Goal: Task Accomplishment & Management: Use online tool/utility

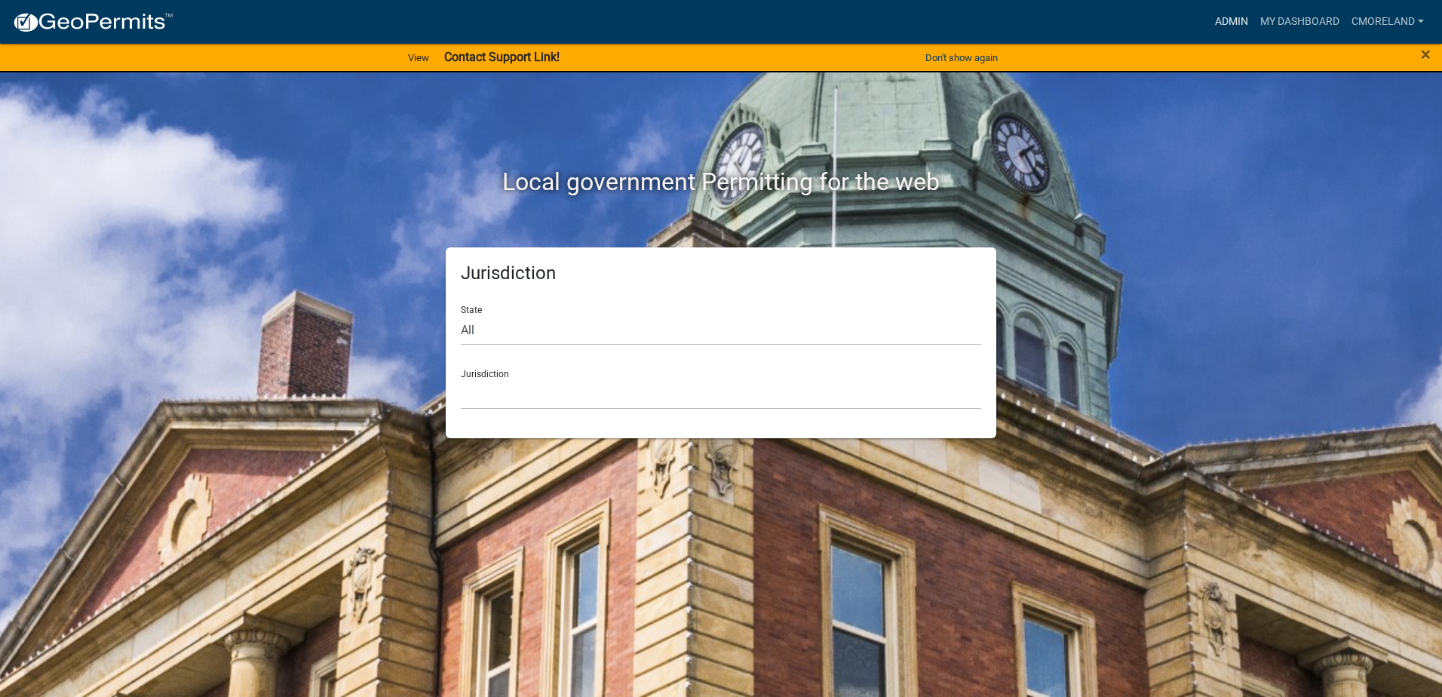
click at [1228, 21] on link "Admin" at bounding box center [1231, 22] width 45 height 29
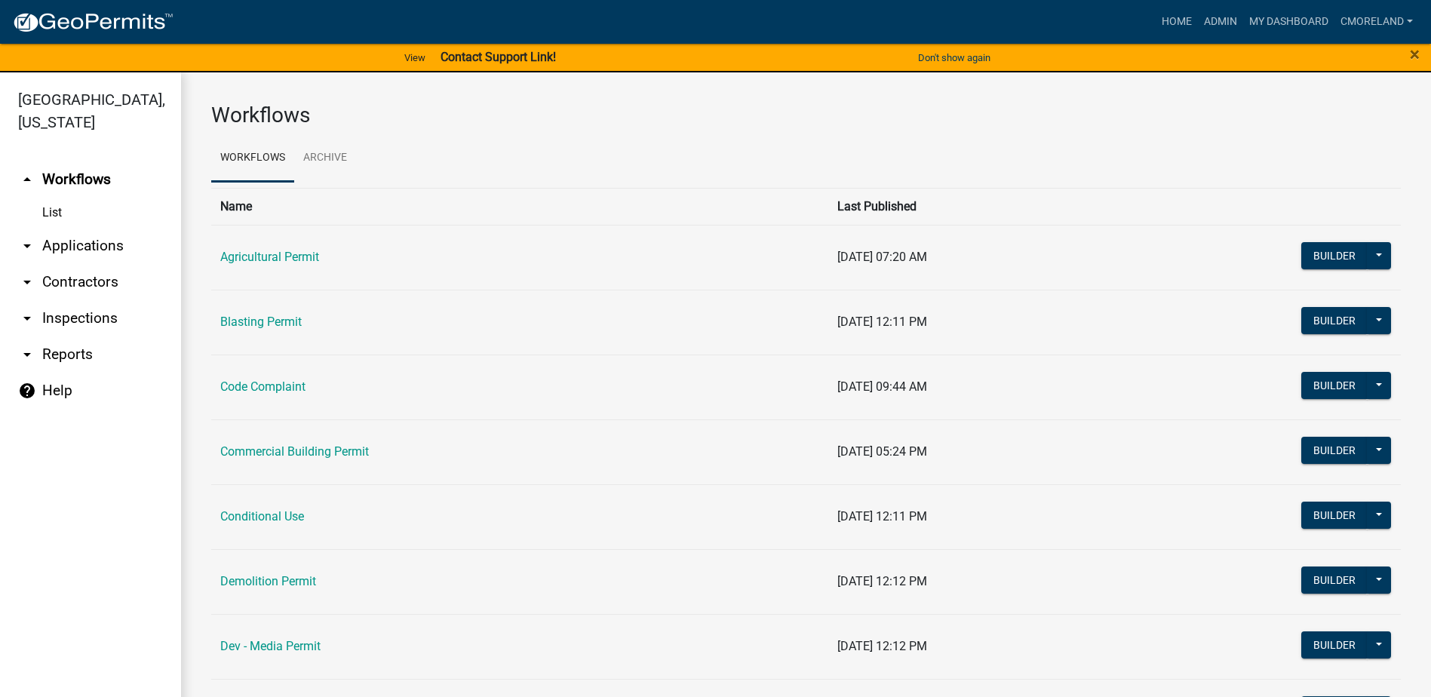
click at [104, 317] on link "arrow_drop_down Inspections" at bounding box center [90, 318] width 181 height 36
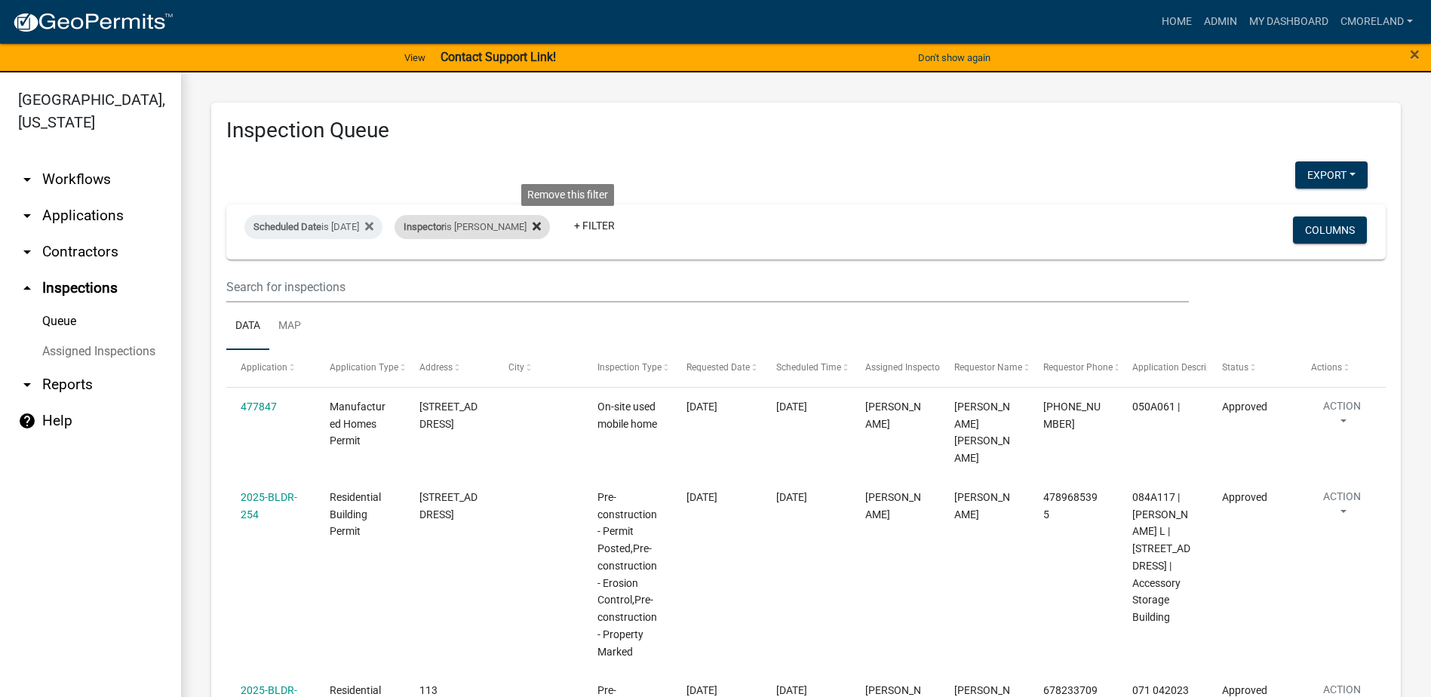
click at [541, 221] on icon at bounding box center [537, 226] width 8 height 12
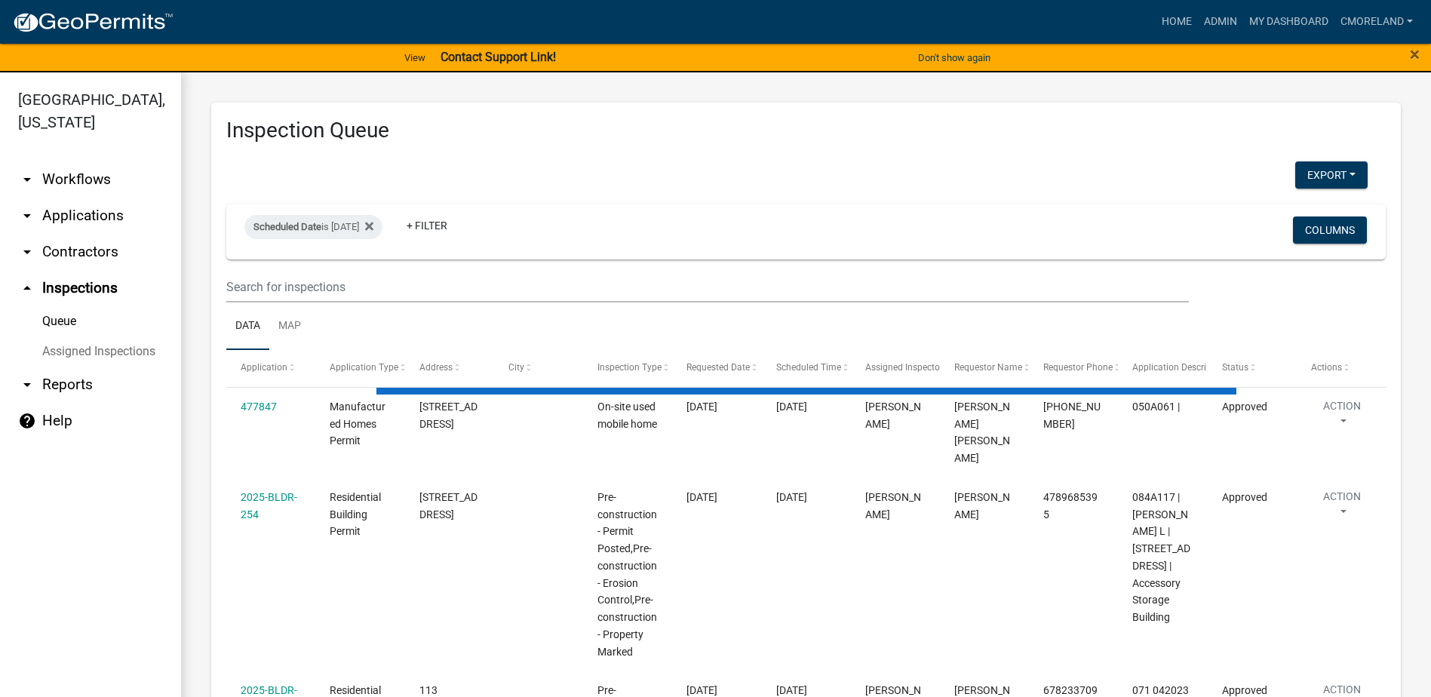
select select "2: 50"
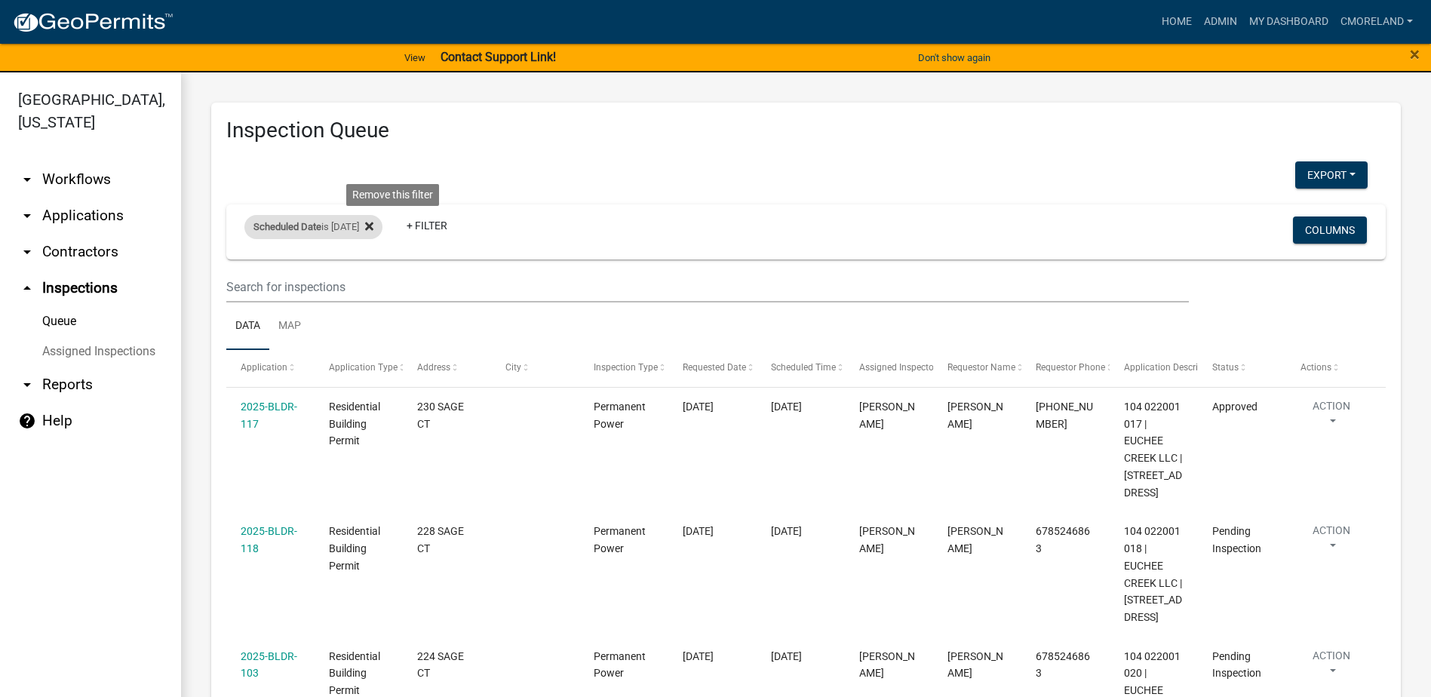
click at [373, 227] on icon at bounding box center [369, 227] width 8 height 8
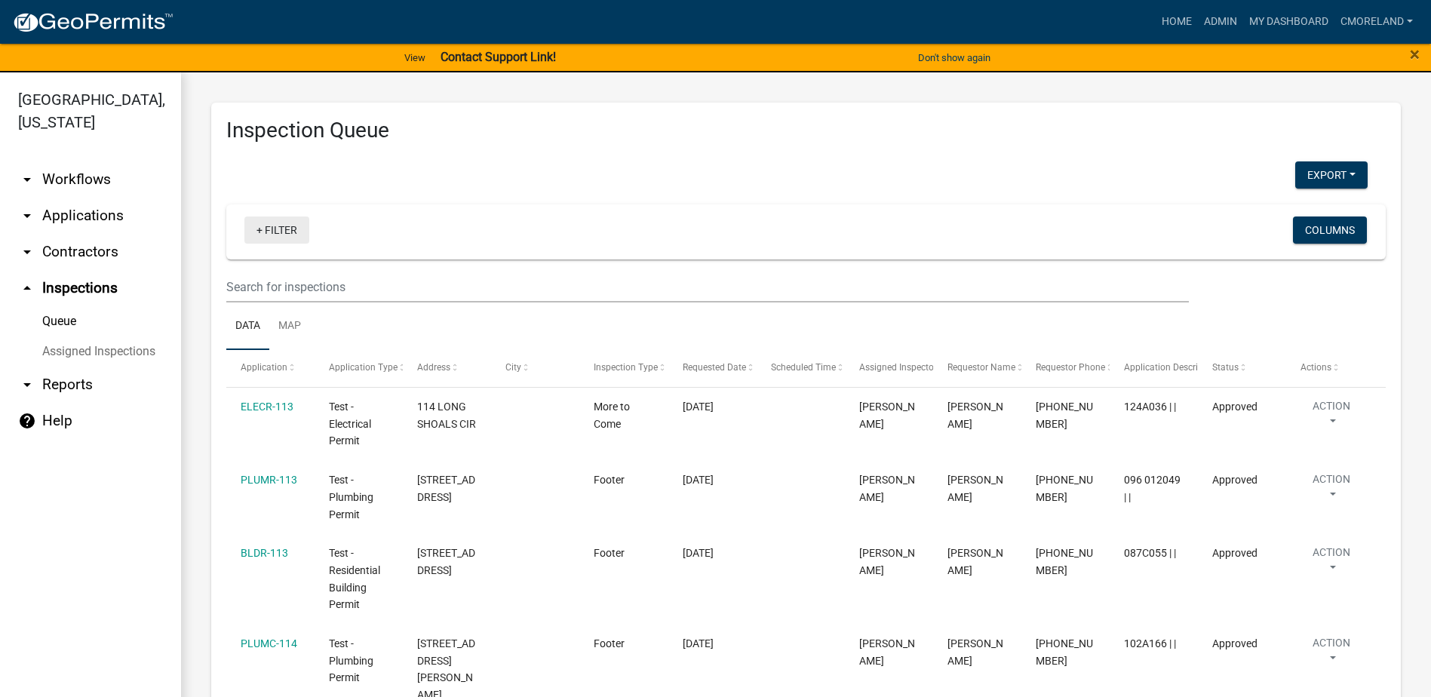
click at [286, 230] on link "+ Filter" at bounding box center [276, 229] width 65 height 27
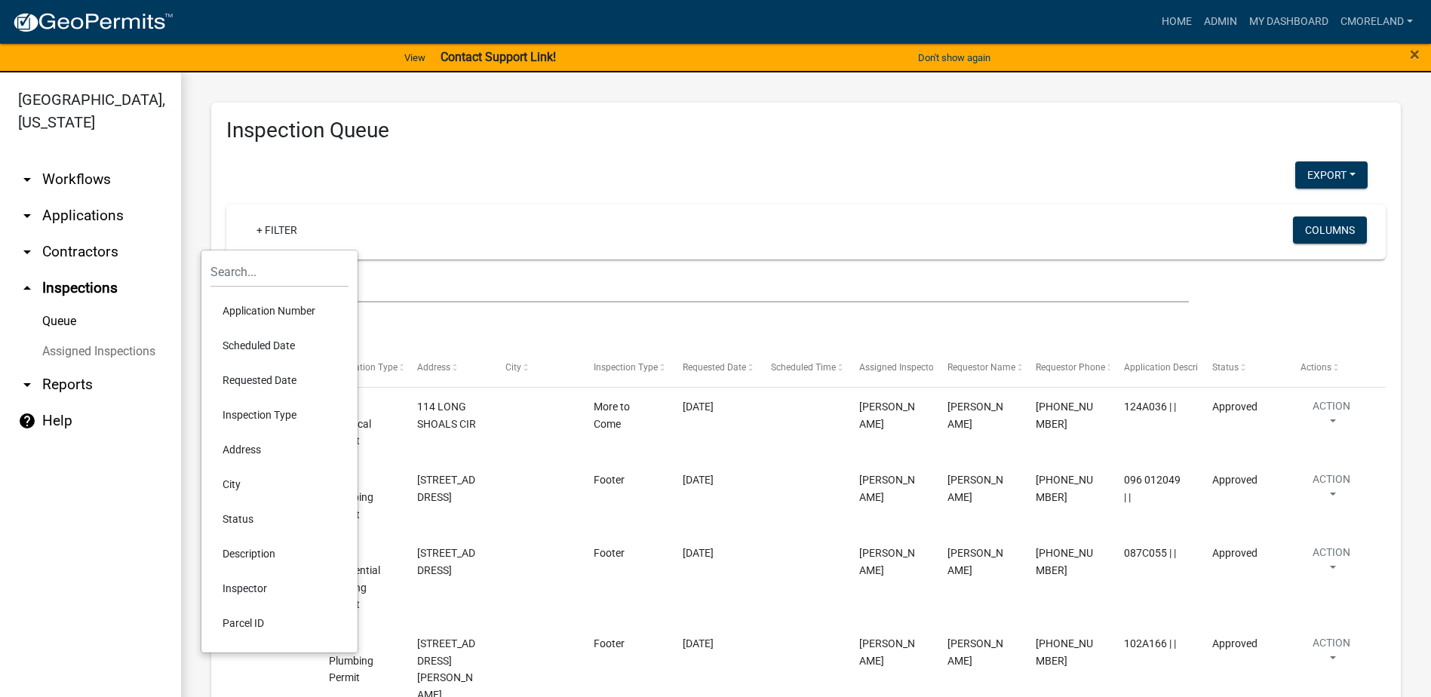
click at [279, 378] on li "Requested Date" at bounding box center [279, 380] width 138 height 35
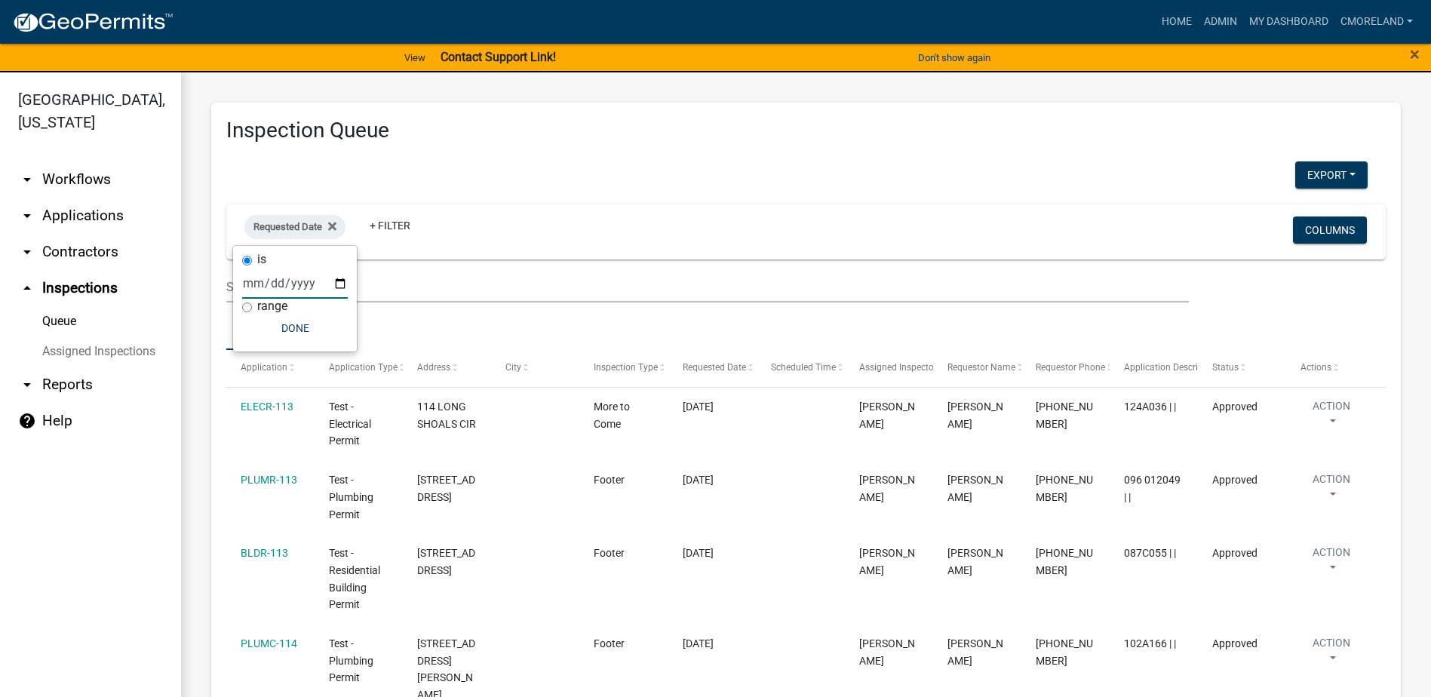
click at [338, 281] on input "date" at bounding box center [295, 283] width 106 height 31
type input "[DATE]"
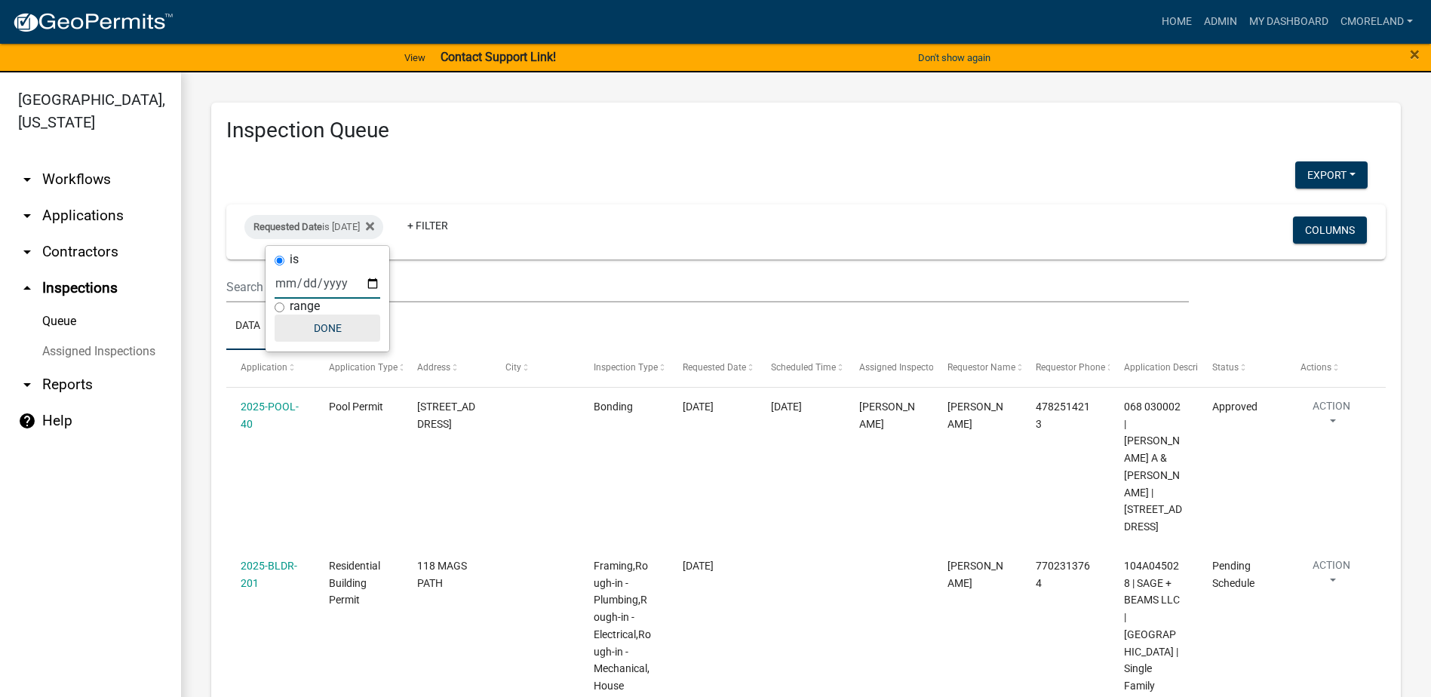
click at [337, 331] on button "Done" at bounding box center [328, 328] width 106 height 27
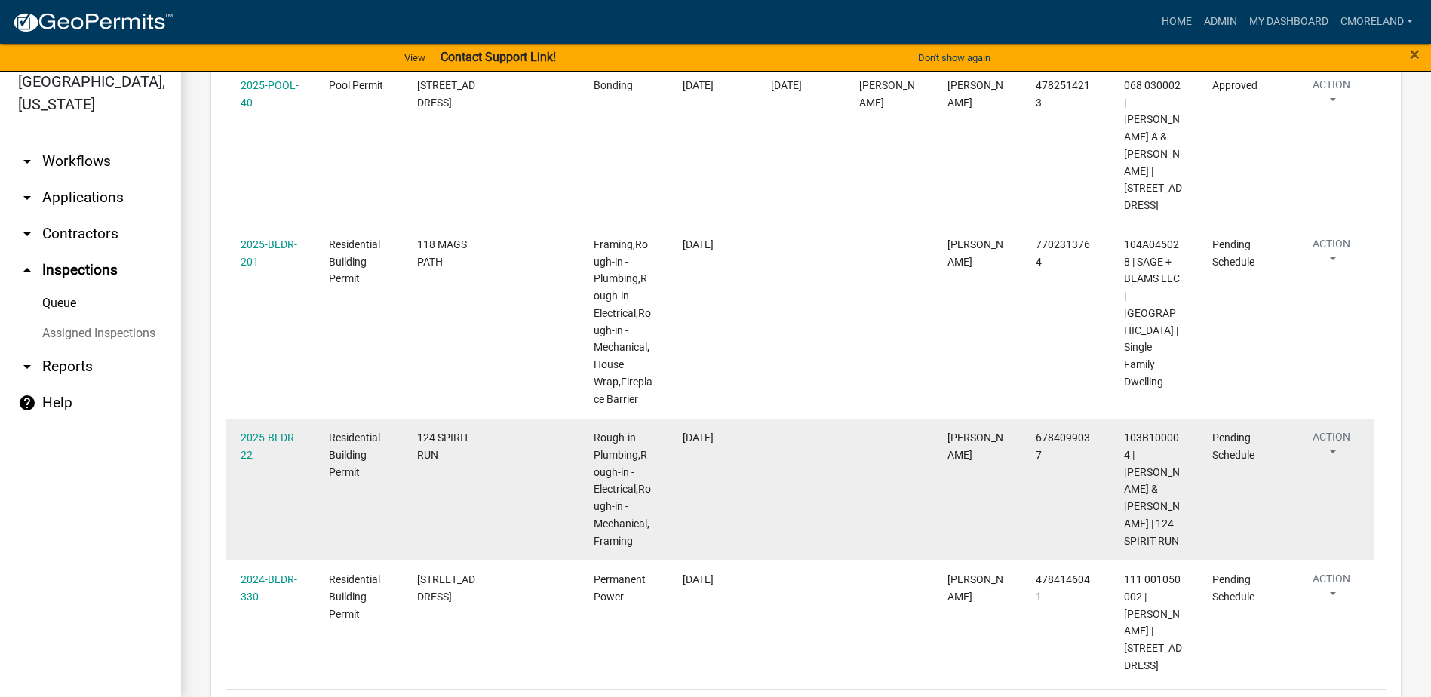
scroll to position [302, 0]
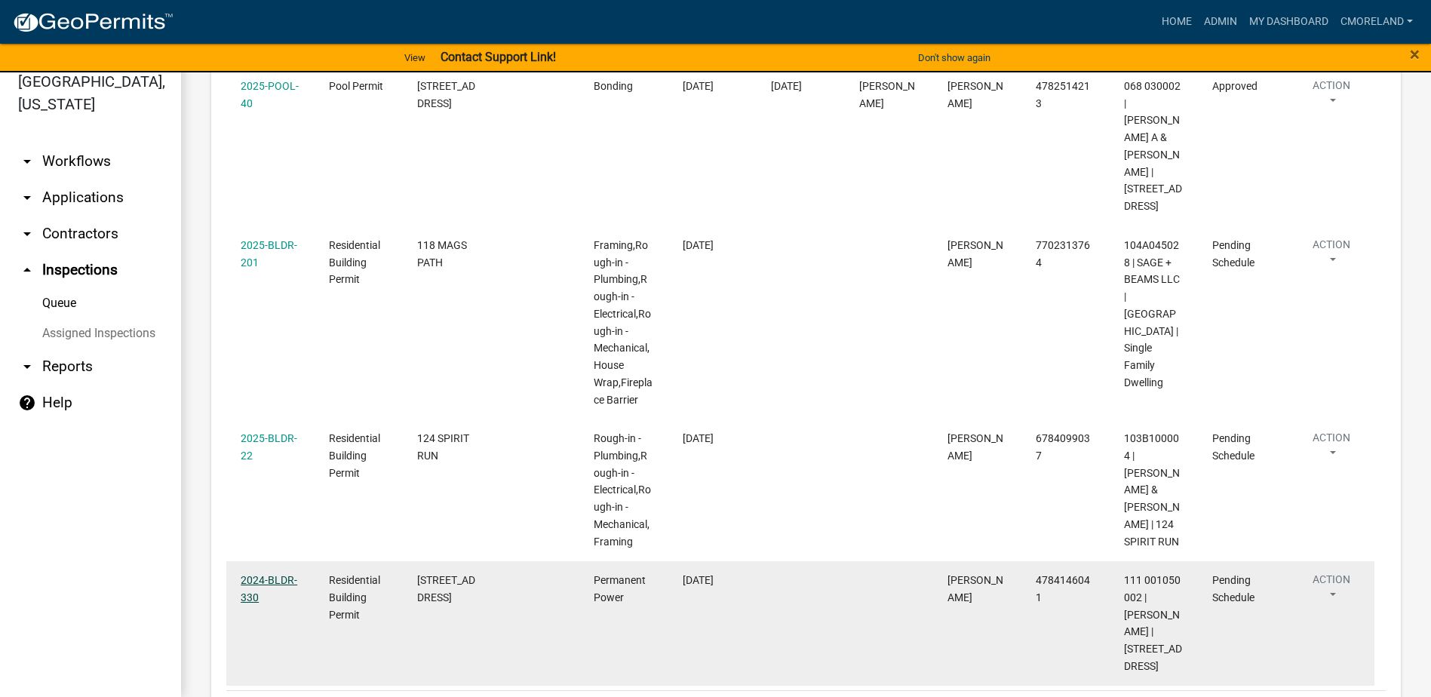
click at [271, 574] on link "2024-BLDR-330" at bounding box center [269, 588] width 57 height 29
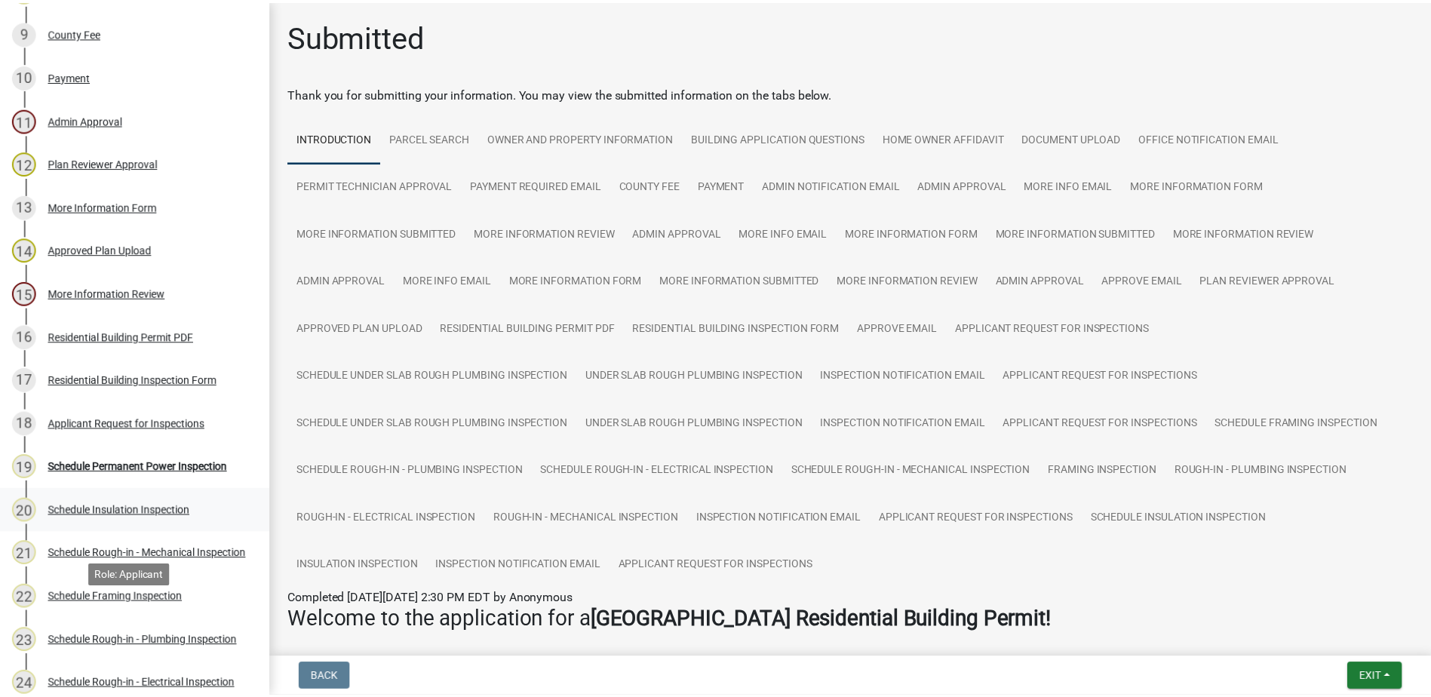
scroll to position [603, 0]
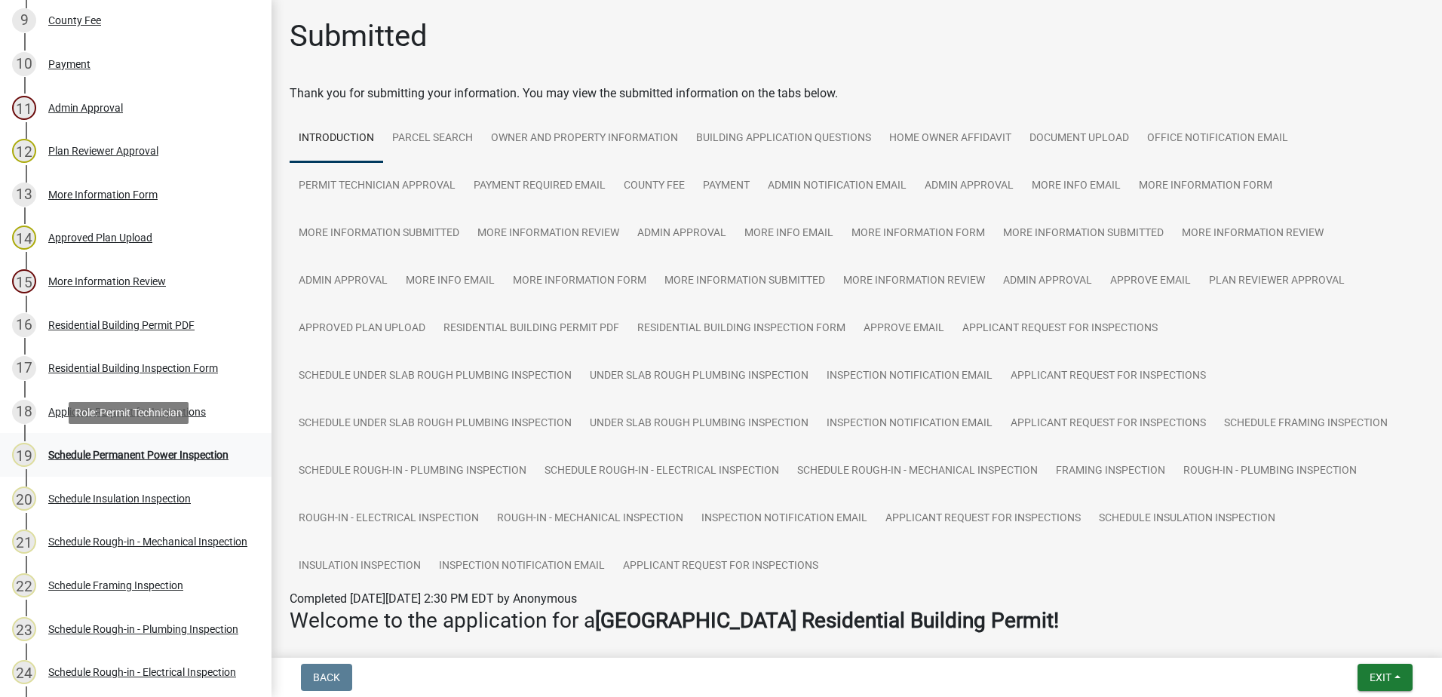
click at [97, 453] on div "Schedule Permanent Power Inspection" at bounding box center [138, 455] width 180 height 11
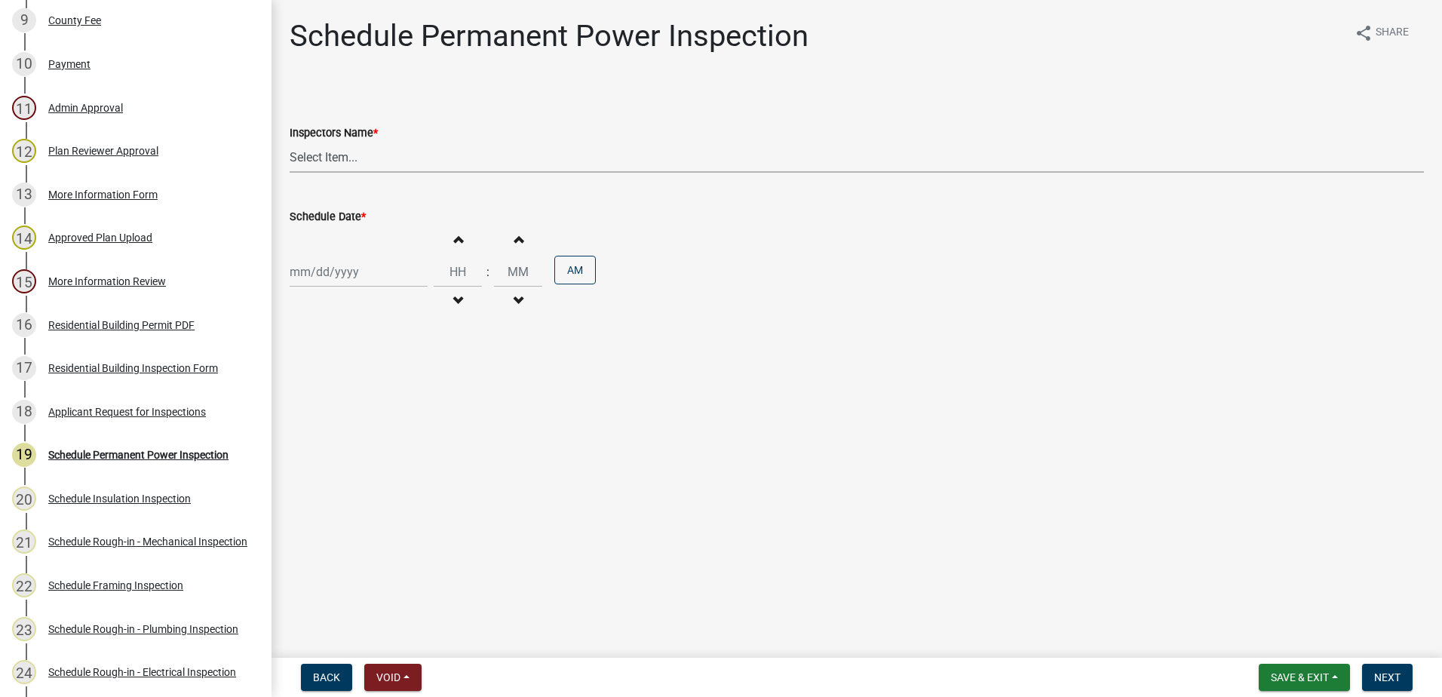
click at [401, 155] on select "Select Item... mrivera (Michele Rivera) StephanieM (Stephanie Morris ) QGrissom…" at bounding box center [857, 157] width 1134 height 31
select select "07642ab0-564c-47bb-824b-0ccf2da83593"
click at [290, 142] on select "Select Item... mrivera (Michele Rivera) StephanieM (Stephanie Morris ) QGrissom…" at bounding box center [857, 157] width 1134 height 31
click at [366, 272] on div at bounding box center [359, 271] width 138 height 31
select select "9"
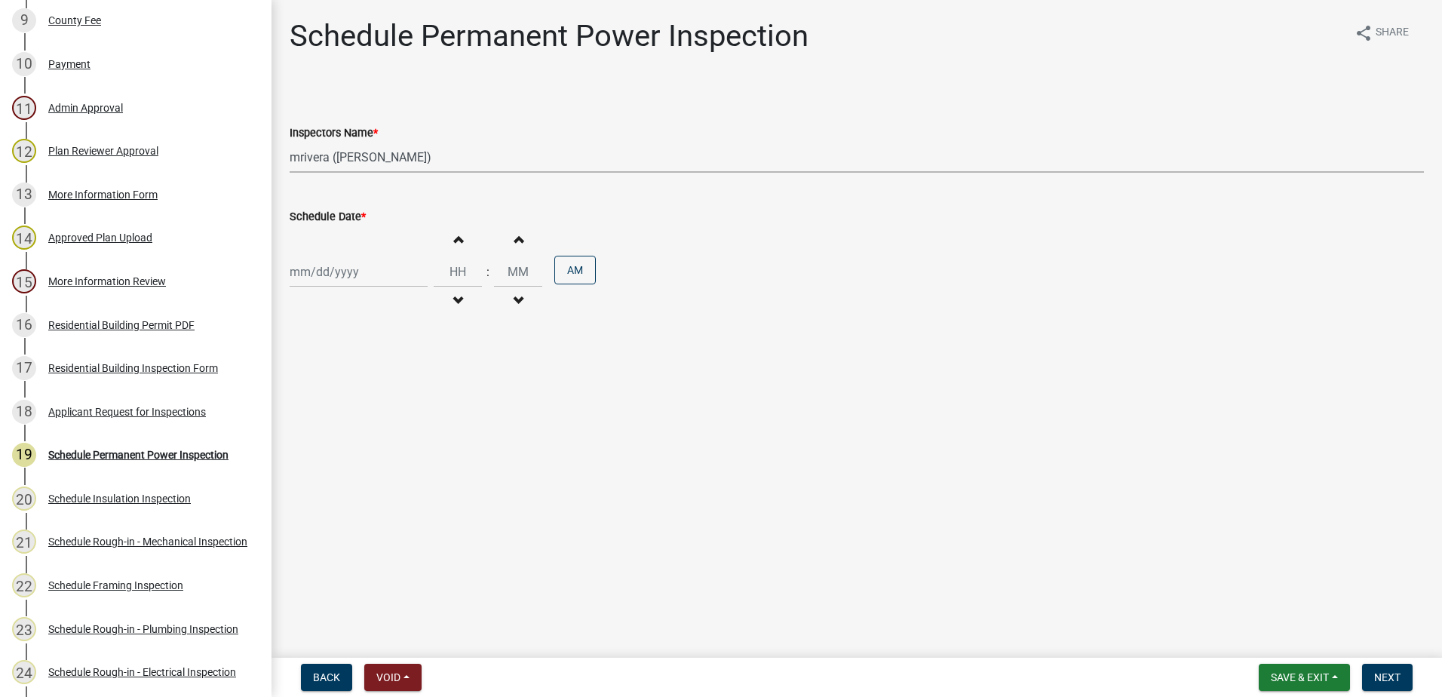
select select "2025"
click at [401, 397] on div "19" at bounding box center [401, 400] width 24 height 24
type input "[DATE]"
click at [1389, 674] on span "Next" at bounding box center [1387, 677] width 26 height 12
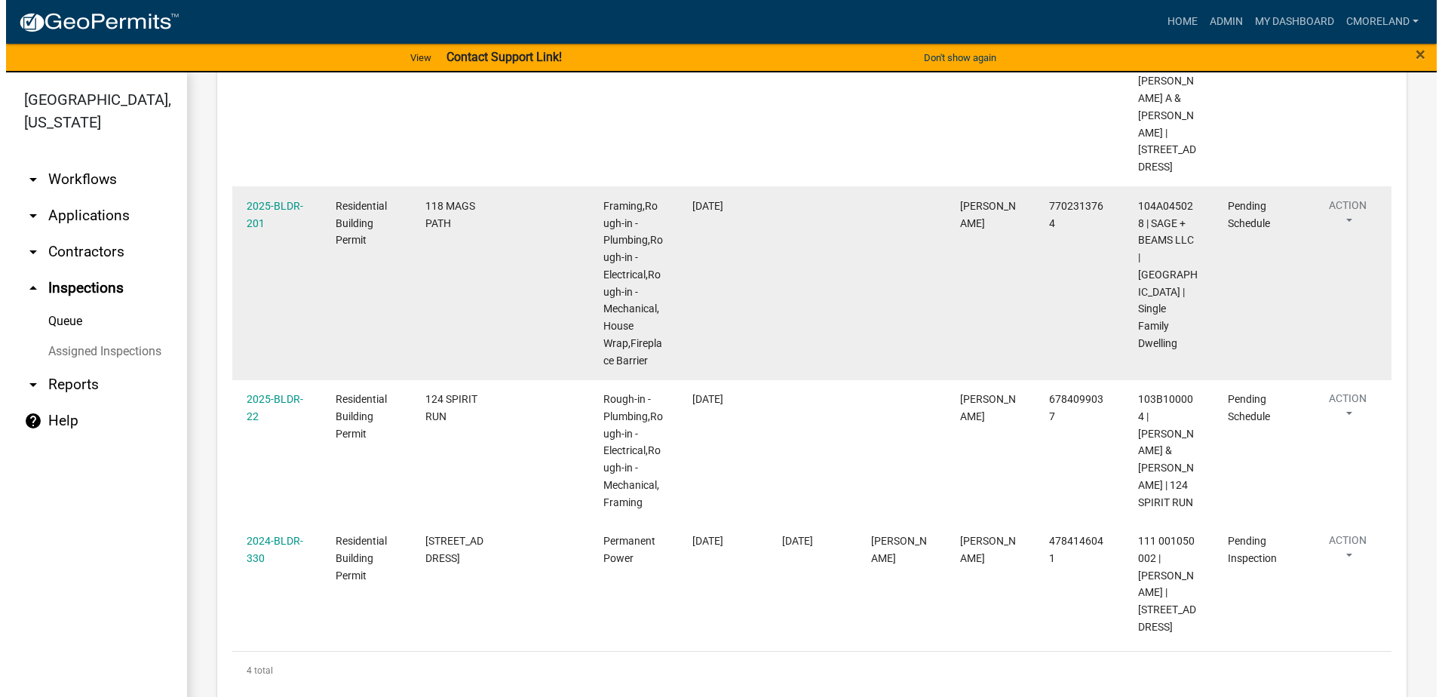
scroll to position [377, 0]
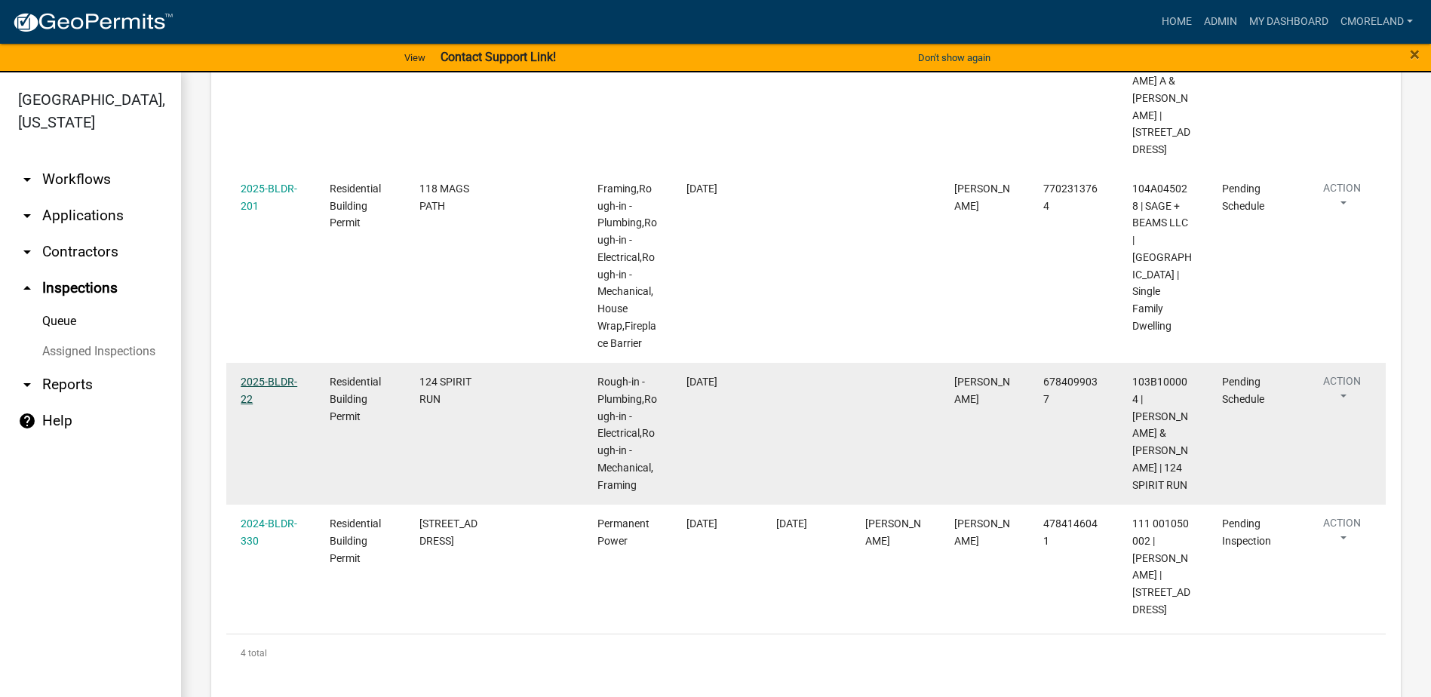
click at [272, 376] on link "2025-BLDR-22" at bounding box center [269, 390] width 57 height 29
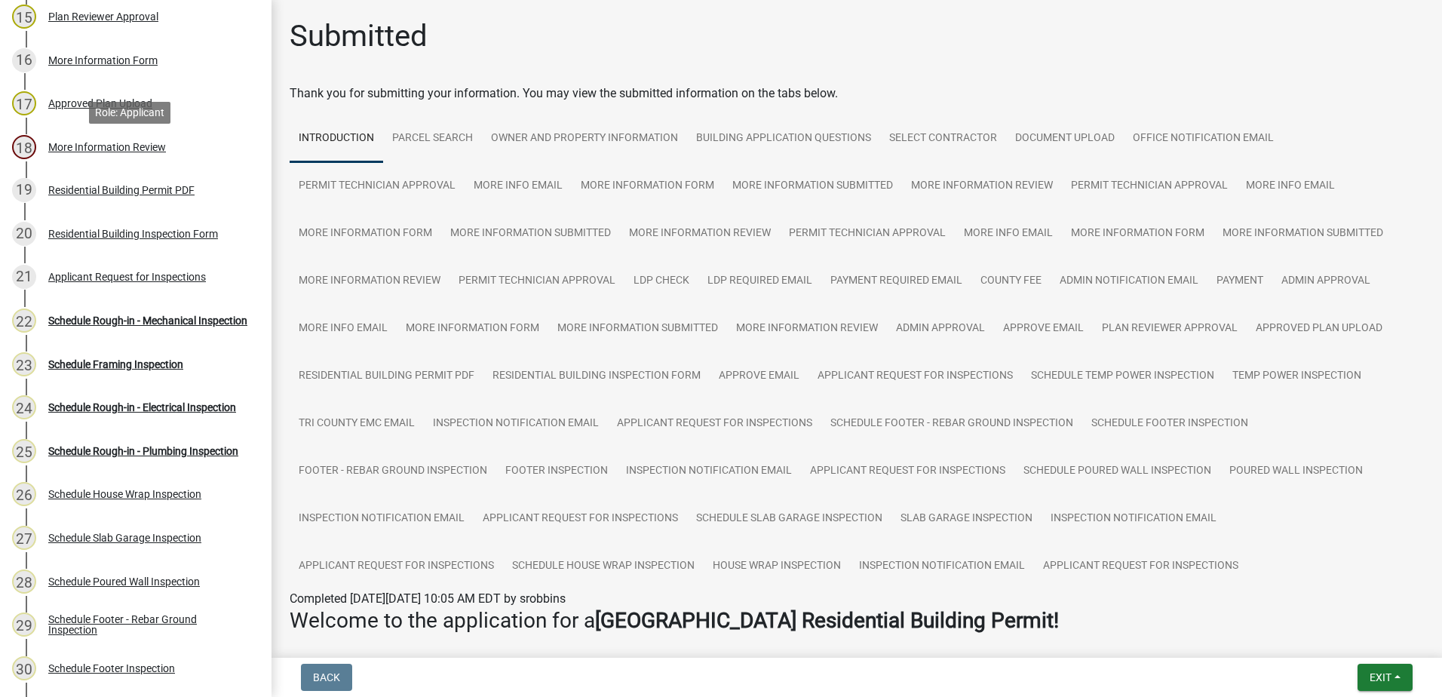
scroll to position [905, 0]
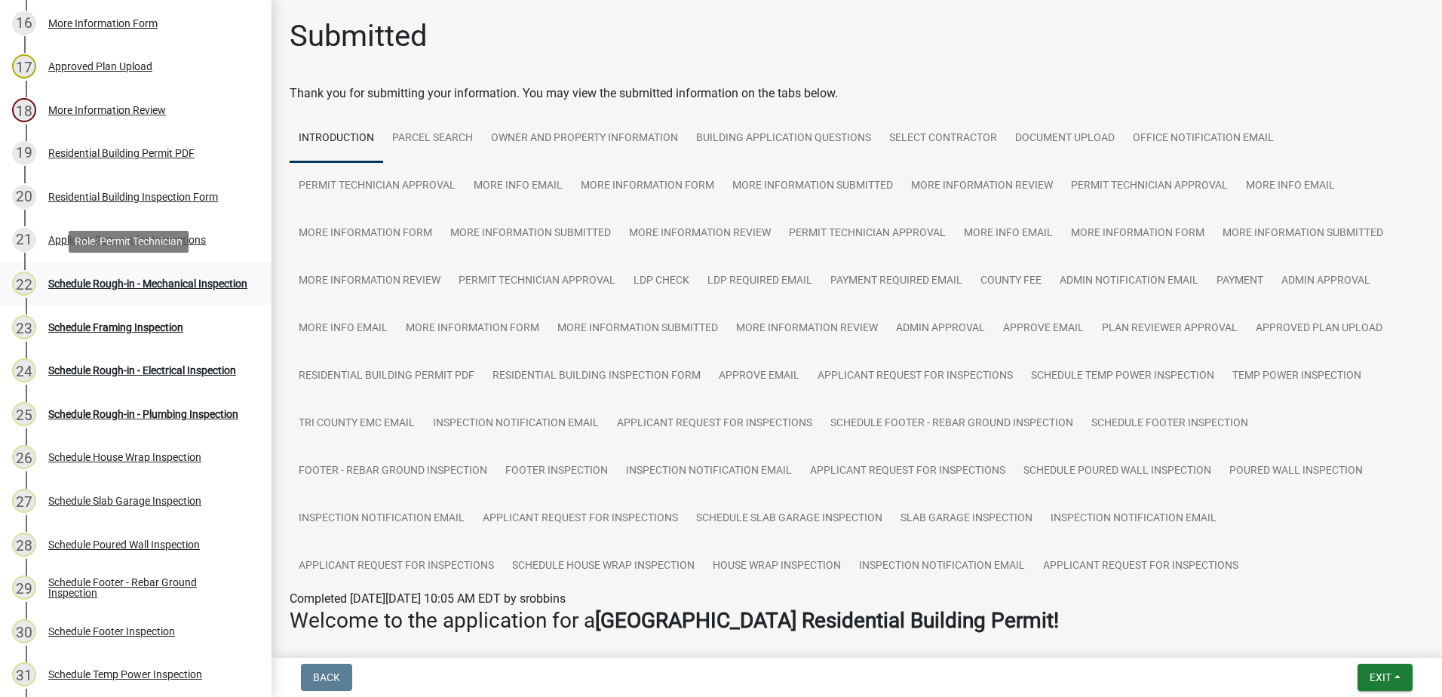
click at [147, 281] on div "Schedule Rough-in - Mechanical Inspection" at bounding box center [147, 283] width 199 height 11
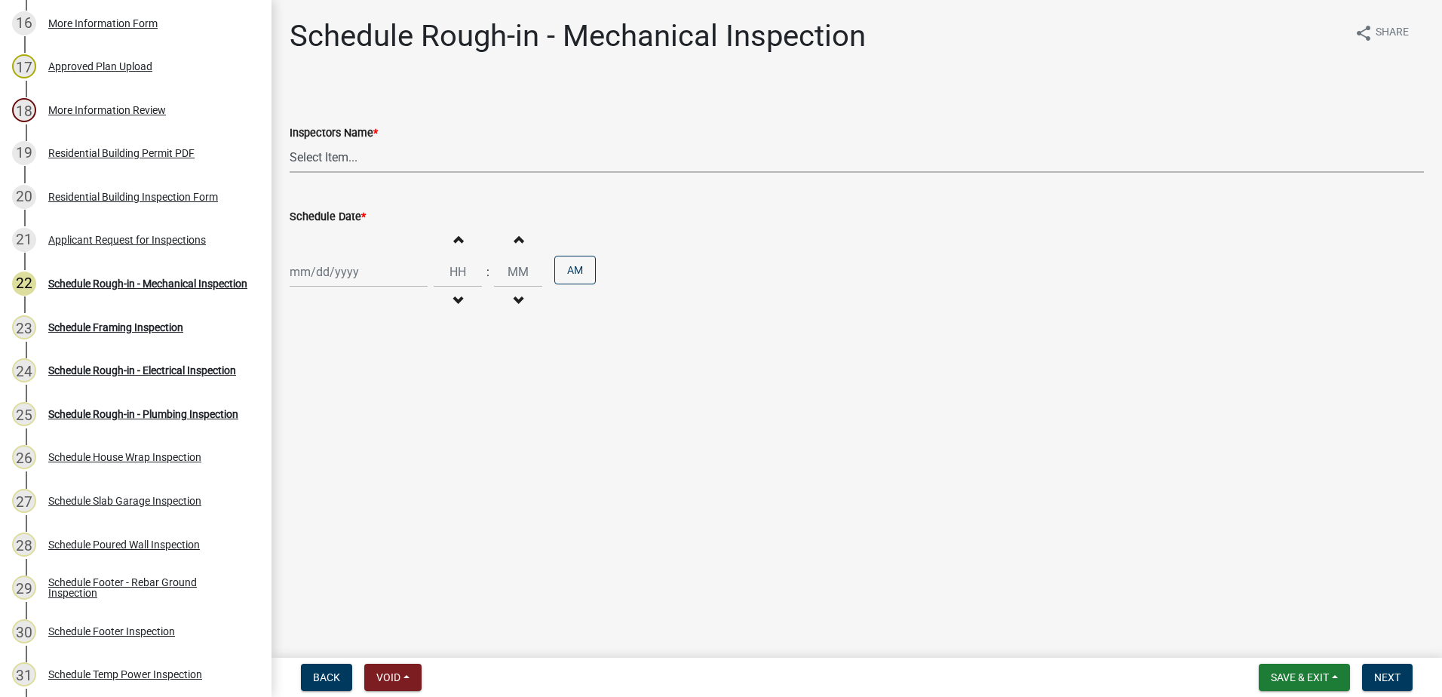
click at [394, 164] on select "Select Item... mrivera (Michele Rivera) StephanieM (Stephanie Morris ) QGrissom…" at bounding box center [857, 157] width 1134 height 31
select select "07642ab0-564c-47bb-824b-0ccf2da83593"
click at [290, 142] on select "Select Item... mrivera (Michele Rivera) StephanieM (Stephanie Morris ) QGrissom…" at bounding box center [857, 157] width 1134 height 31
click at [380, 274] on div at bounding box center [359, 271] width 138 height 31
select select "9"
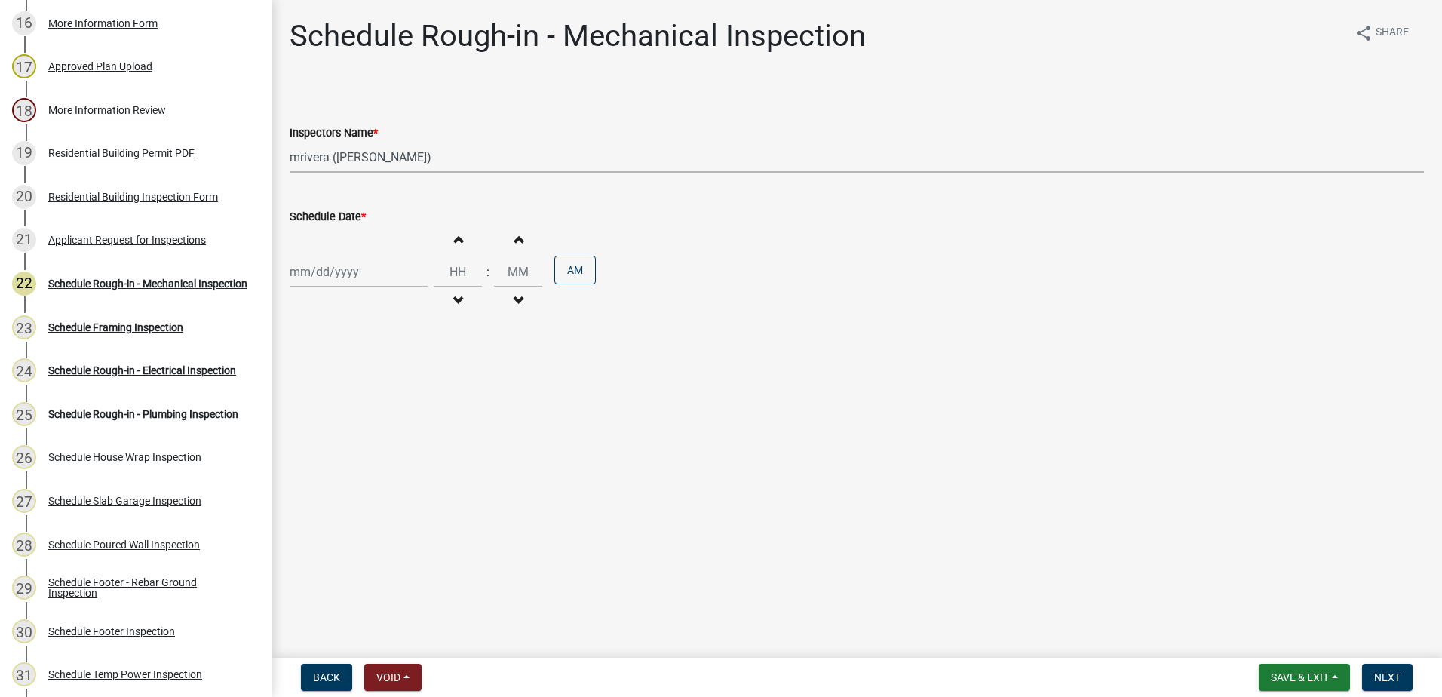
select select "2025"
click at [404, 401] on div "19" at bounding box center [401, 400] width 24 height 24
type input "[DATE]"
click at [1393, 675] on span "Next" at bounding box center [1387, 677] width 26 height 12
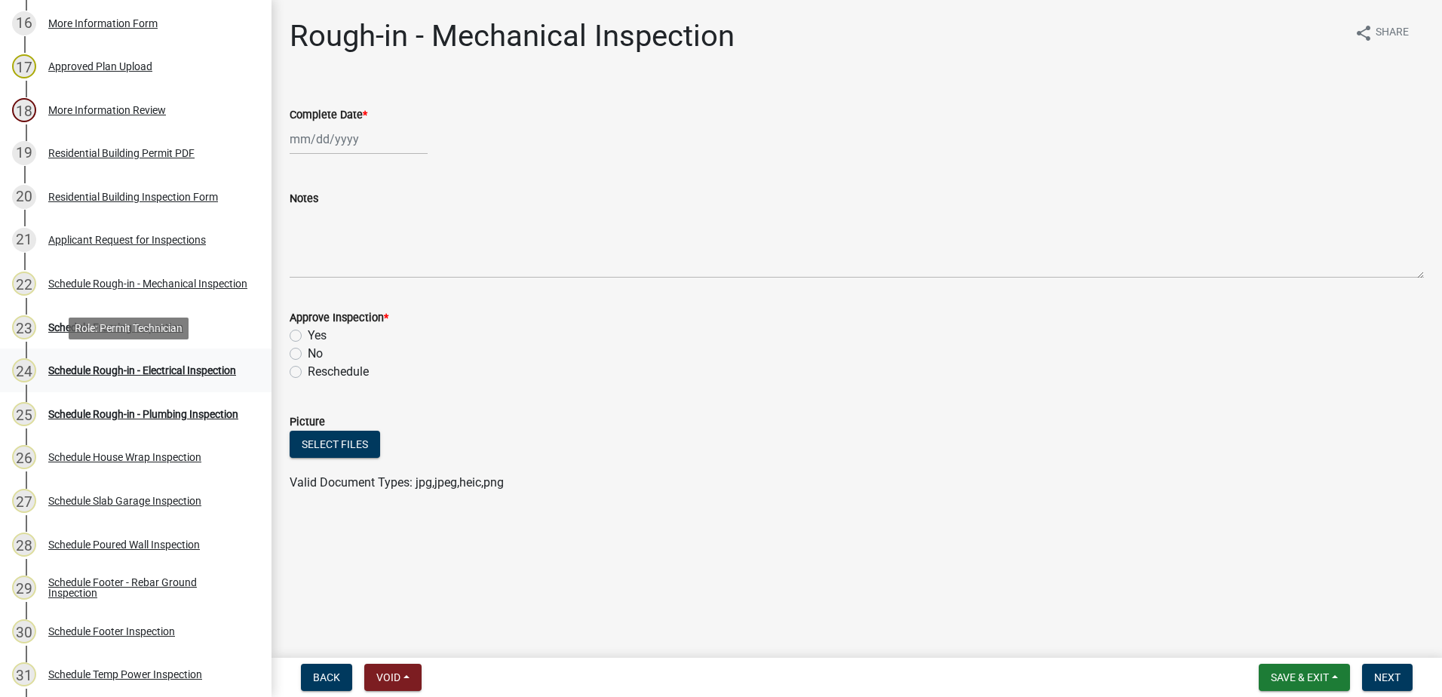
click at [143, 365] on div "Schedule Rough-in - Electrical Inspection" at bounding box center [142, 370] width 188 height 11
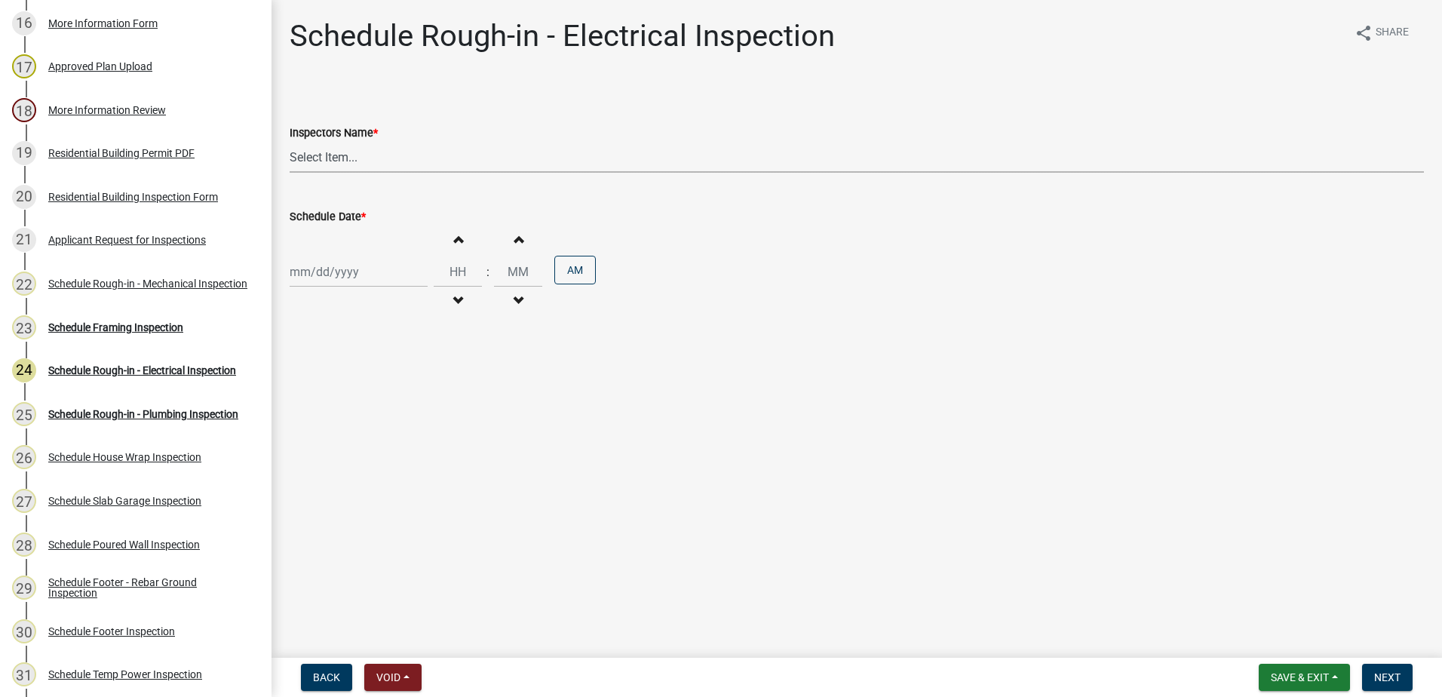
click at [370, 166] on select "Select Item... mrivera (Michele Rivera) StephanieM (Stephanie Morris ) QGrissom…" at bounding box center [857, 157] width 1134 height 31
select select "07642ab0-564c-47bb-824b-0ccf2da83593"
click at [290, 142] on select "Select Item... mrivera (Michele Rivera) StephanieM (Stephanie Morris ) QGrissom…" at bounding box center [857, 157] width 1134 height 31
click at [359, 275] on div at bounding box center [359, 271] width 138 height 31
select select "9"
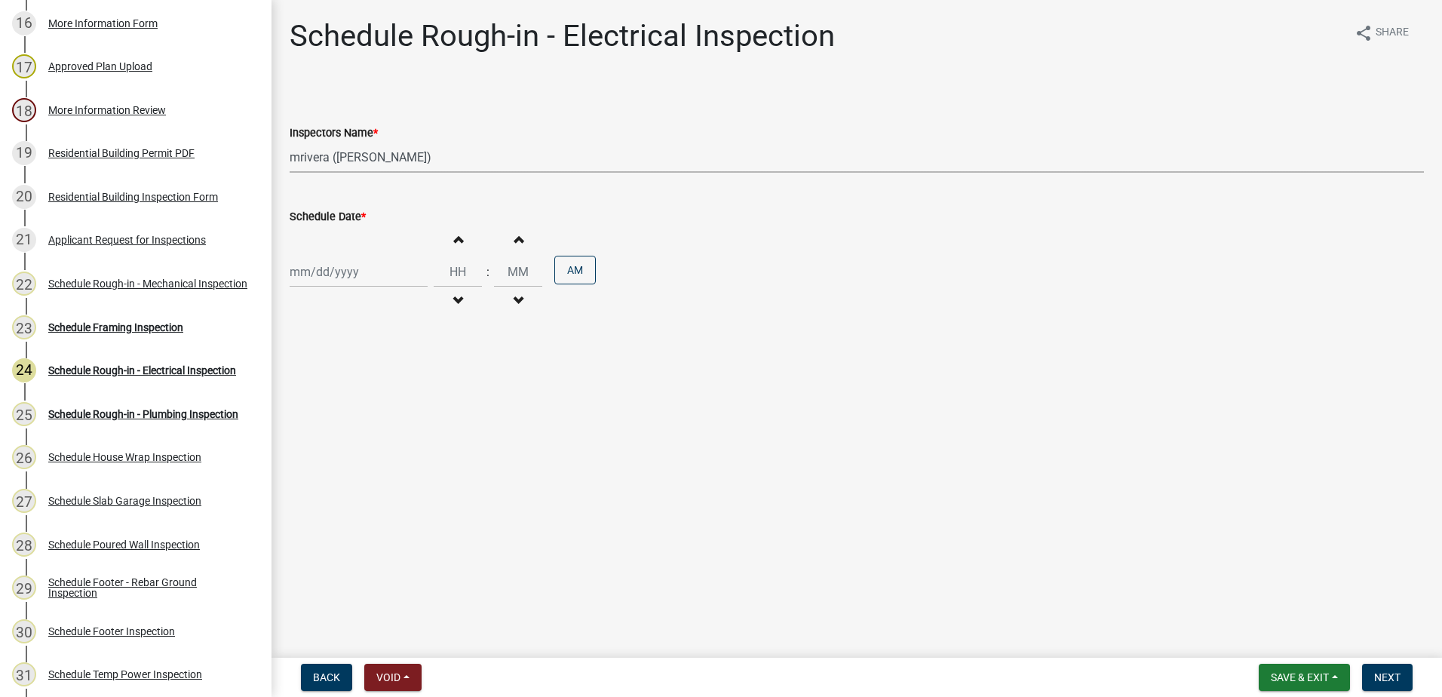
select select "2025"
click at [401, 398] on div "19" at bounding box center [401, 400] width 24 height 24
type input "[DATE]"
click at [1401, 675] on span "Next" at bounding box center [1387, 677] width 26 height 12
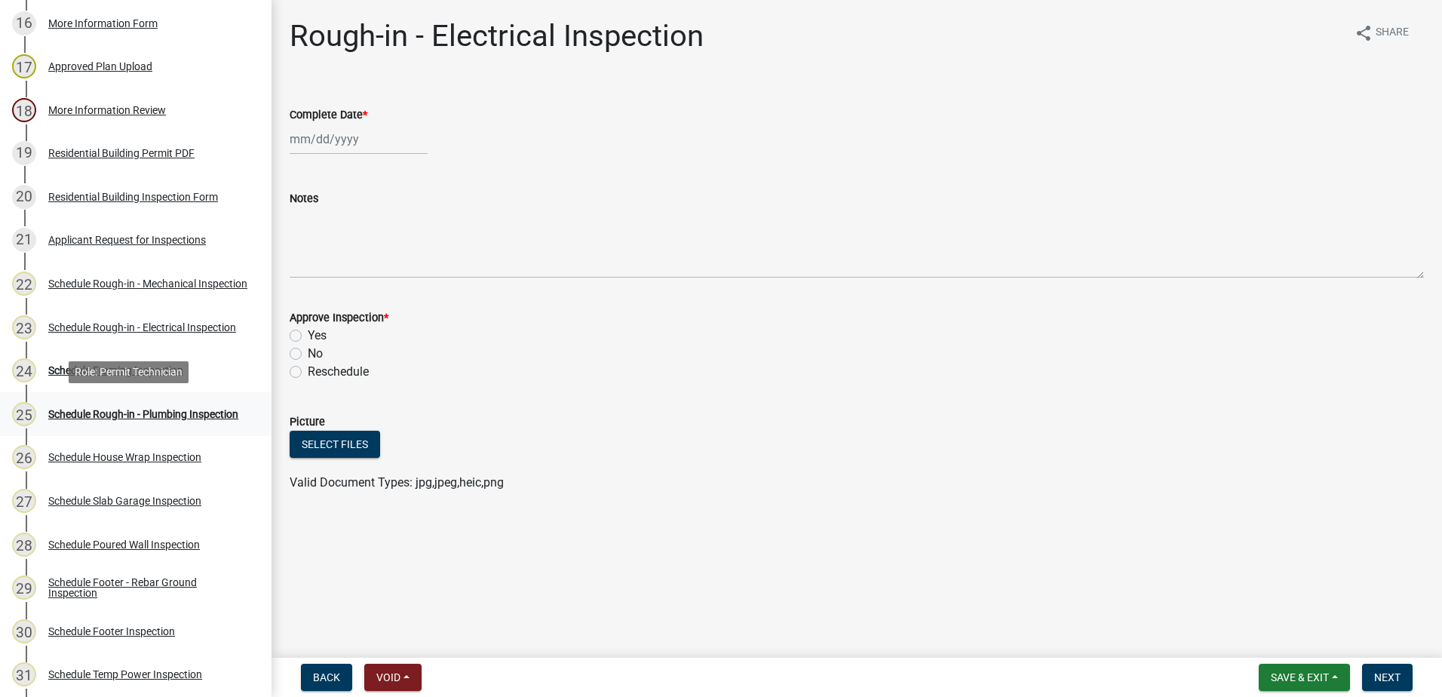
click at [136, 409] on div "Schedule Rough-in - Plumbing Inspection" at bounding box center [143, 414] width 190 height 11
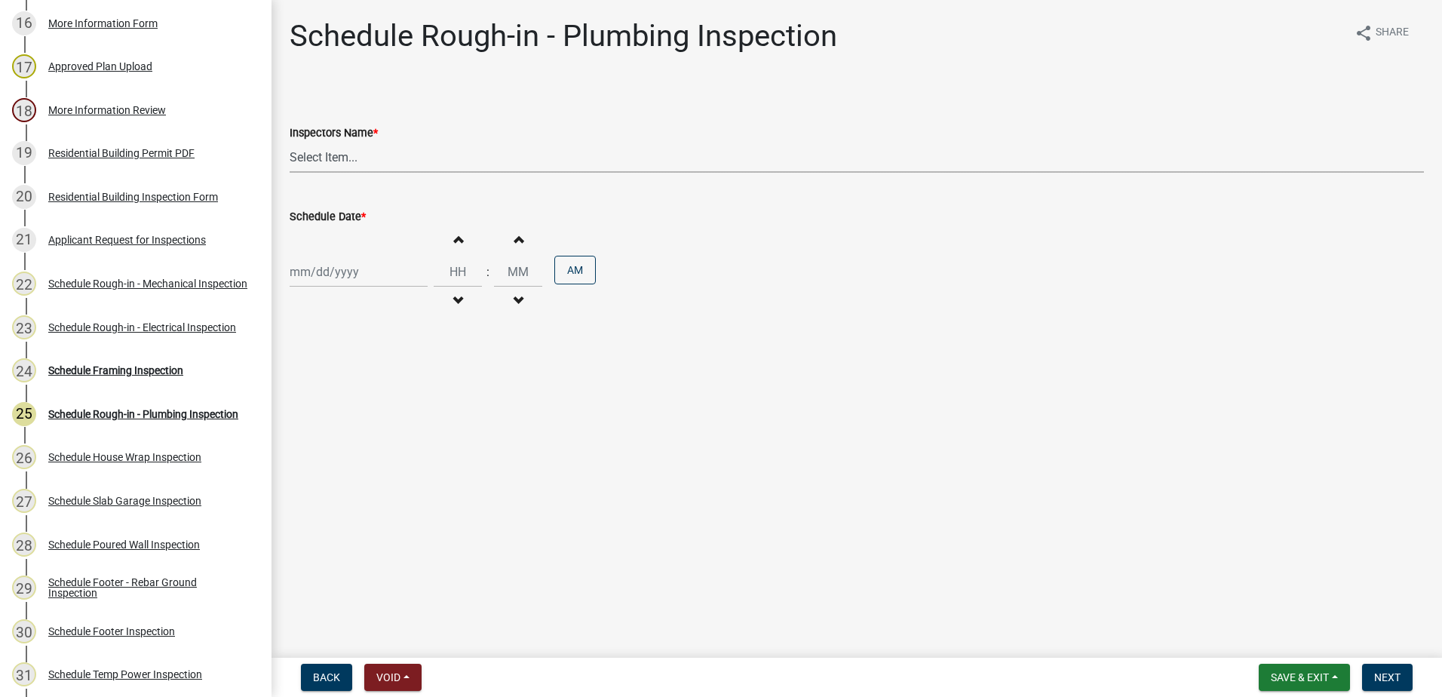
click at [383, 158] on select "Select Item... mrivera (Michele Rivera) StephanieM (Stephanie Morris ) QGrissom…" at bounding box center [857, 157] width 1134 height 31
select select "07642ab0-564c-47bb-824b-0ccf2da83593"
click at [290, 142] on select "Select Item... mrivera (Michele Rivera) StephanieM (Stephanie Morris ) QGrissom…" at bounding box center [857, 157] width 1134 height 31
click at [371, 278] on div at bounding box center [359, 271] width 138 height 31
select select "9"
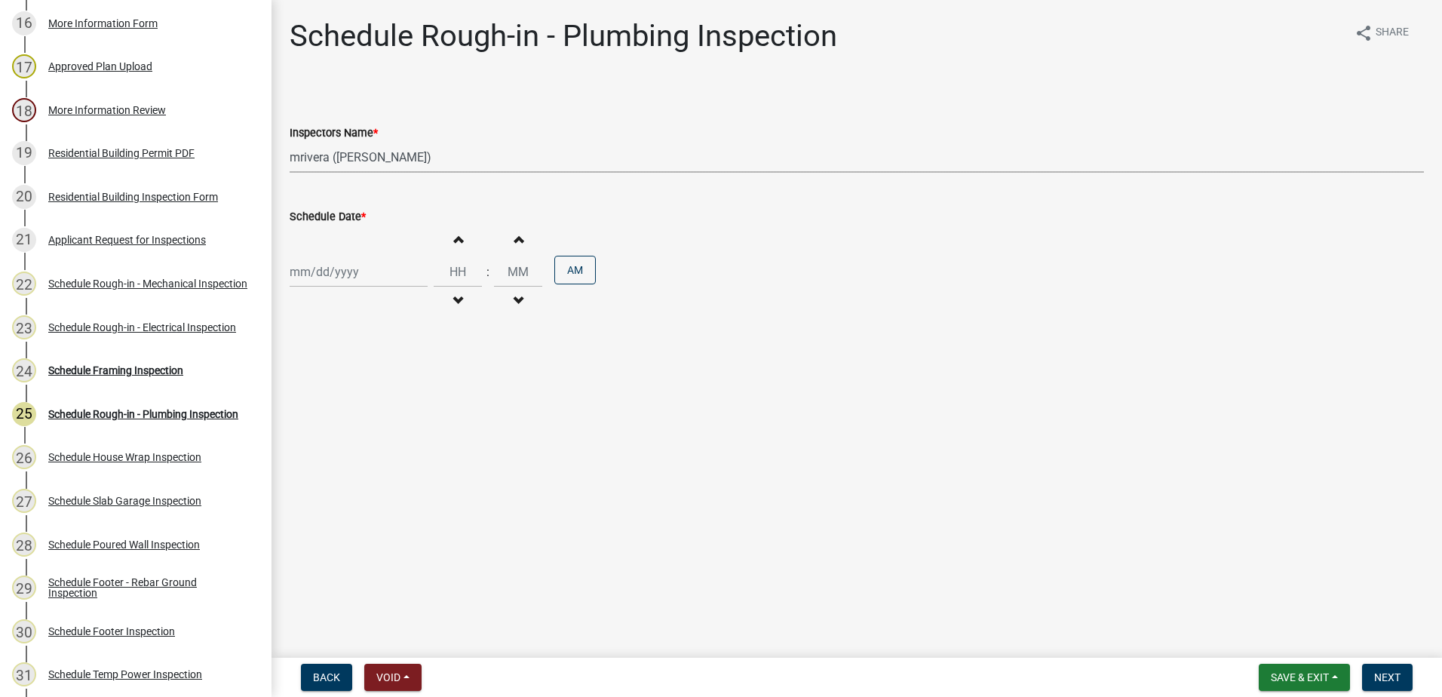
select select "2025"
click at [402, 397] on div "19" at bounding box center [401, 400] width 24 height 24
type input "[DATE]"
click at [1388, 675] on span "Next" at bounding box center [1387, 677] width 26 height 12
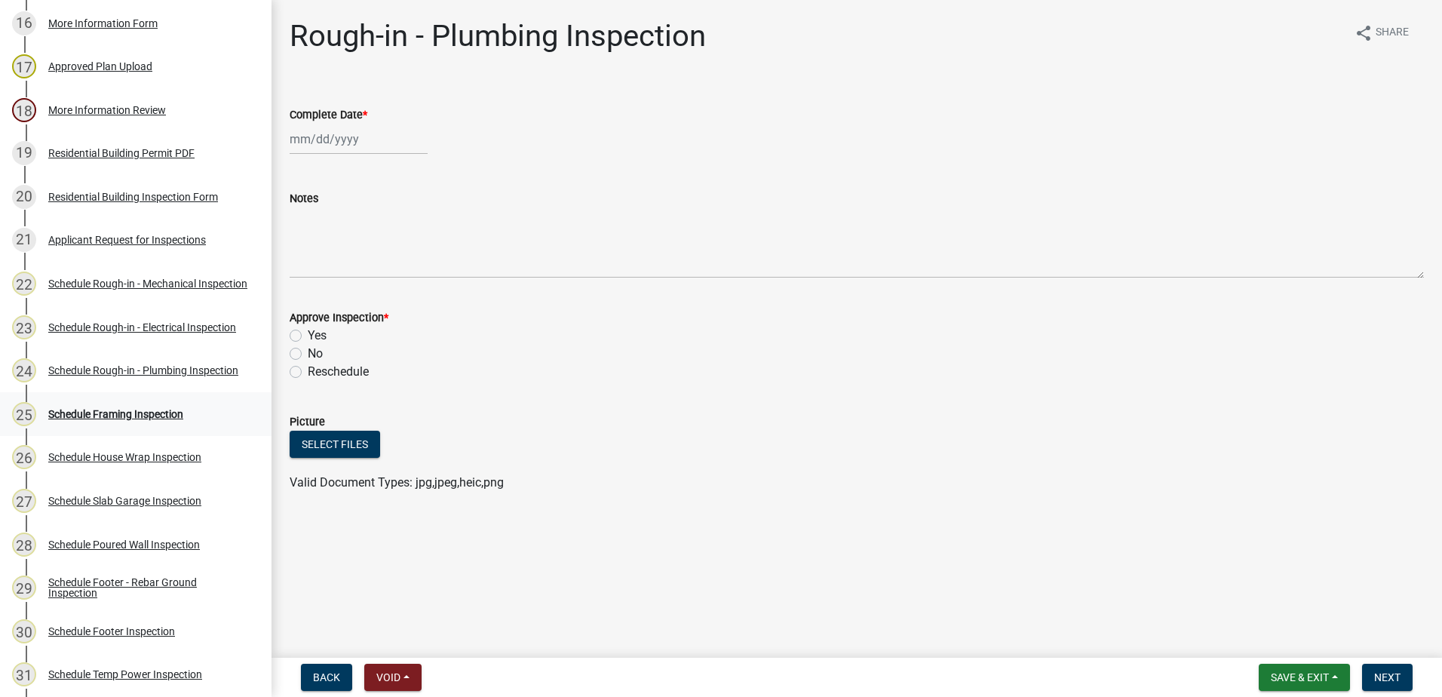
click at [92, 409] on div "Schedule Framing Inspection" at bounding box center [115, 414] width 135 height 11
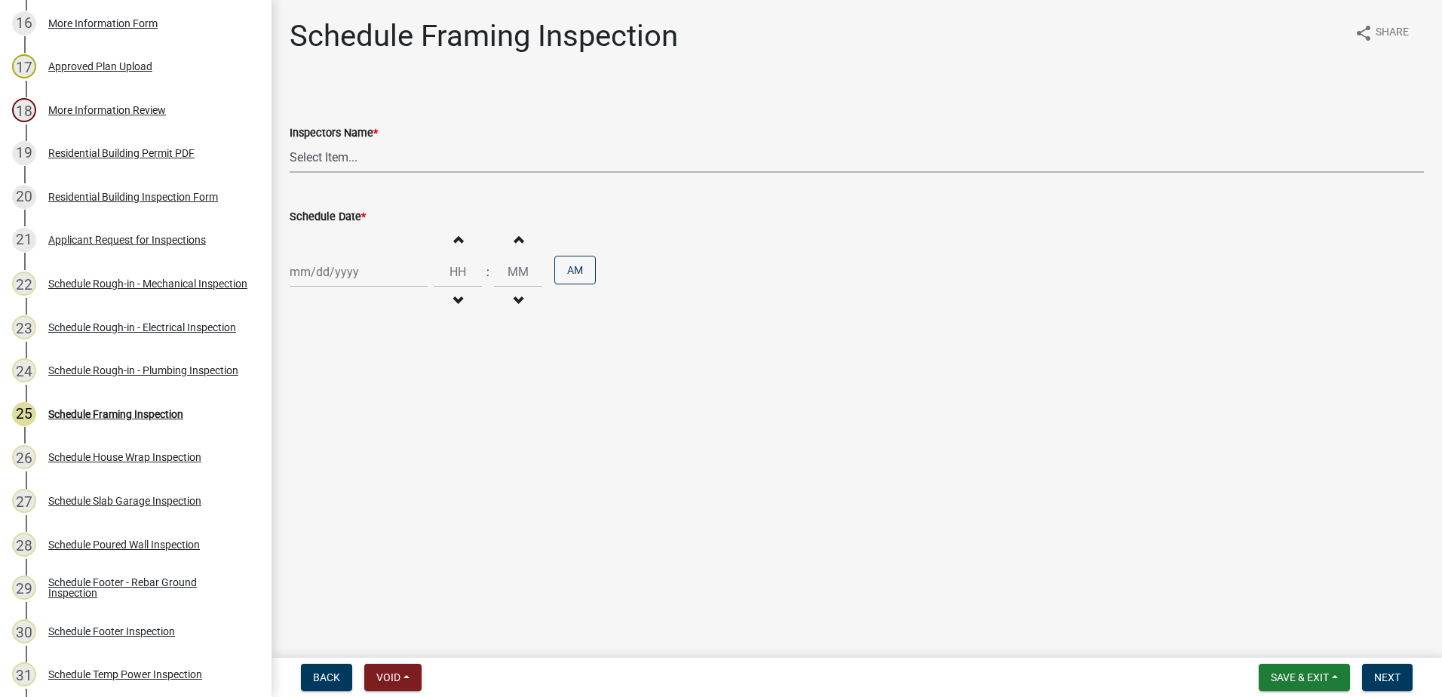
click at [386, 160] on select "Select Item... mrivera (Michele Rivera) StephanieM (Stephanie Morris ) QGrissom…" at bounding box center [857, 157] width 1134 height 31
select select "07642ab0-564c-47bb-824b-0ccf2da83593"
click at [290, 142] on select "Select Item... mrivera (Michele Rivera) StephanieM (Stephanie Morris ) QGrissom…" at bounding box center [857, 157] width 1134 height 31
click at [364, 274] on div at bounding box center [359, 271] width 138 height 31
select select "9"
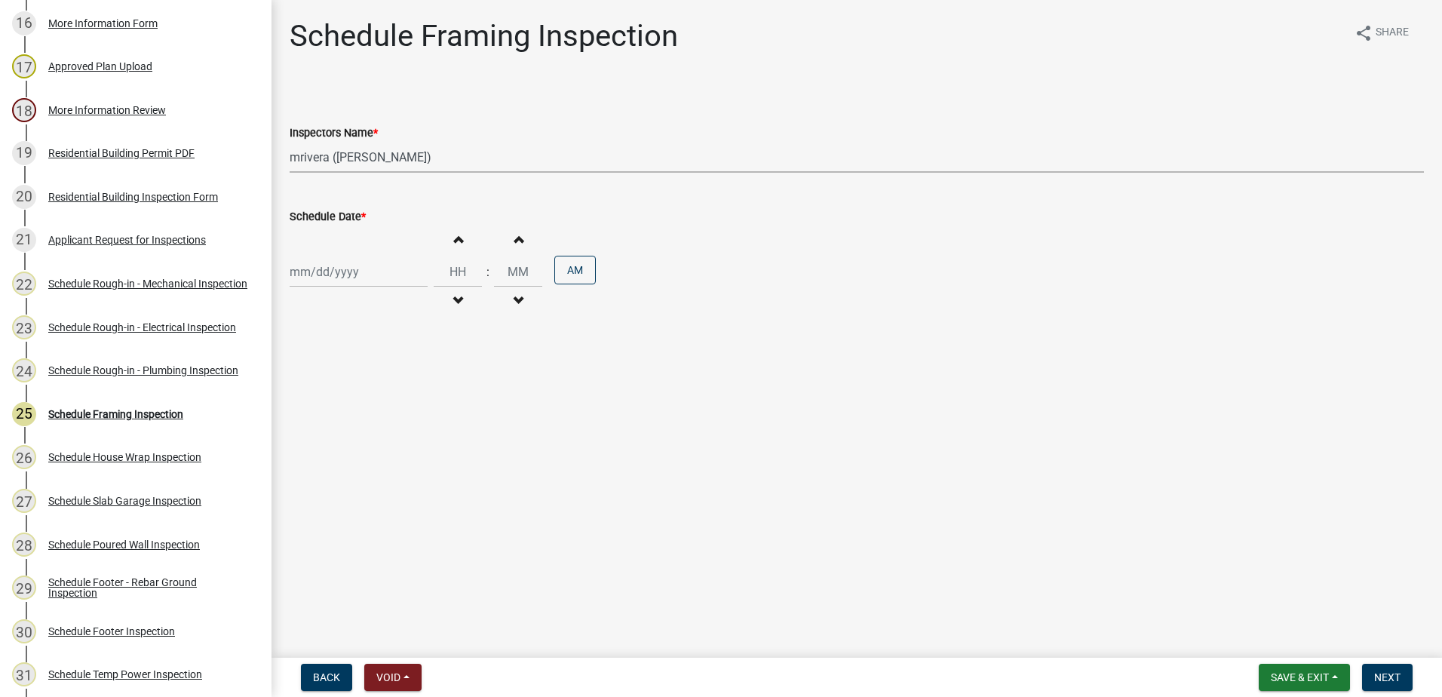
select select "2025"
click at [403, 401] on div "19" at bounding box center [401, 400] width 24 height 24
type input "[DATE]"
click at [1393, 676] on span "Next" at bounding box center [1387, 677] width 26 height 12
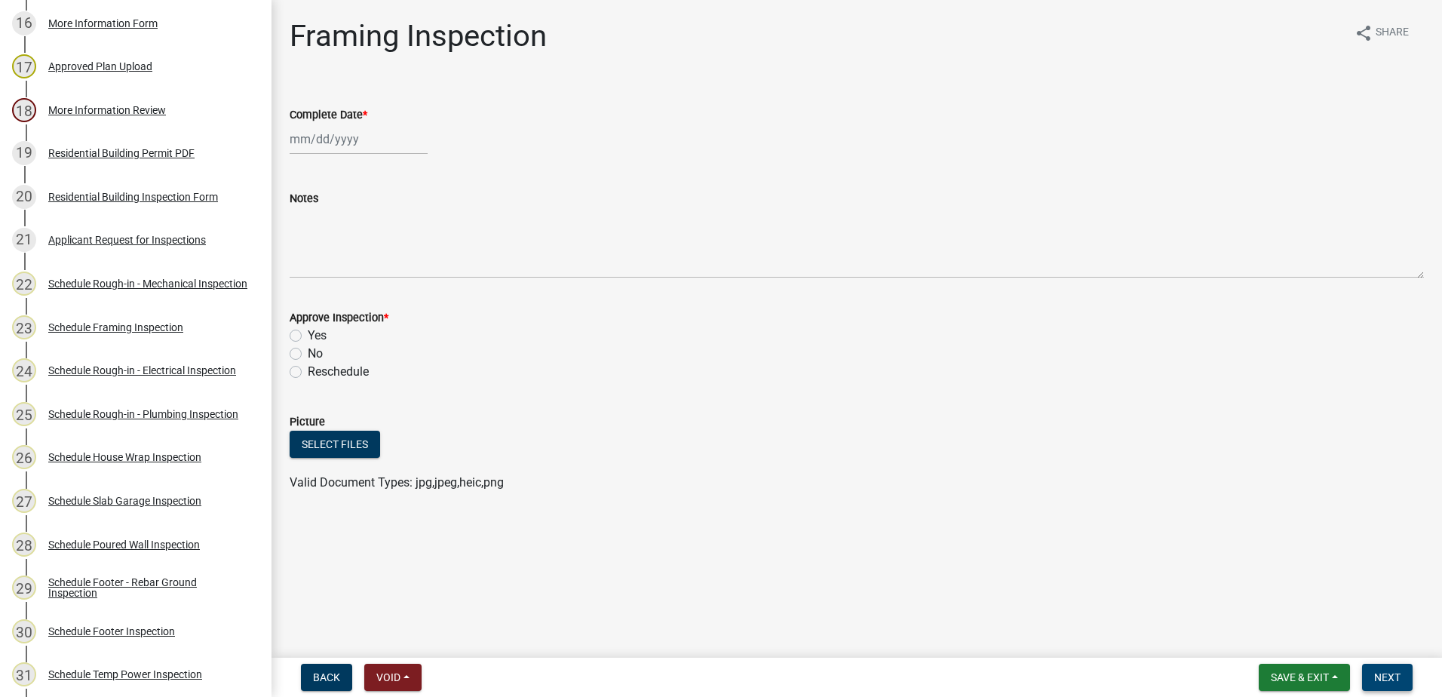
click at [1386, 677] on span "Next" at bounding box center [1387, 677] width 26 height 12
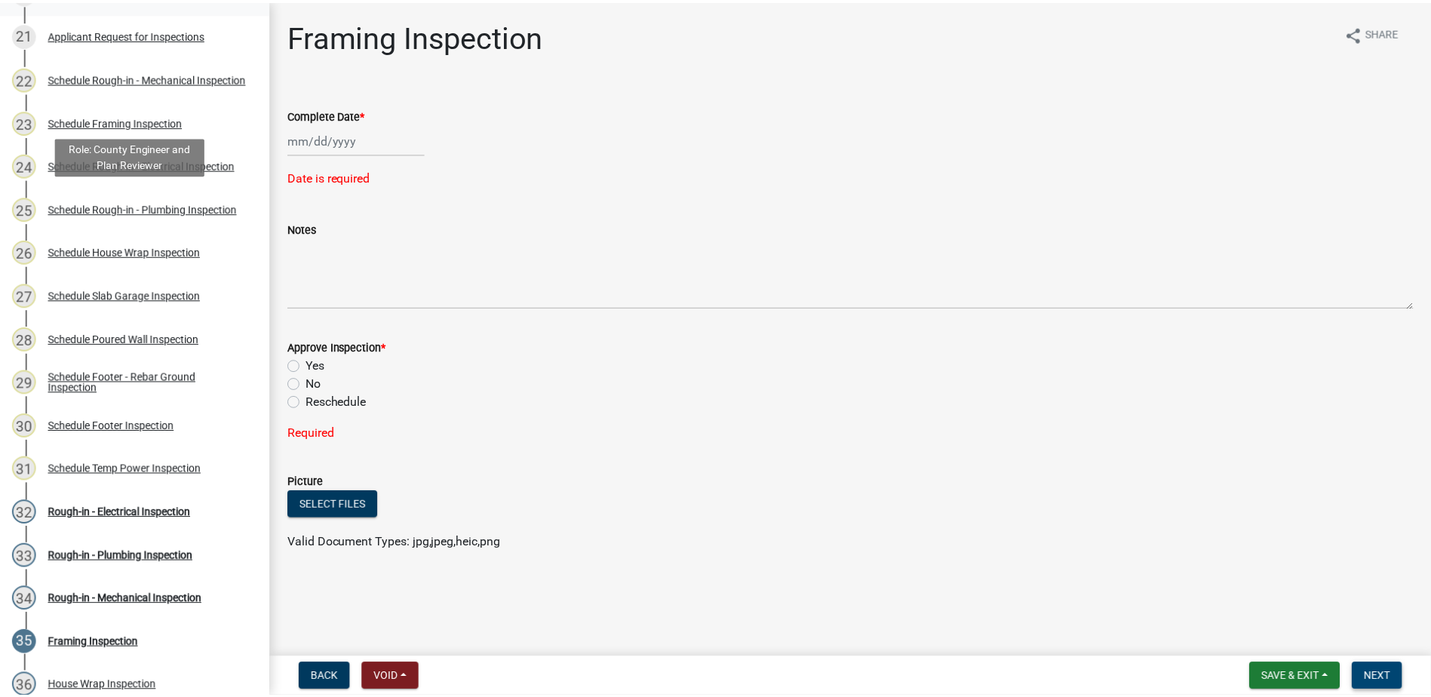
scroll to position [679, 0]
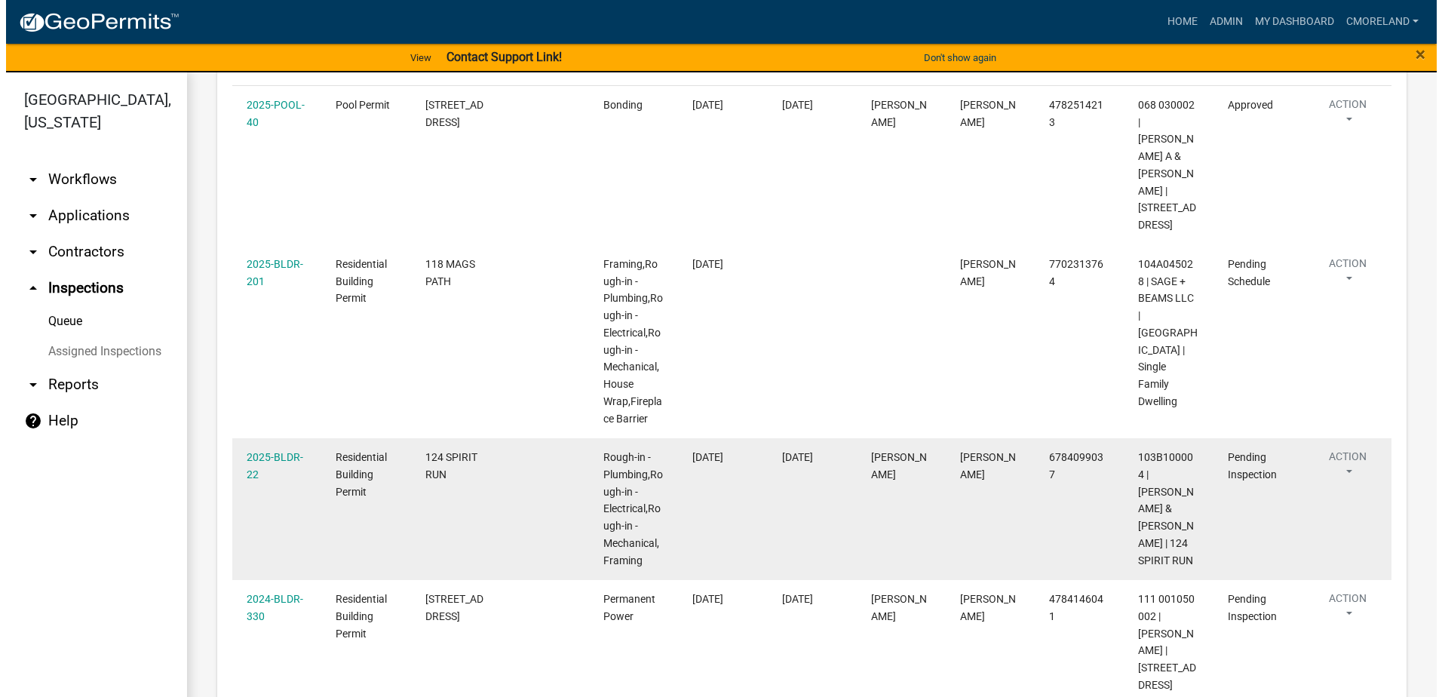
scroll to position [377, 0]
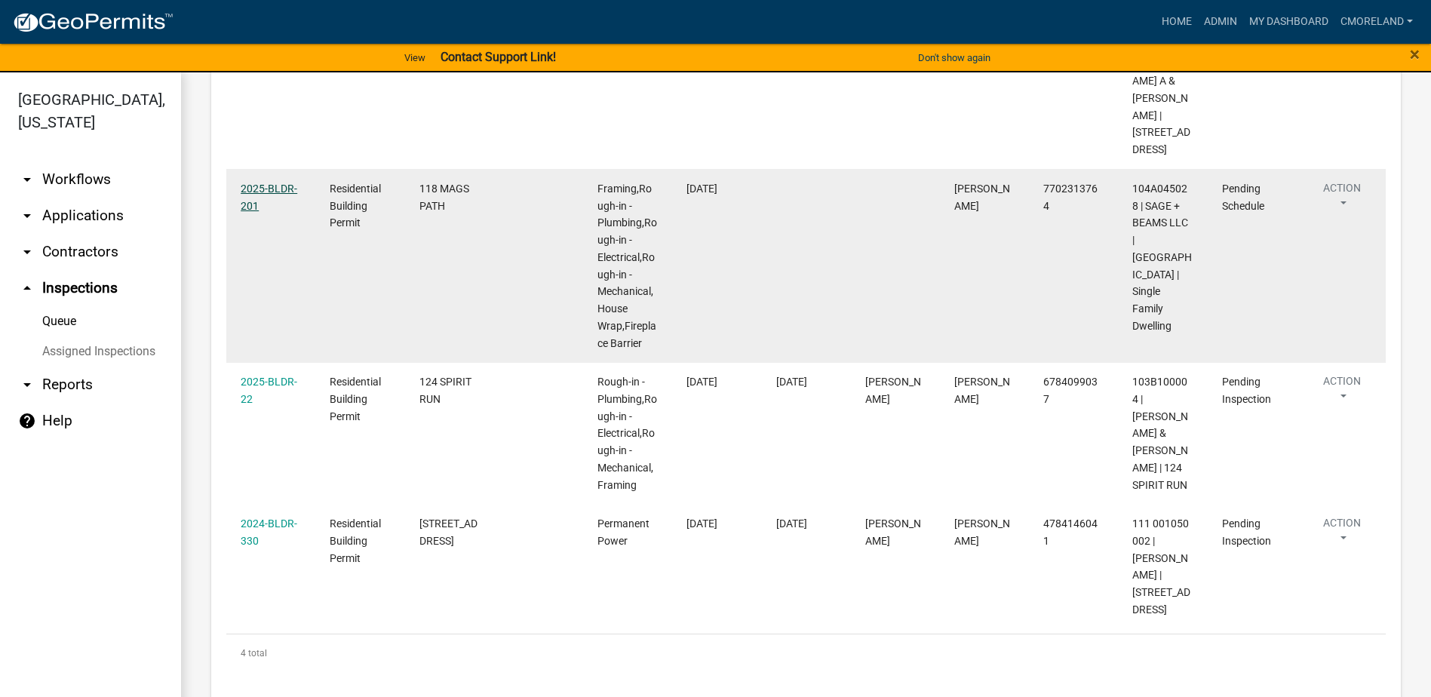
click at [270, 183] on link "2025-BLDR-201" at bounding box center [269, 197] width 57 height 29
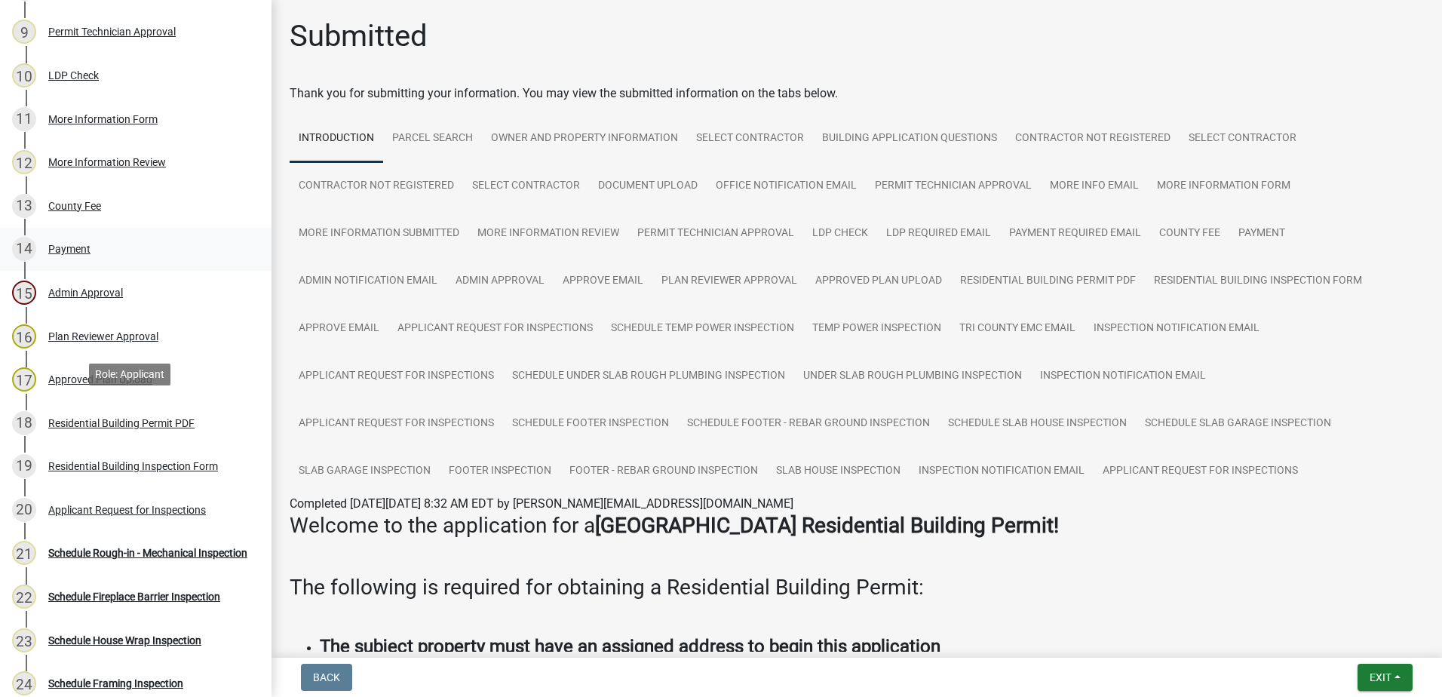
scroll to position [603, 0]
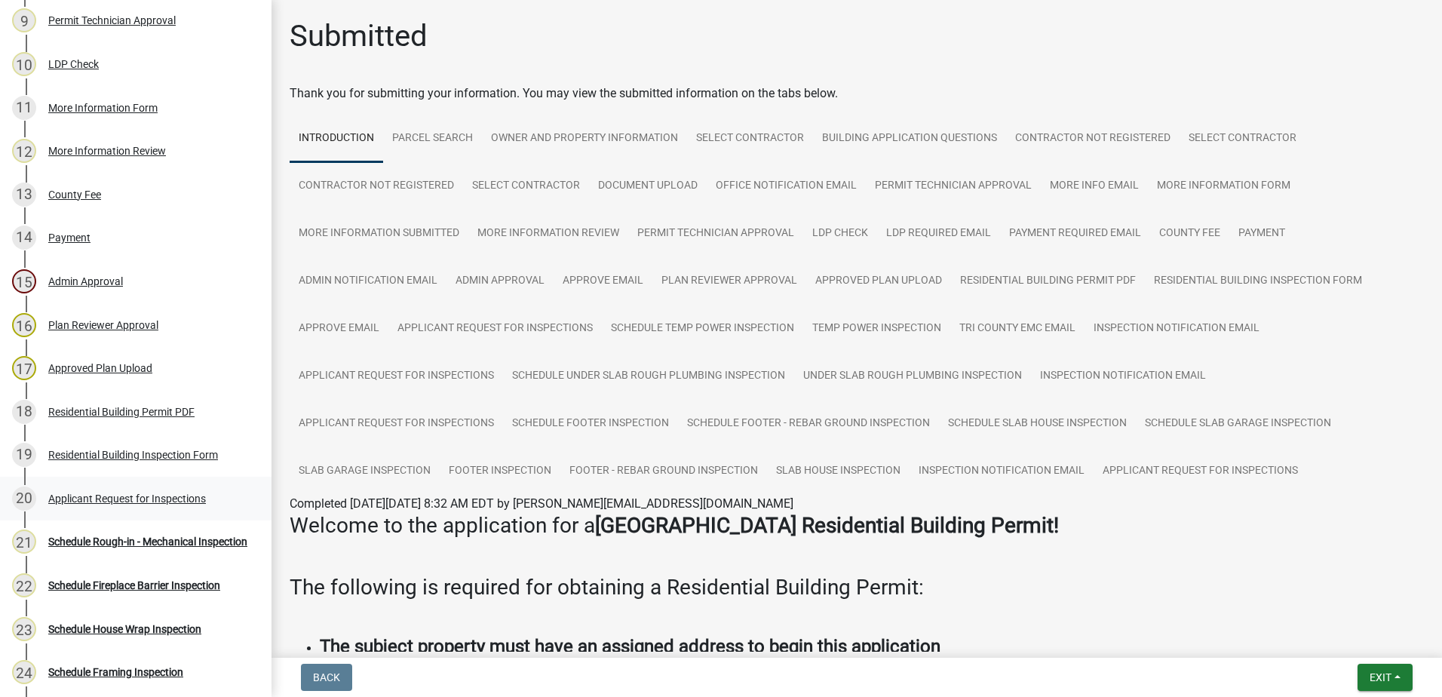
click at [115, 497] on div "Applicant Request for Inspections" at bounding box center [127, 498] width 158 height 11
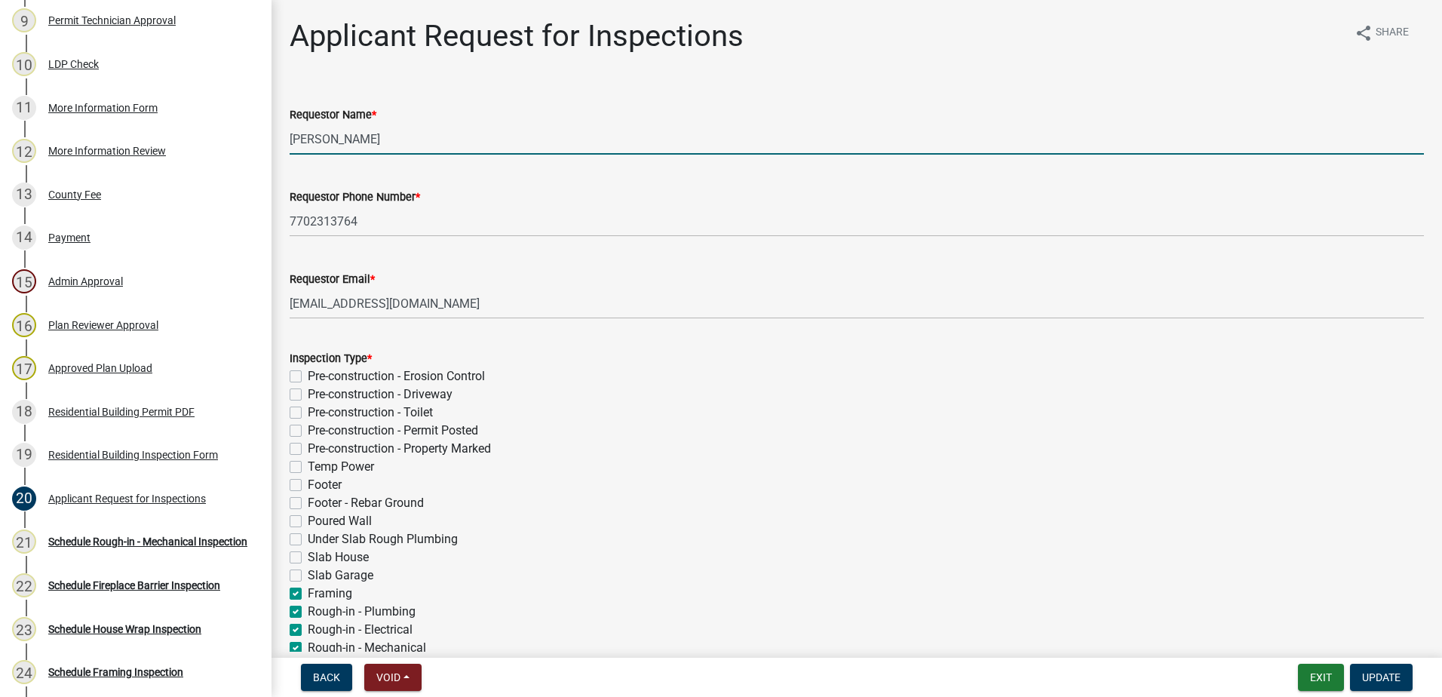
click at [395, 138] on input "[PERSON_NAME]" at bounding box center [857, 139] width 1134 height 31
type input "C"
type input "[PERSON_NAME]"
click at [1391, 677] on span "Update" at bounding box center [1381, 677] width 38 height 12
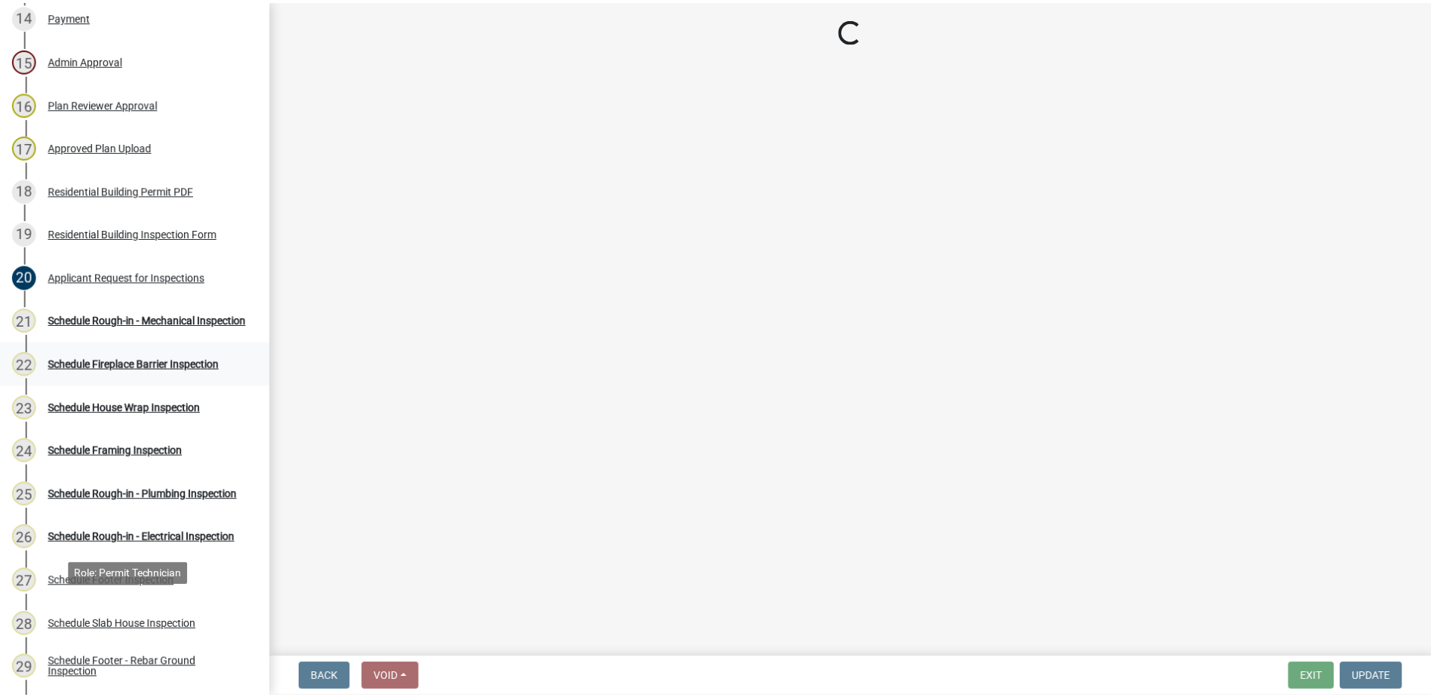
scroll to position [830, 0]
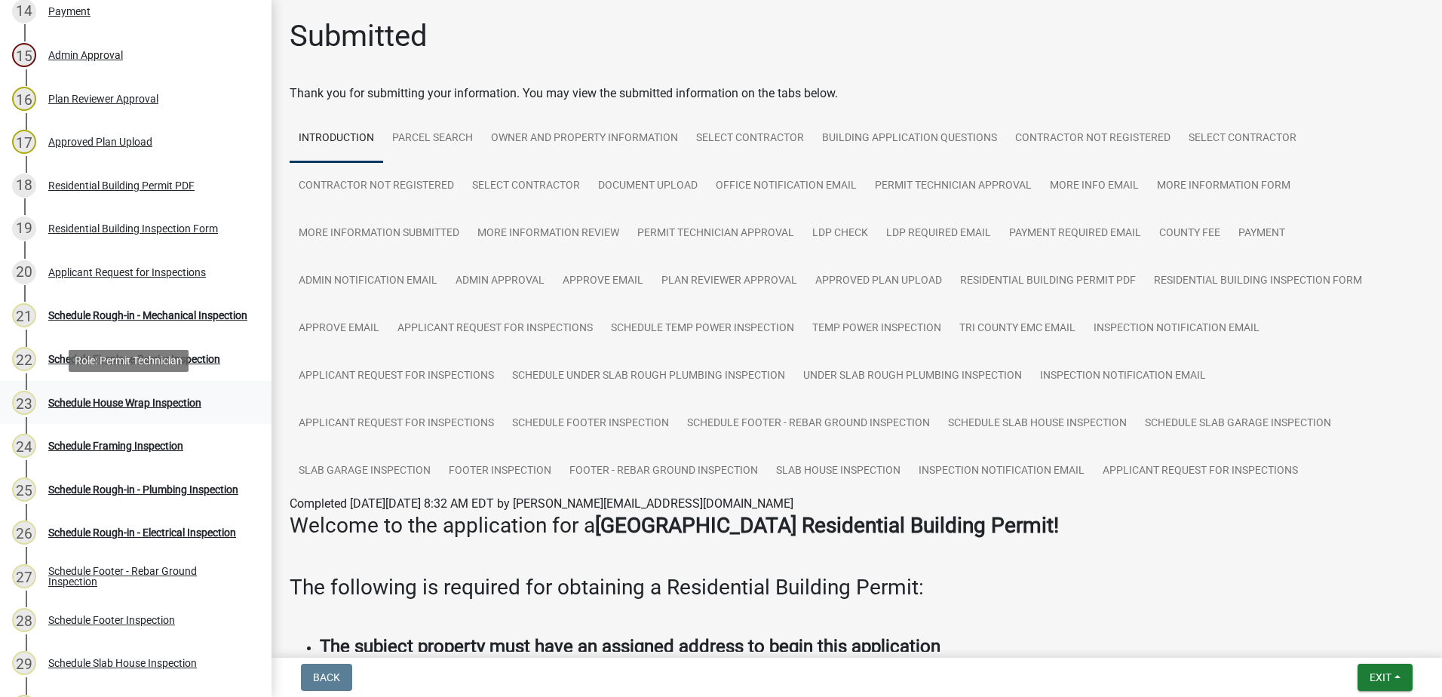
click at [125, 401] on div "Schedule House Wrap Inspection" at bounding box center [124, 403] width 153 height 11
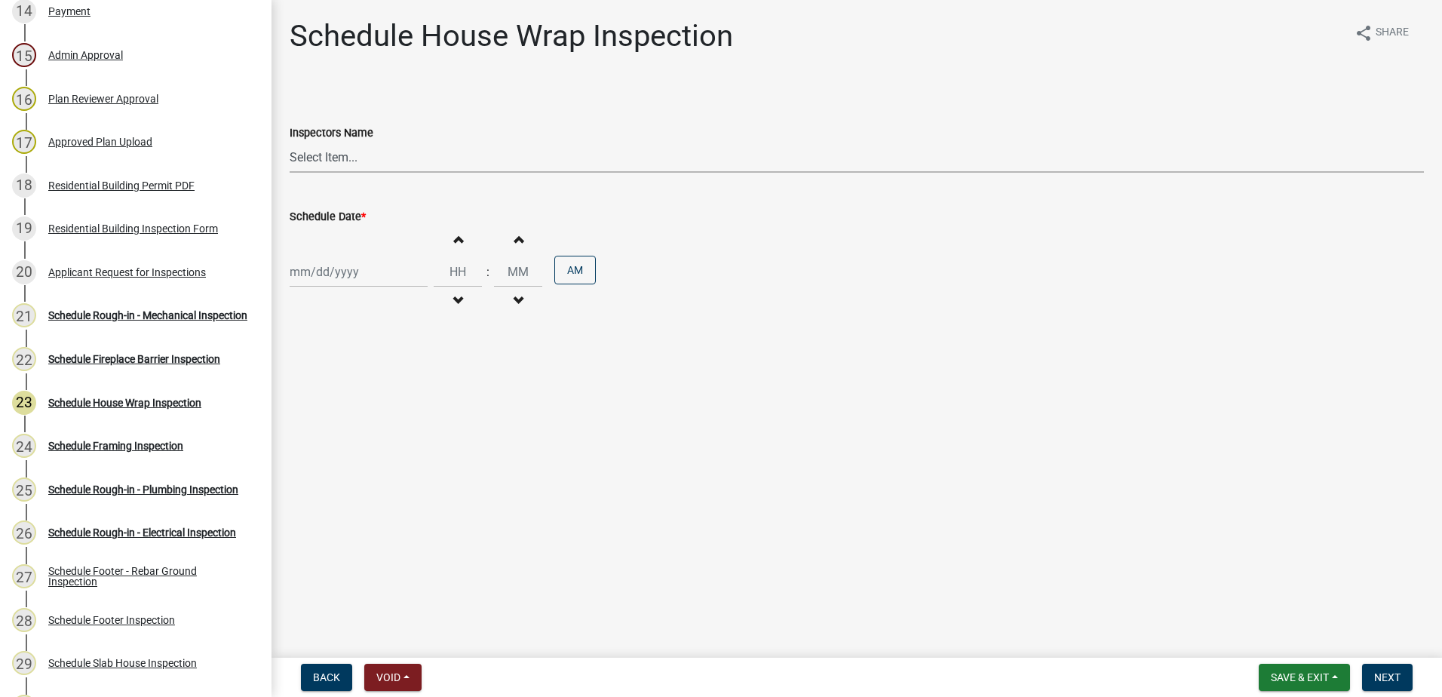
click at [403, 160] on select "Select Item... mrivera (Michele Rivera) StephanieM (Stephanie Morris ) QGrissom…" at bounding box center [857, 157] width 1134 height 31
select select "07642ab0-564c-47bb-824b-0ccf2da83593"
click at [290, 142] on select "Select Item... mrivera (Michele Rivera) StephanieM (Stephanie Morris ) QGrissom…" at bounding box center [857, 157] width 1134 height 31
click at [355, 278] on div at bounding box center [359, 271] width 138 height 31
select select "9"
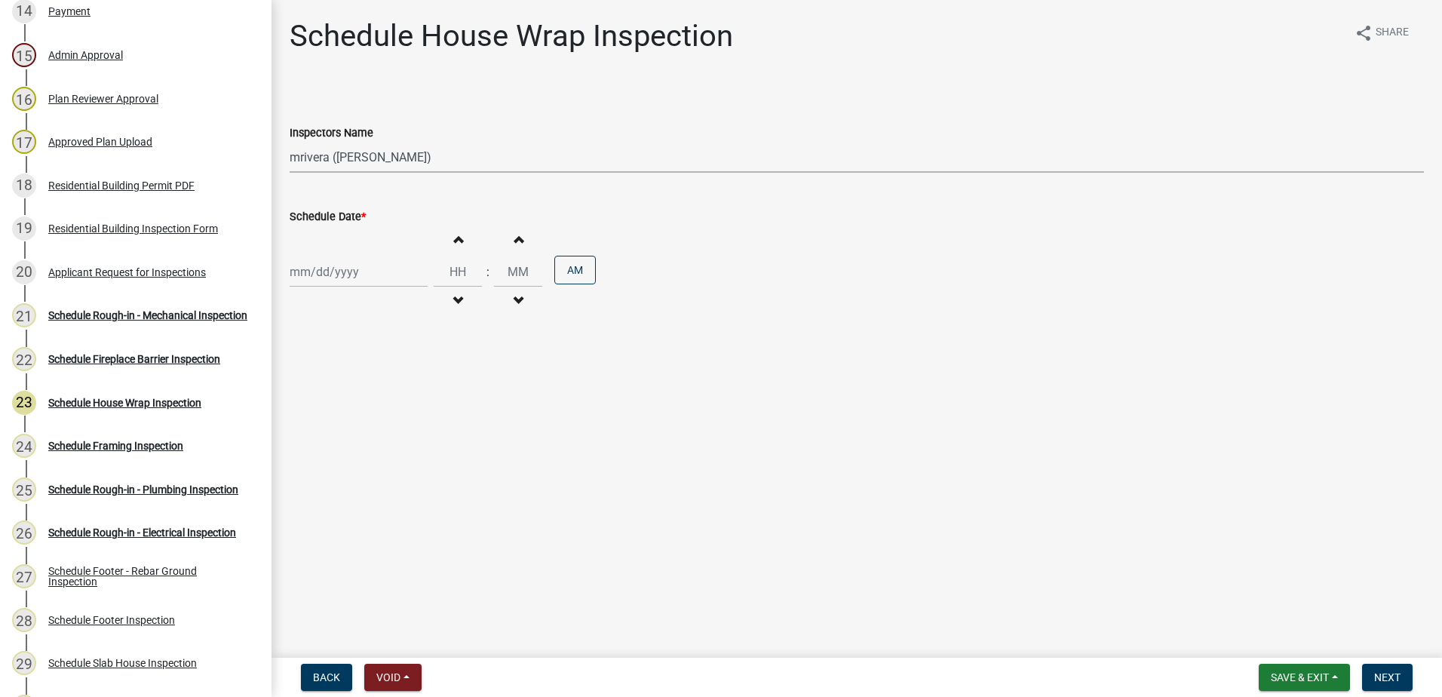
select select "2025"
click at [403, 399] on div "19" at bounding box center [401, 400] width 24 height 24
type input "[DATE]"
click at [1402, 679] on button "Next" at bounding box center [1387, 677] width 51 height 27
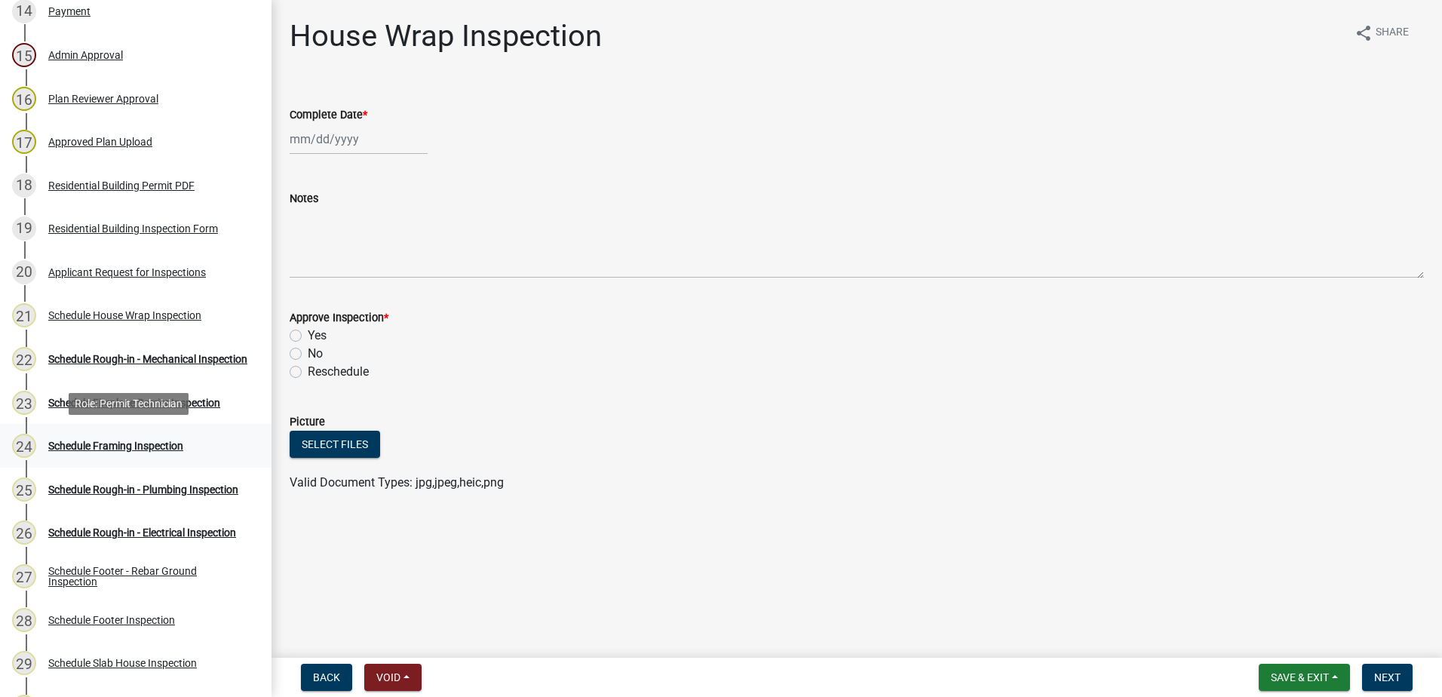
click at [140, 443] on div "Schedule Framing Inspection" at bounding box center [115, 446] width 135 height 11
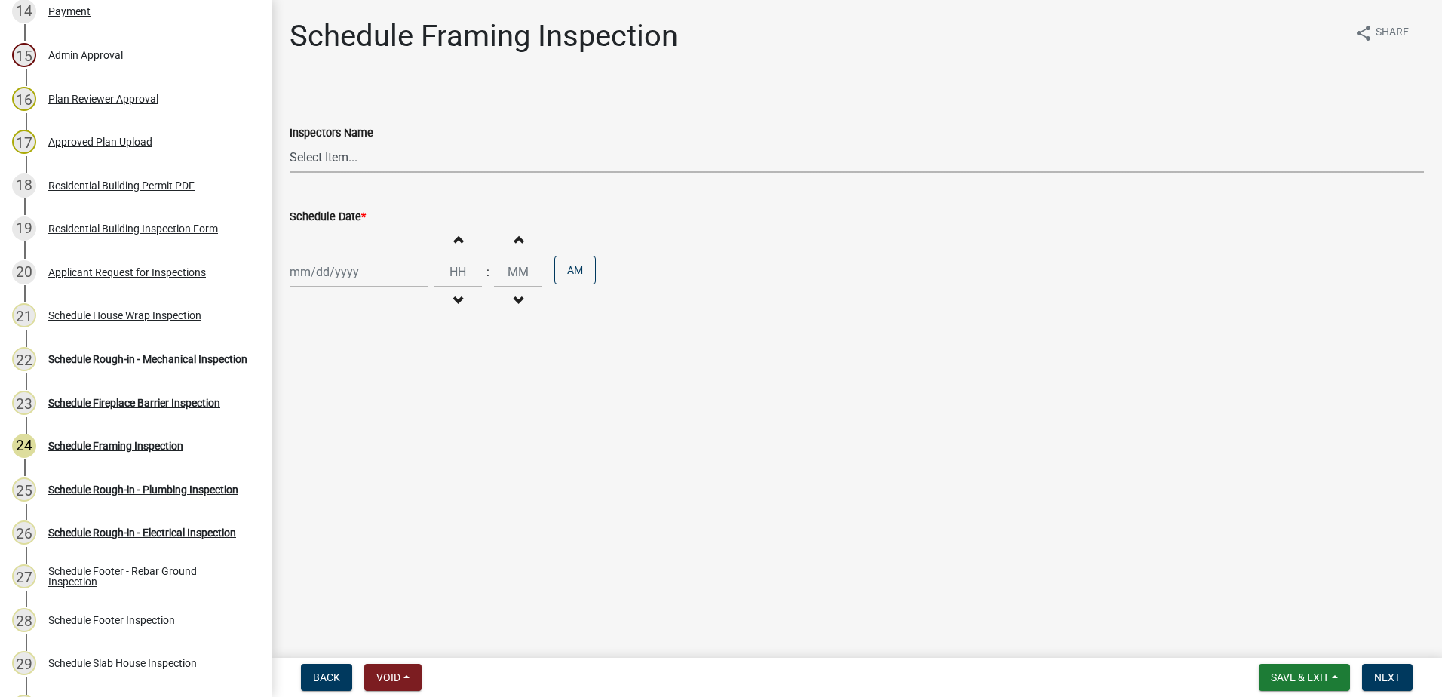
click at [384, 153] on select "Select Item... mrivera (Michele Rivera) StephanieM (Stephanie Morris ) QGrissom…" at bounding box center [857, 157] width 1134 height 31
select select "07642ab0-564c-47bb-824b-0ccf2da83593"
click at [290, 142] on select "Select Item... mrivera (Michele Rivera) StephanieM (Stephanie Morris ) QGrissom…" at bounding box center [857, 157] width 1134 height 31
click at [367, 280] on div at bounding box center [359, 271] width 138 height 31
select select "9"
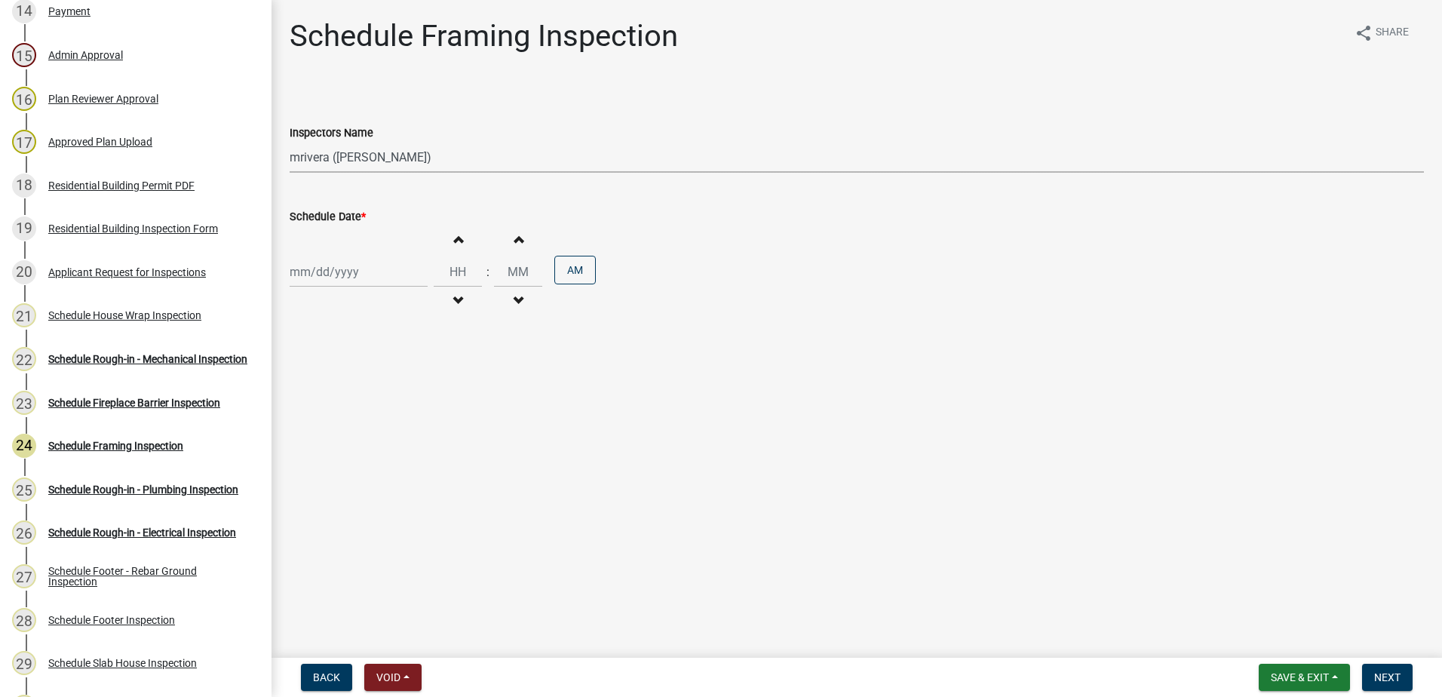
select select "2025"
click at [406, 401] on div "19" at bounding box center [401, 400] width 24 height 24
type input "[DATE]"
click at [1383, 668] on button "Next" at bounding box center [1387, 677] width 51 height 27
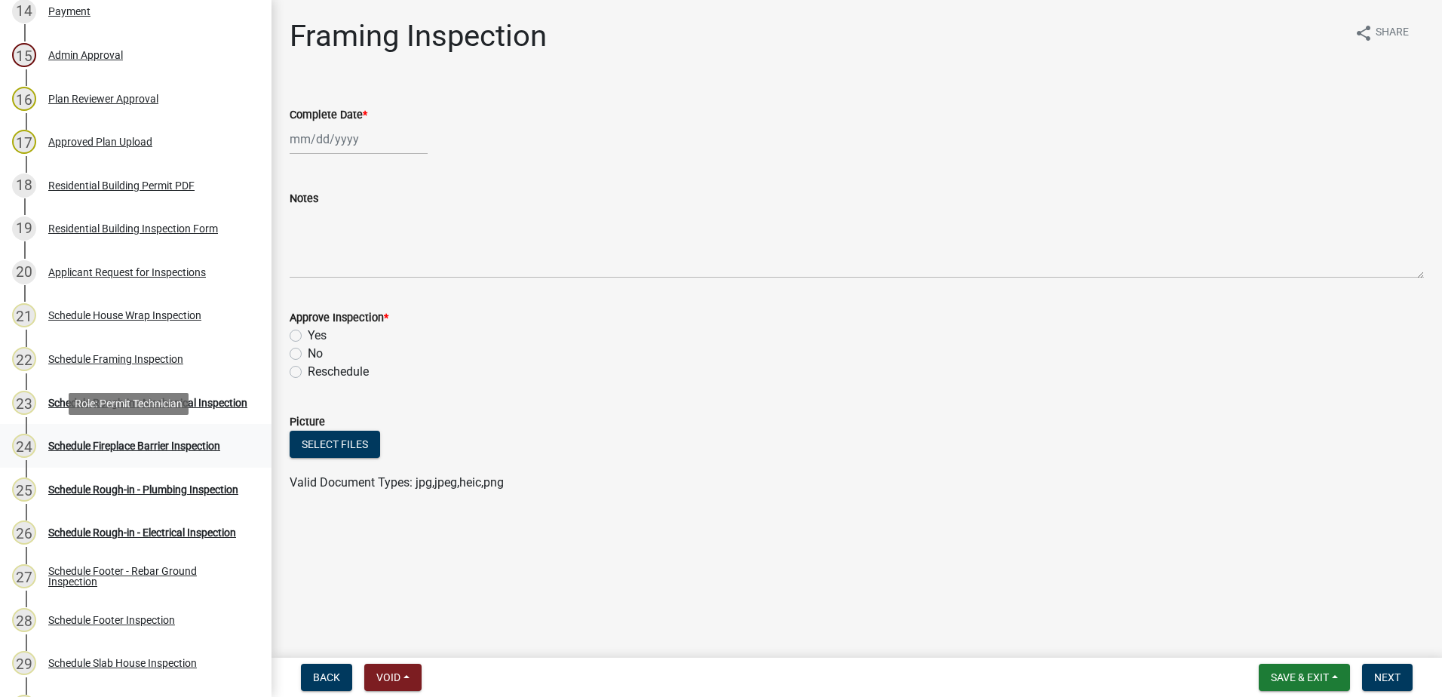
click at [136, 444] on div "Schedule Fireplace Barrier Inspection" at bounding box center [134, 446] width 172 height 11
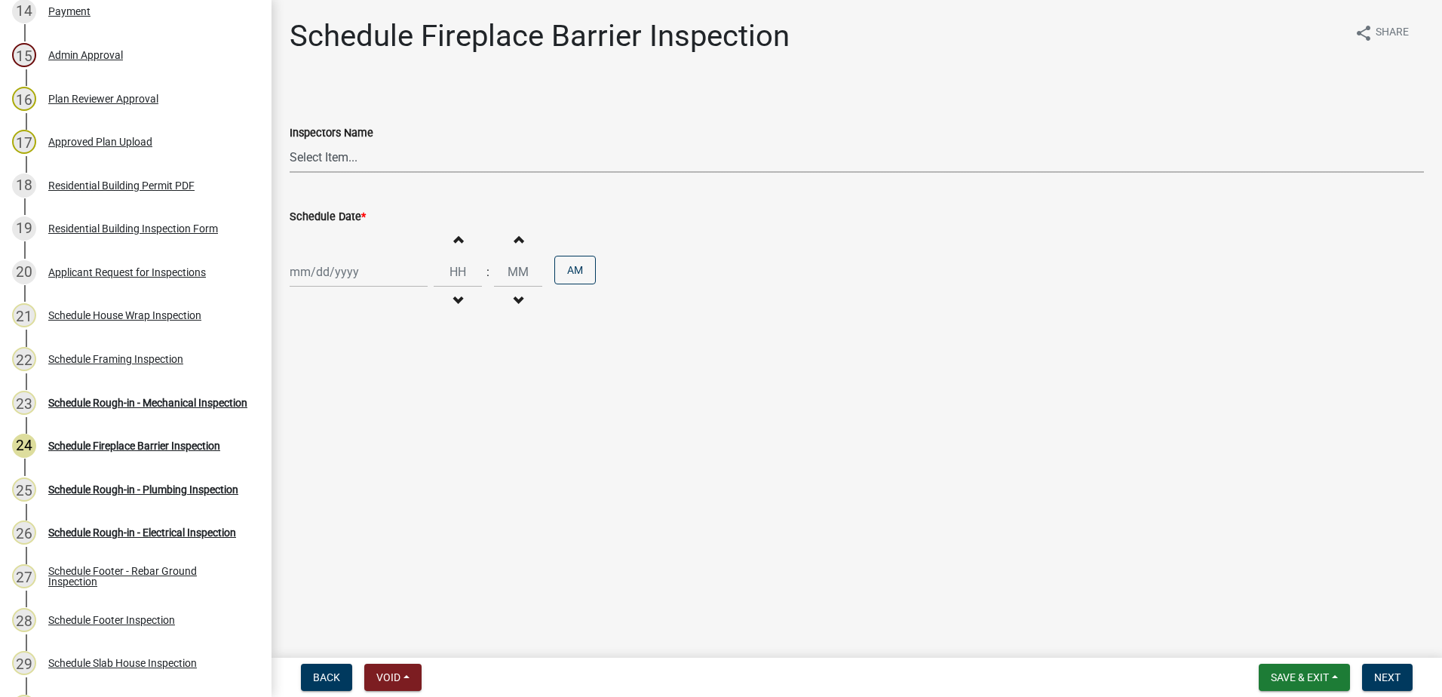
click at [353, 158] on select "Select Item... mrivera (Michele Rivera) StephanieM (Stephanie Morris ) QGrissom…" at bounding box center [857, 157] width 1134 height 31
select select "07642ab0-564c-47bb-824b-0ccf2da83593"
click at [290, 142] on select "Select Item... mrivera (Michele Rivera) StephanieM (Stephanie Morris ) QGrissom…" at bounding box center [857, 157] width 1134 height 31
click at [376, 274] on div at bounding box center [359, 271] width 138 height 31
select select "9"
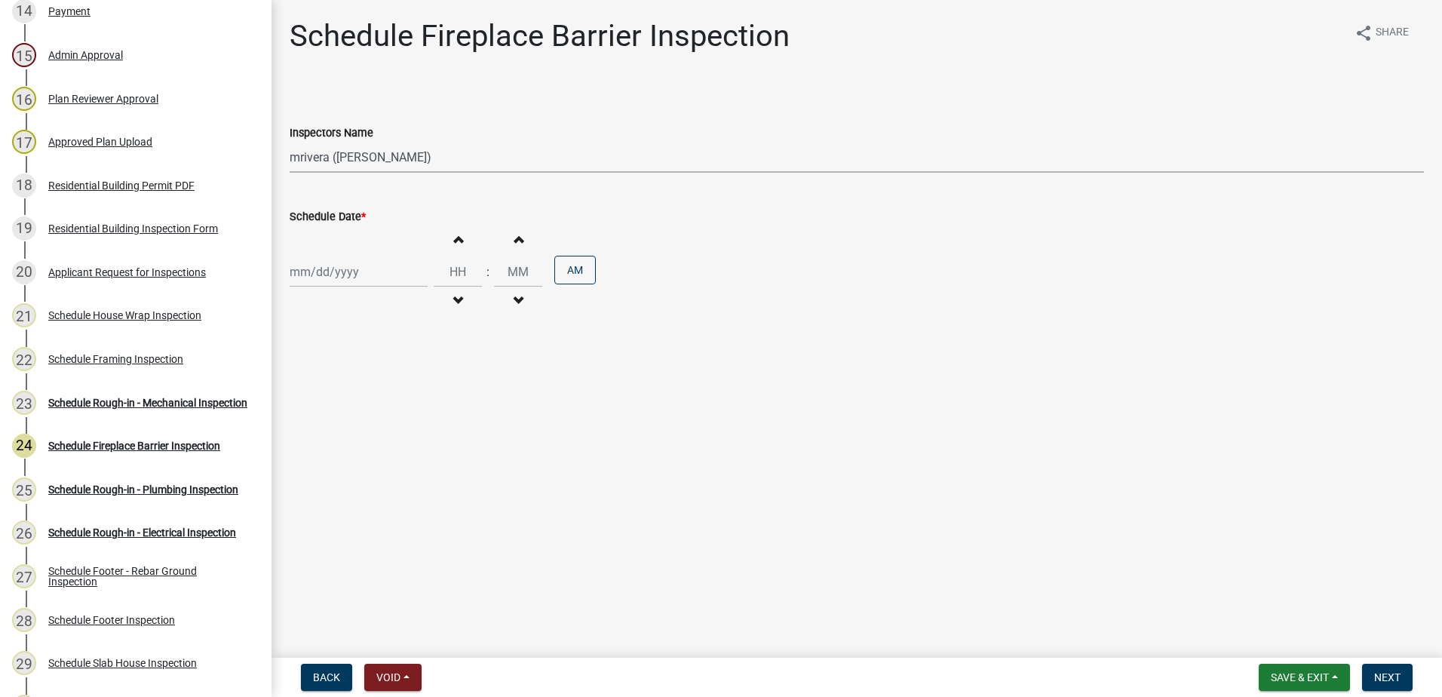
select select "2025"
click at [405, 399] on div "19" at bounding box center [401, 400] width 24 height 24
type input "[DATE]"
click at [1392, 678] on span "Next" at bounding box center [1387, 677] width 26 height 12
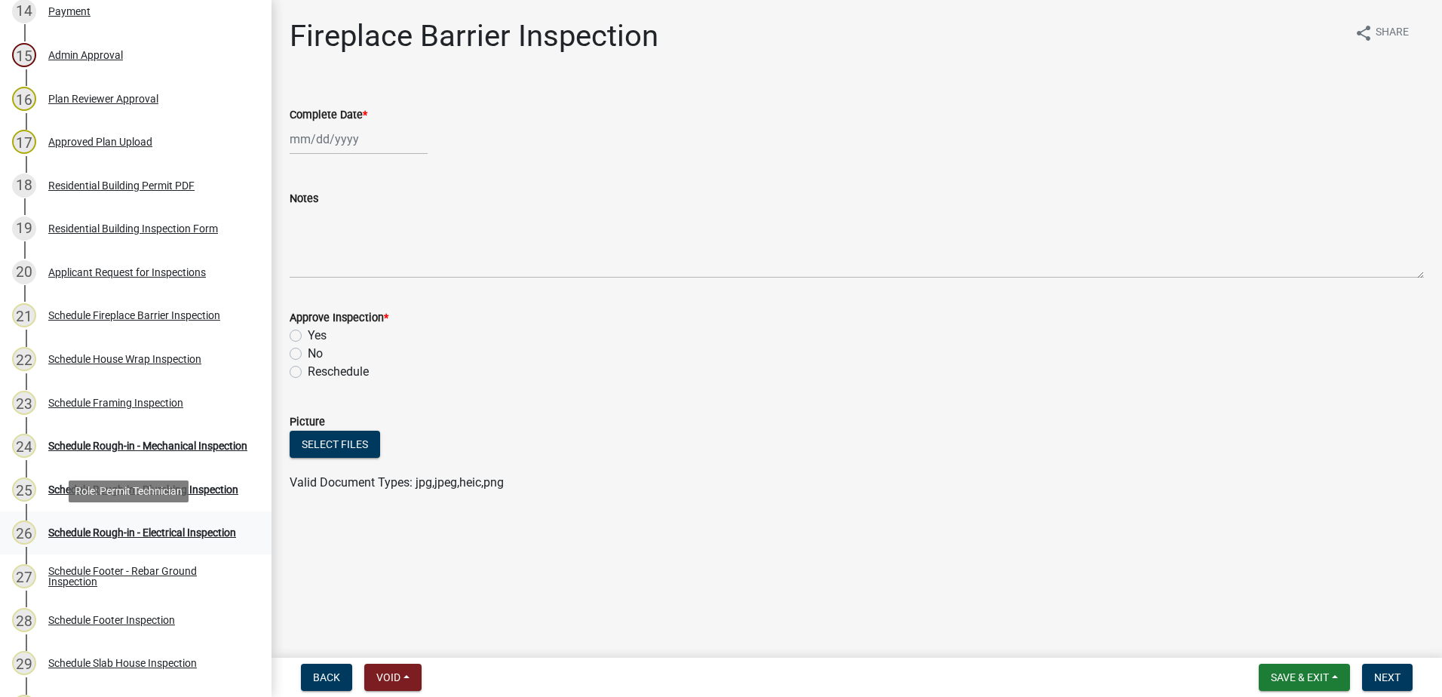
click at [131, 527] on div "Schedule Rough-in - Electrical Inspection" at bounding box center [142, 532] width 188 height 11
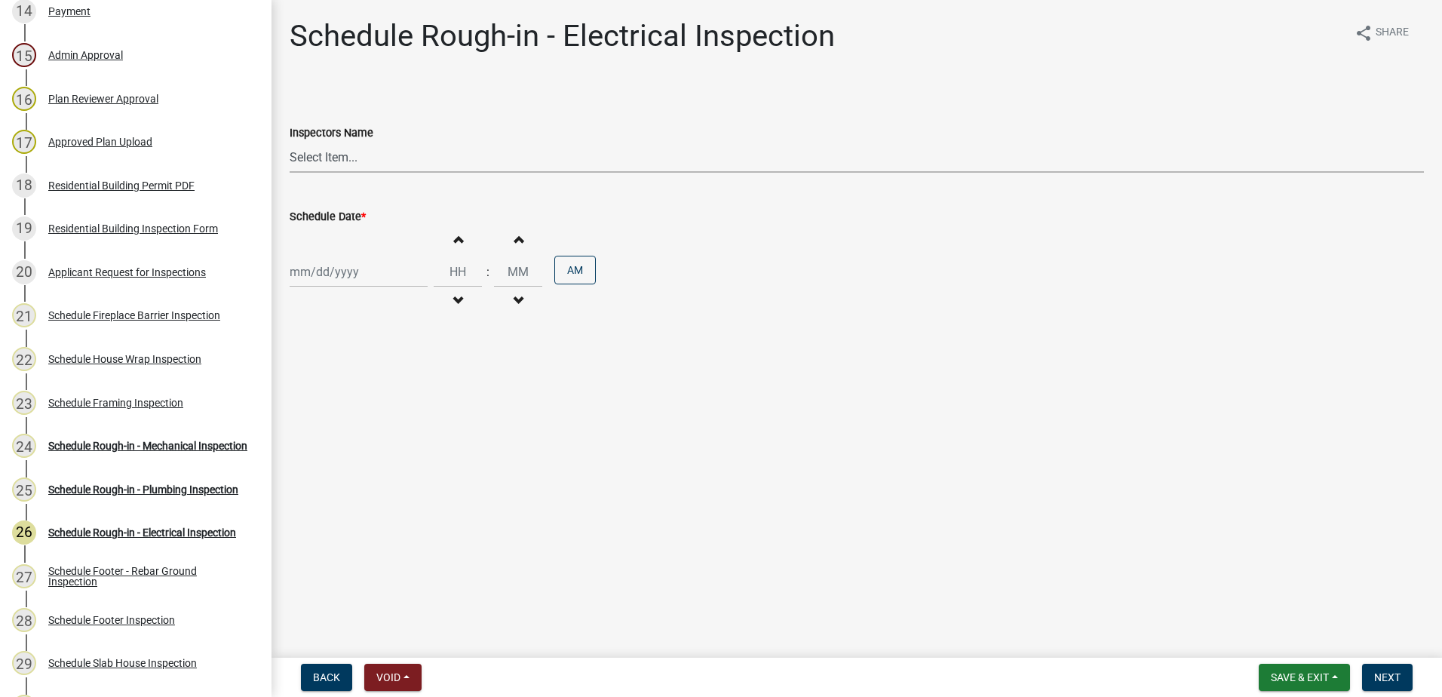
click at [391, 155] on select "Select Item... mrivera (Michele Rivera) StephanieM (Stephanie Morris ) QGrissom…" at bounding box center [857, 157] width 1134 height 31
select select "07642ab0-564c-47bb-824b-0ccf2da83593"
click at [290, 142] on select "Select Item... mrivera (Michele Rivera) StephanieM (Stephanie Morris ) QGrissom…" at bounding box center [857, 157] width 1134 height 31
click at [370, 273] on div at bounding box center [359, 271] width 138 height 31
select select "9"
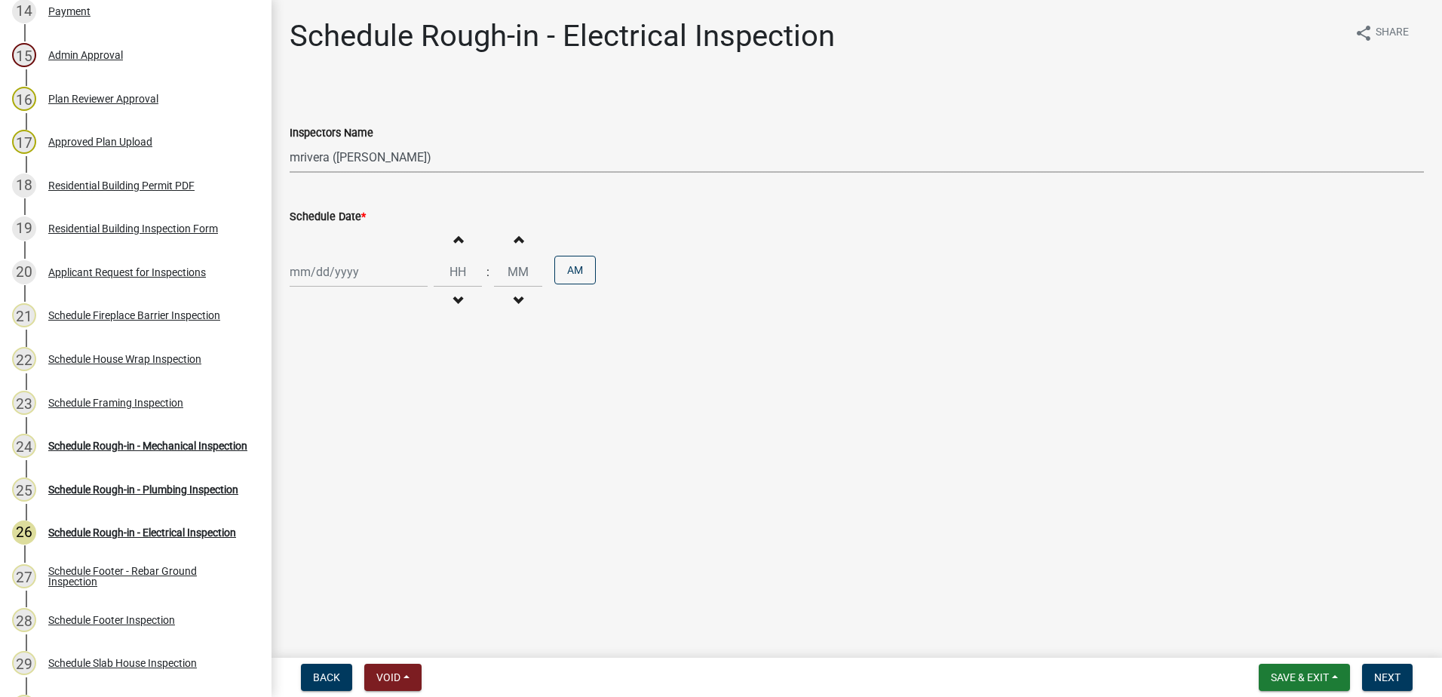
select select "2025"
click at [403, 397] on div "19" at bounding box center [401, 400] width 24 height 24
type input "[DATE]"
click at [1386, 673] on span "Next" at bounding box center [1387, 677] width 26 height 12
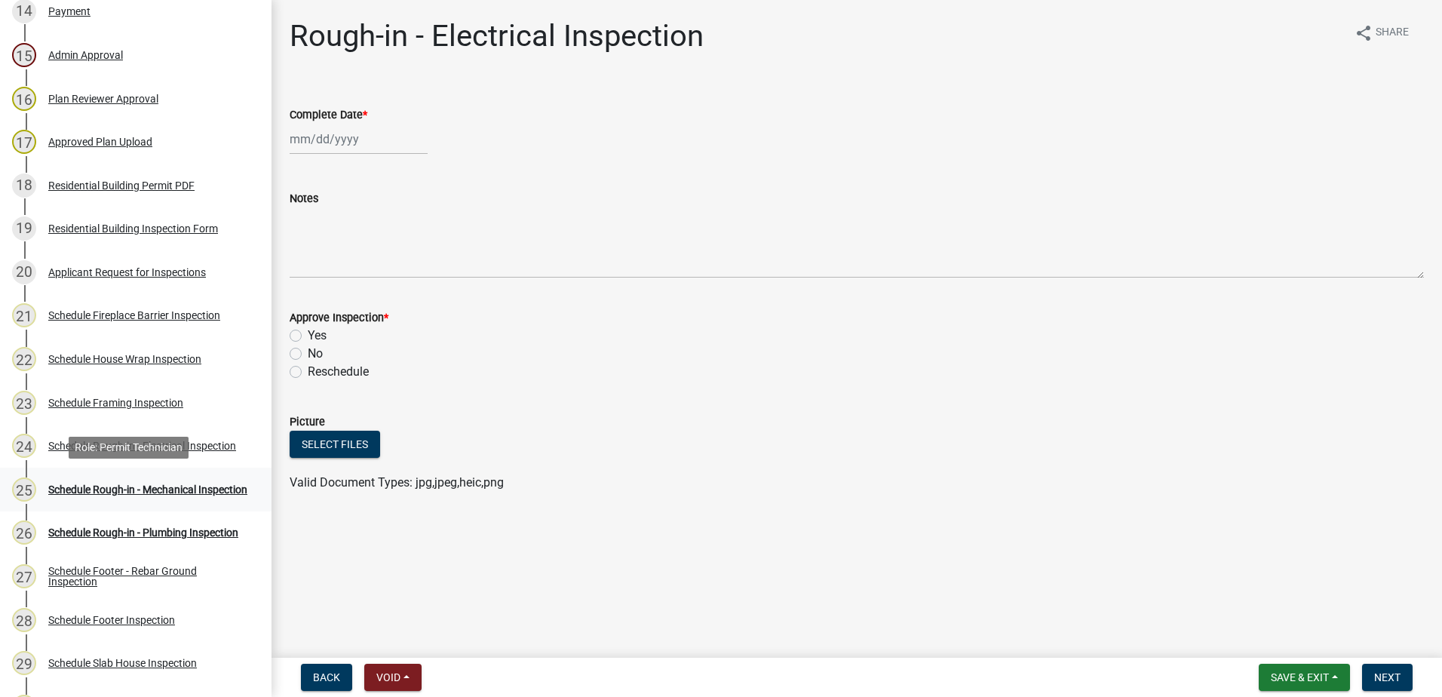
click at [110, 485] on div "Schedule Rough-in - Mechanical Inspection" at bounding box center [147, 489] width 199 height 11
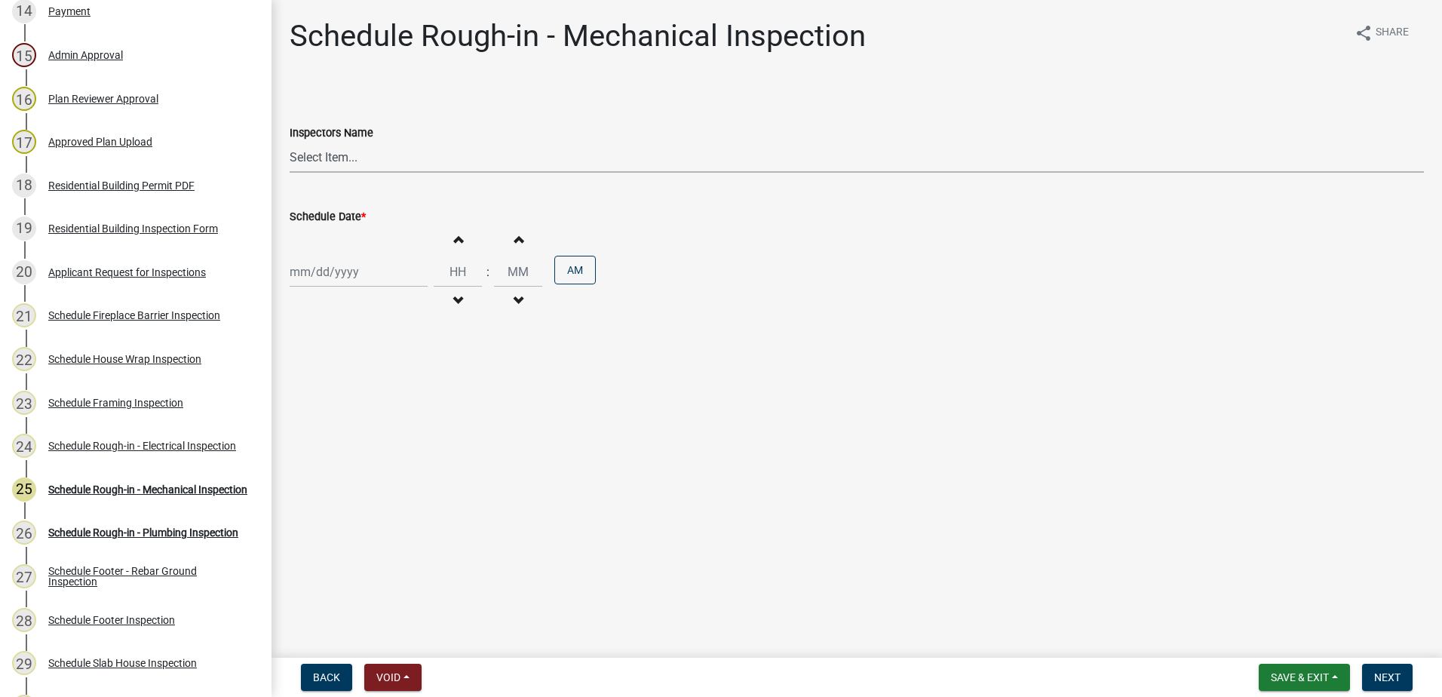
click at [361, 157] on select "Select Item... mrivera (Michele Rivera) StephanieM (Stephanie Morris ) QGrissom…" at bounding box center [857, 157] width 1134 height 31
select select "07642ab0-564c-47bb-824b-0ccf2da83593"
click at [290, 142] on select "Select Item... mrivera (Michele Rivera) StephanieM (Stephanie Morris ) QGrissom…" at bounding box center [857, 157] width 1134 height 31
click at [367, 278] on div at bounding box center [359, 271] width 138 height 31
select select "9"
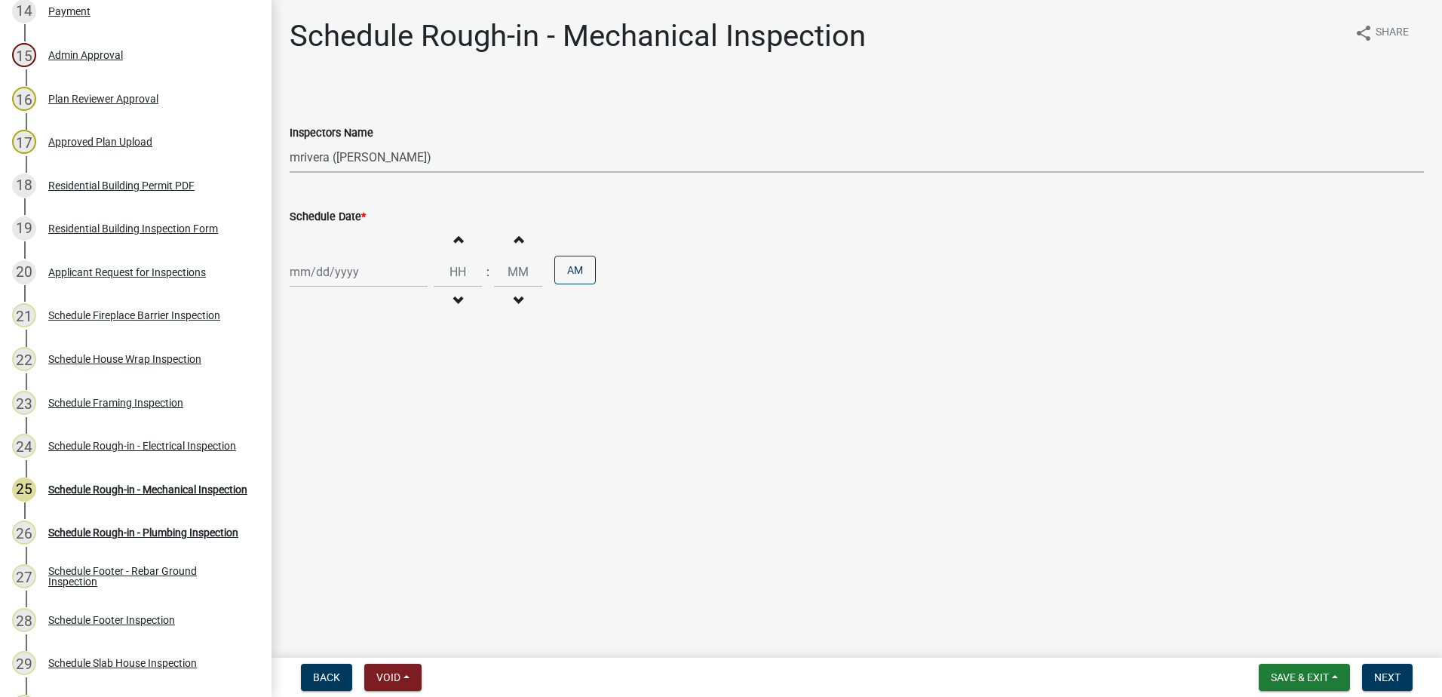
select select "2025"
click at [401, 400] on div "19" at bounding box center [401, 400] width 24 height 24
type input "[DATE]"
click at [1383, 674] on span "Next" at bounding box center [1387, 677] width 26 height 12
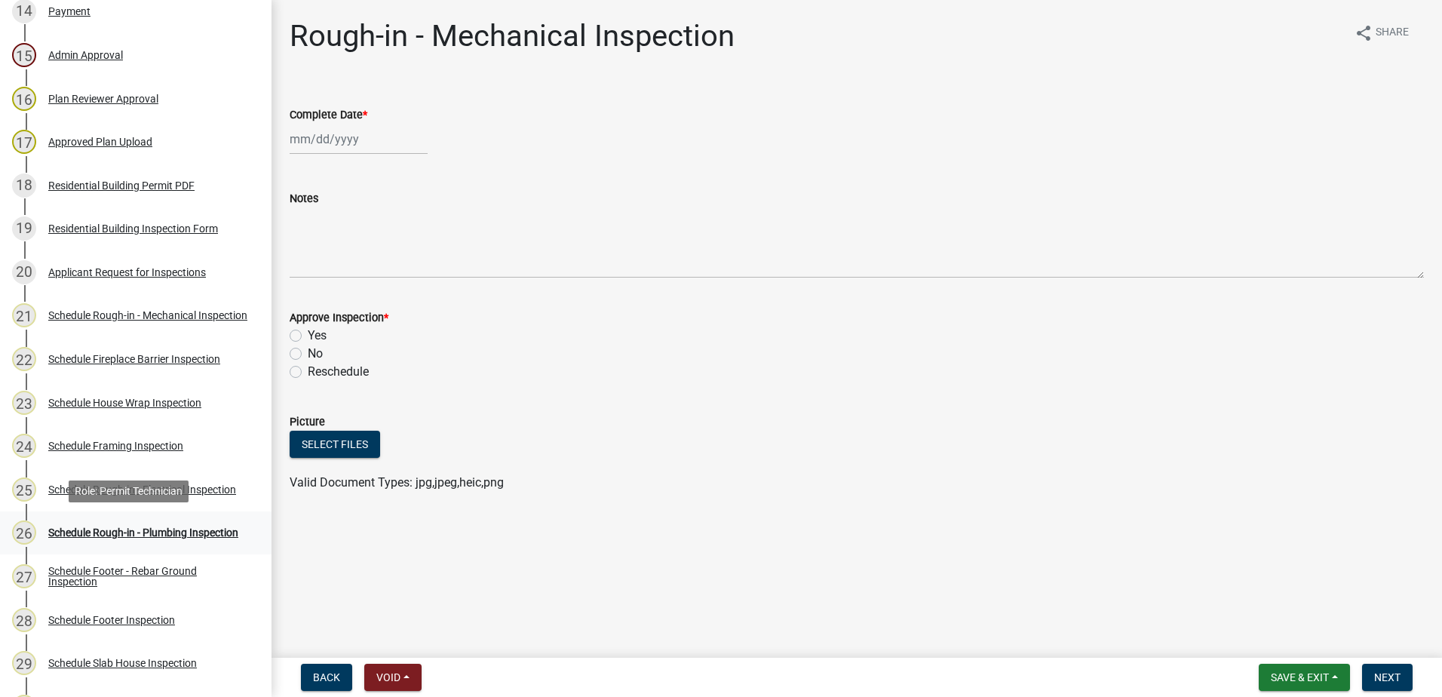
click at [137, 527] on div "Schedule Rough-in - Plumbing Inspection" at bounding box center [143, 532] width 190 height 11
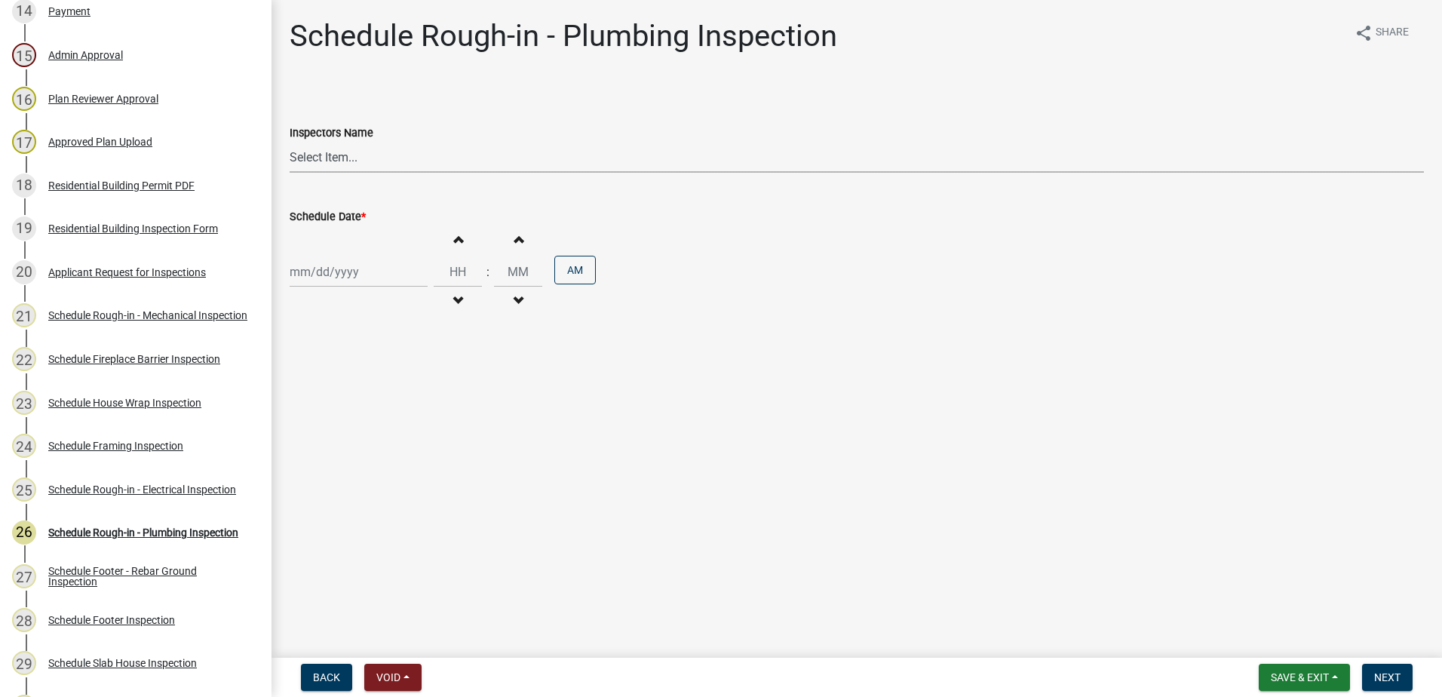
click at [403, 167] on select "Select Item... mrivera (Michele Rivera) StephanieM (Stephanie Morris ) QGrissom…" at bounding box center [857, 157] width 1134 height 31
select select "07642ab0-564c-47bb-824b-0ccf2da83593"
click at [290, 142] on select "Select Item... mrivera (Michele Rivera) StephanieM (Stephanie Morris ) QGrissom…" at bounding box center [857, 157] width 1134 height 31
click at [369, 280] on div at bounding box center [359, 271] width 138 height 31
select select "9"
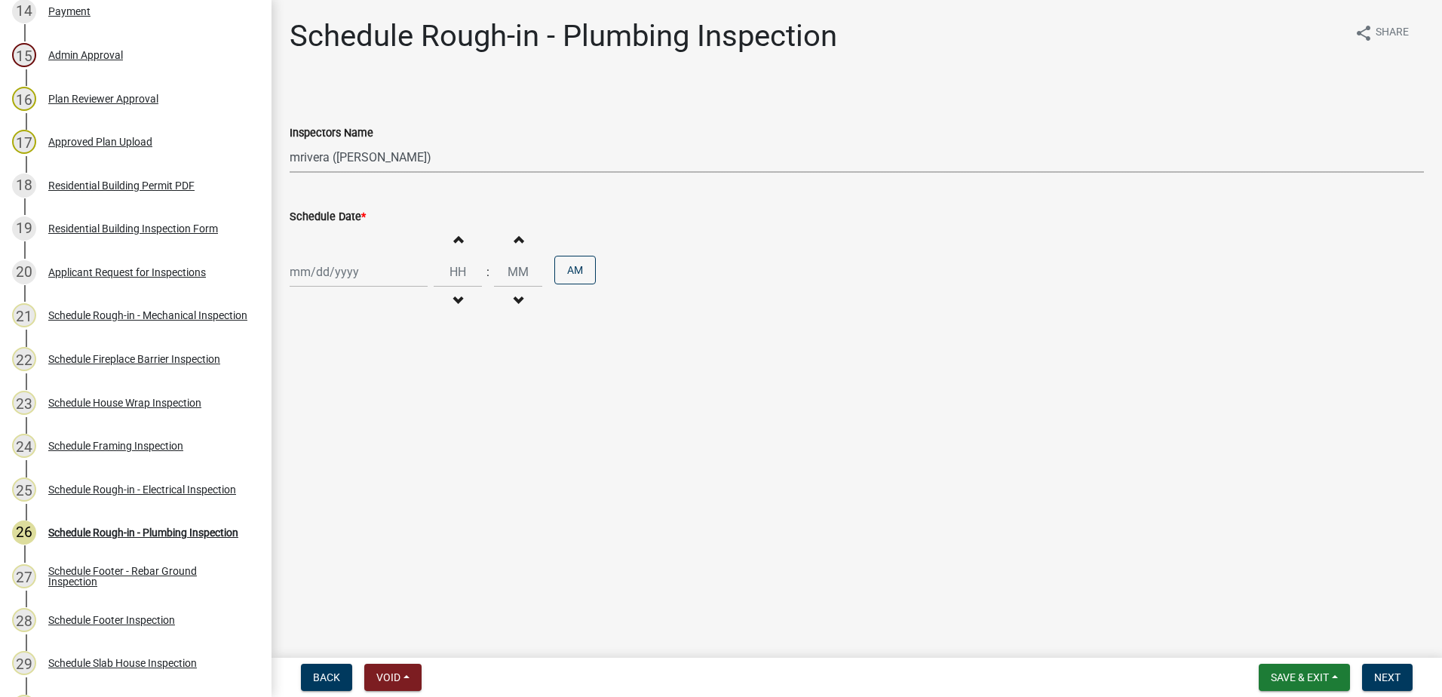
select select "2025"
click at [404, 398] on div "19" at bounding box center [401, 400] width 24 height 24
type input "[DATE]"
click at [1378, 673] on span "Next" at bounding box center [1387, 677] width 26 height 12
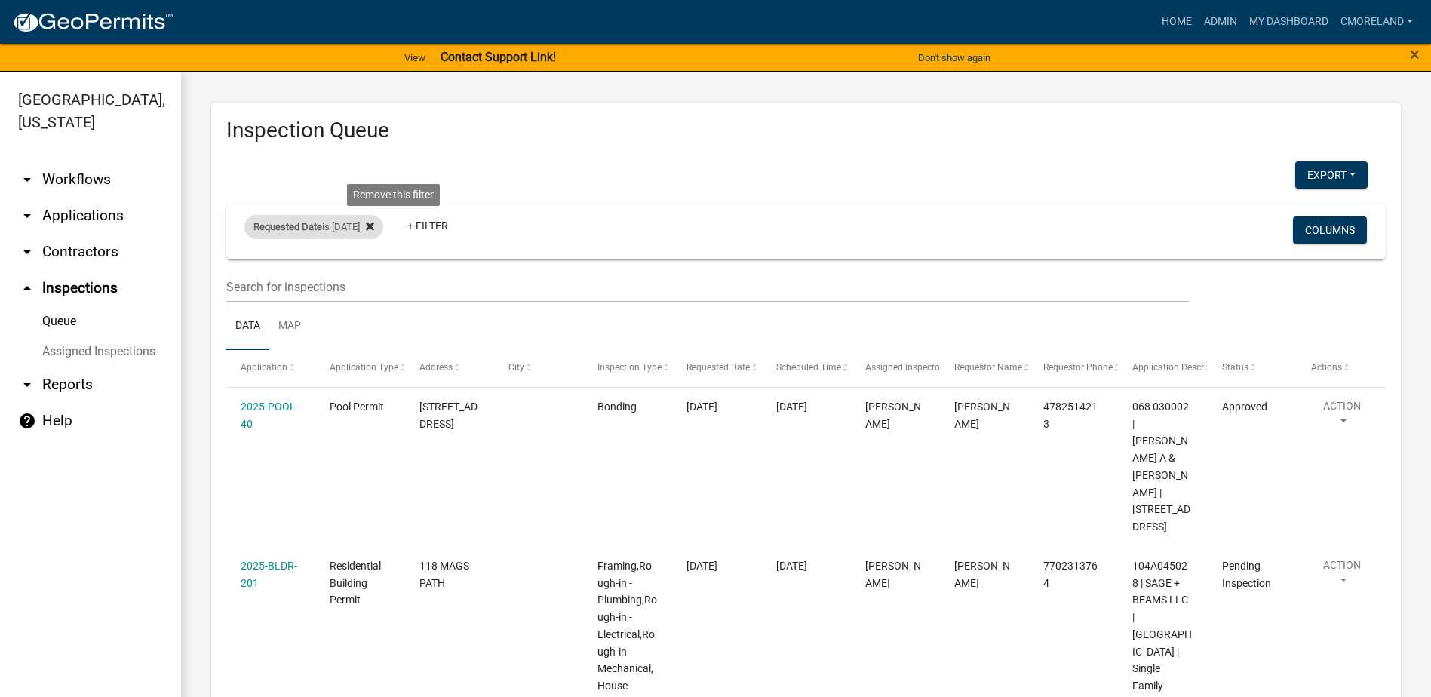
click at [374, 223] on icon at bounding box center [370, 227] width 8 height 8
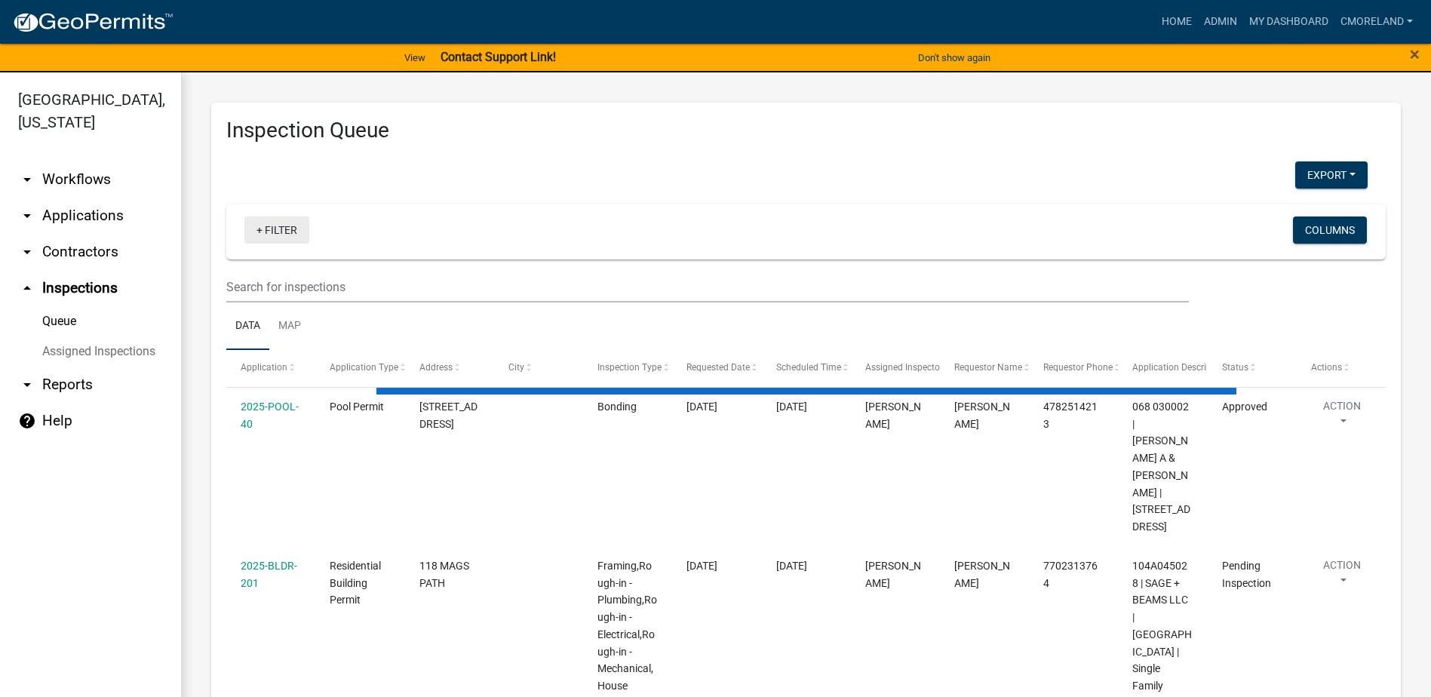
click at [296, 229] on link "+ Filter" at bounding box center [276, 229] width 65 height 27
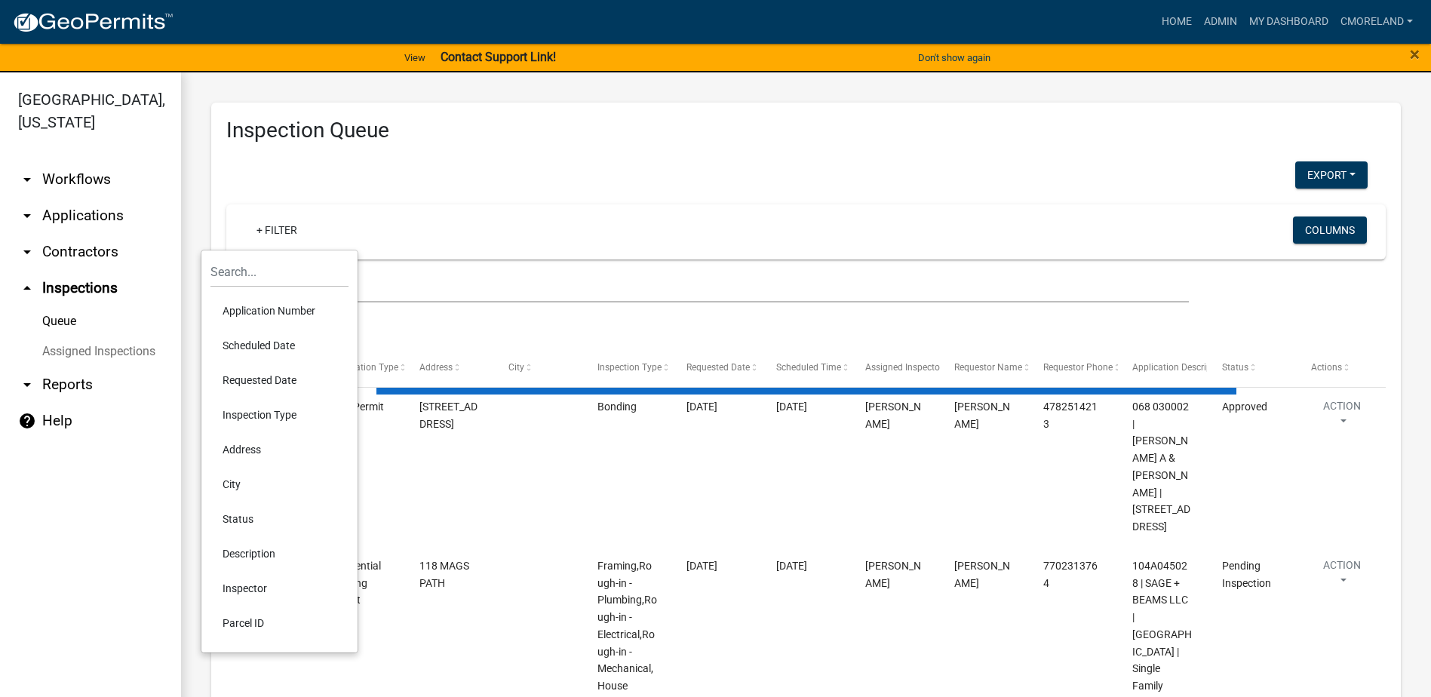
click at [275, 343] on li "Scheduled Date" at bounding box center [279, 345] width 138 height 35
select select "2: 50"
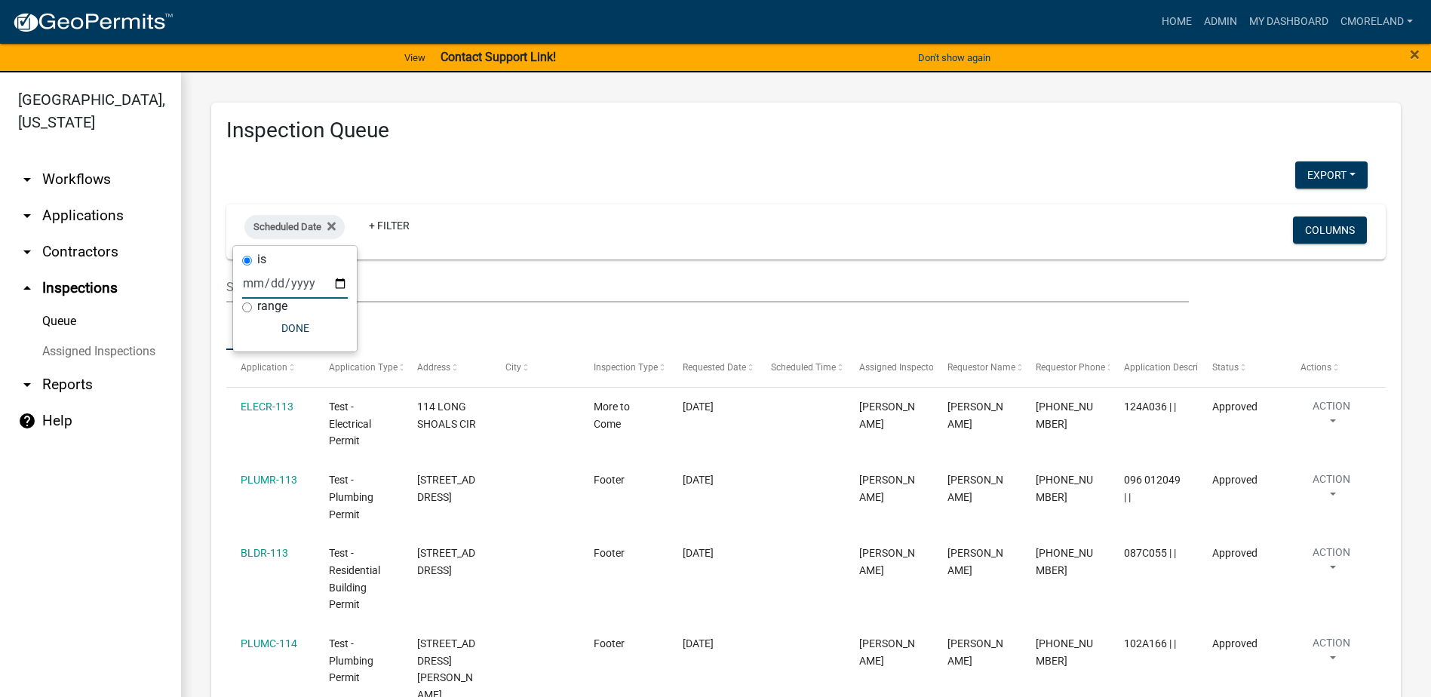
click at [303, 286] on input "date" at bounding box center [295, 283] width 106 height 31
click at [281, 281] on input "date" at bounding box center [295, 283] width 106 height 31
click at [307, 269] on input "date" at bounding box center [295, 283] width 106 height 31
click at [339, 276] on input "date" at bounding box center [295, 283] width 106 height 31
type input "[DATE]"
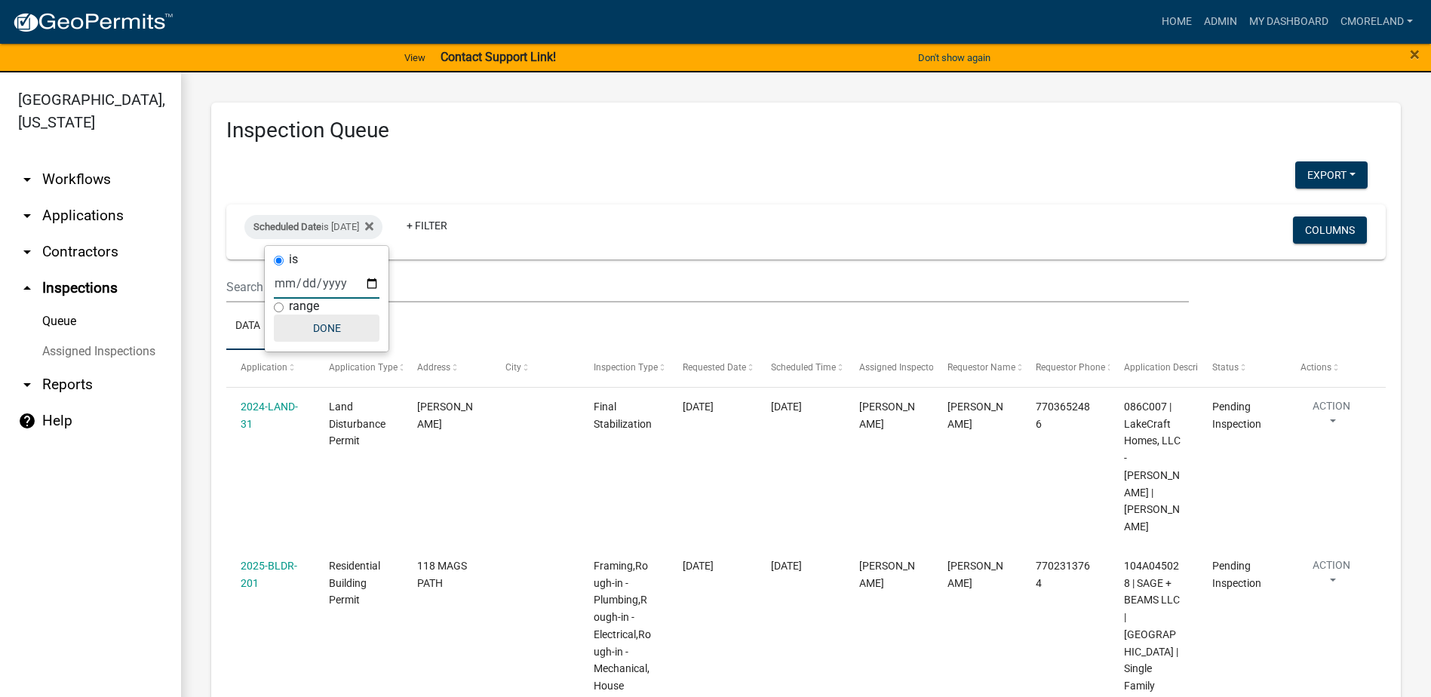
click at [334, 323] on button "Done" at bounding box center [327, 328] width 106 height 27
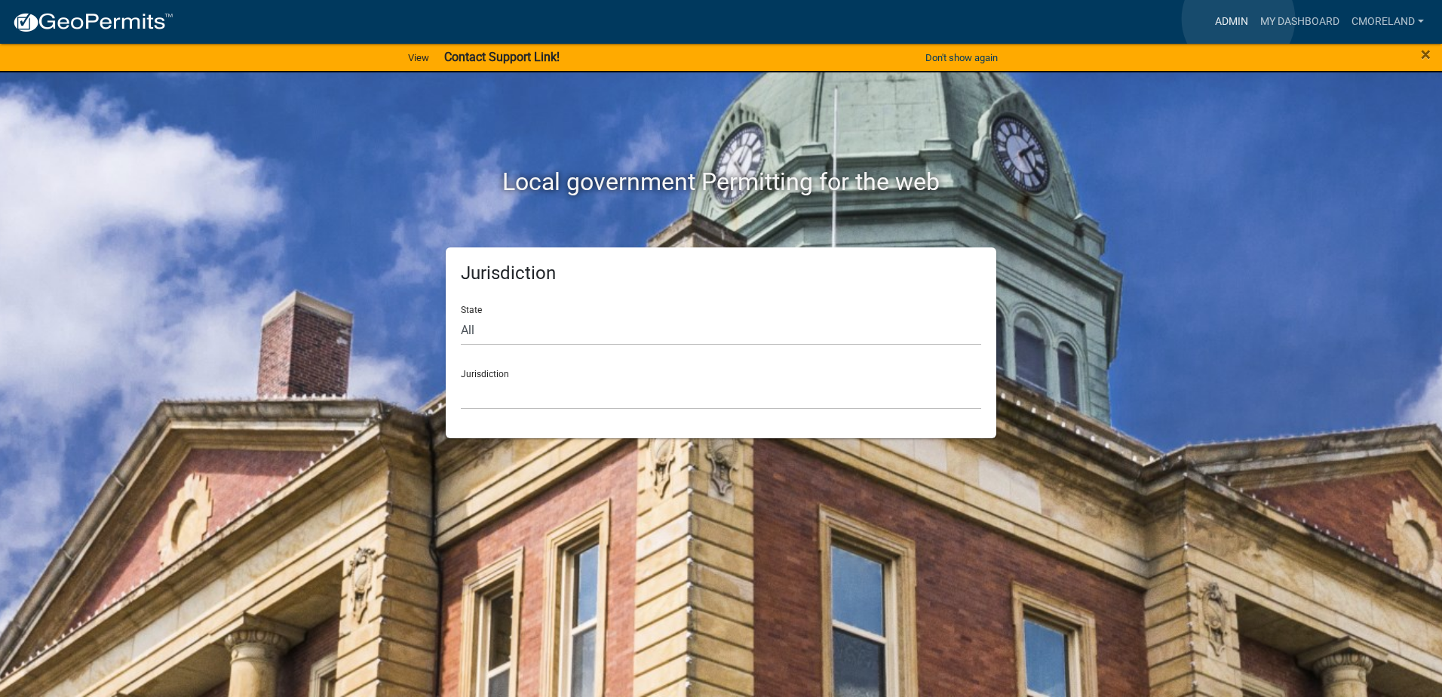
click at [1239, 19] on link "Admin" at bounding box center [1231, 22] width 45 height 29
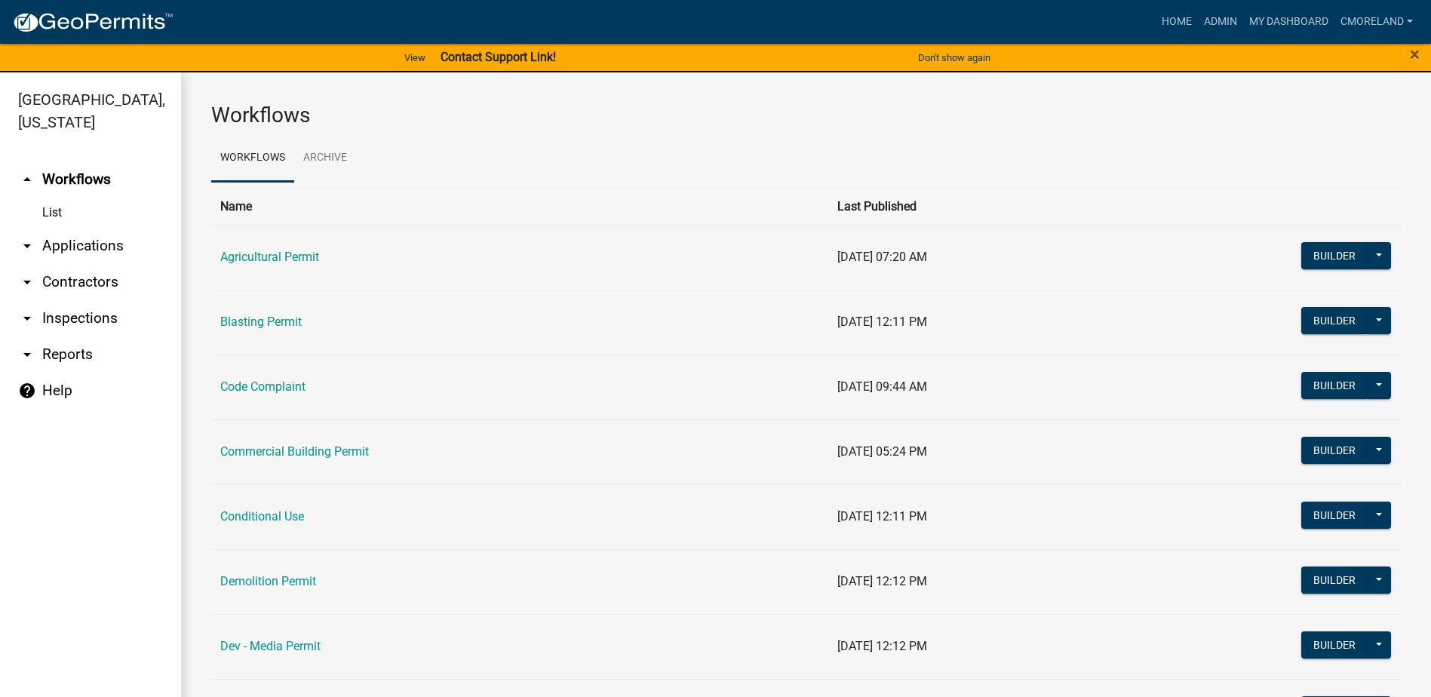
click at [100, 315] on link "arrow_drop_down Inspections" at bounding box center [90, 318] width 181 height 36
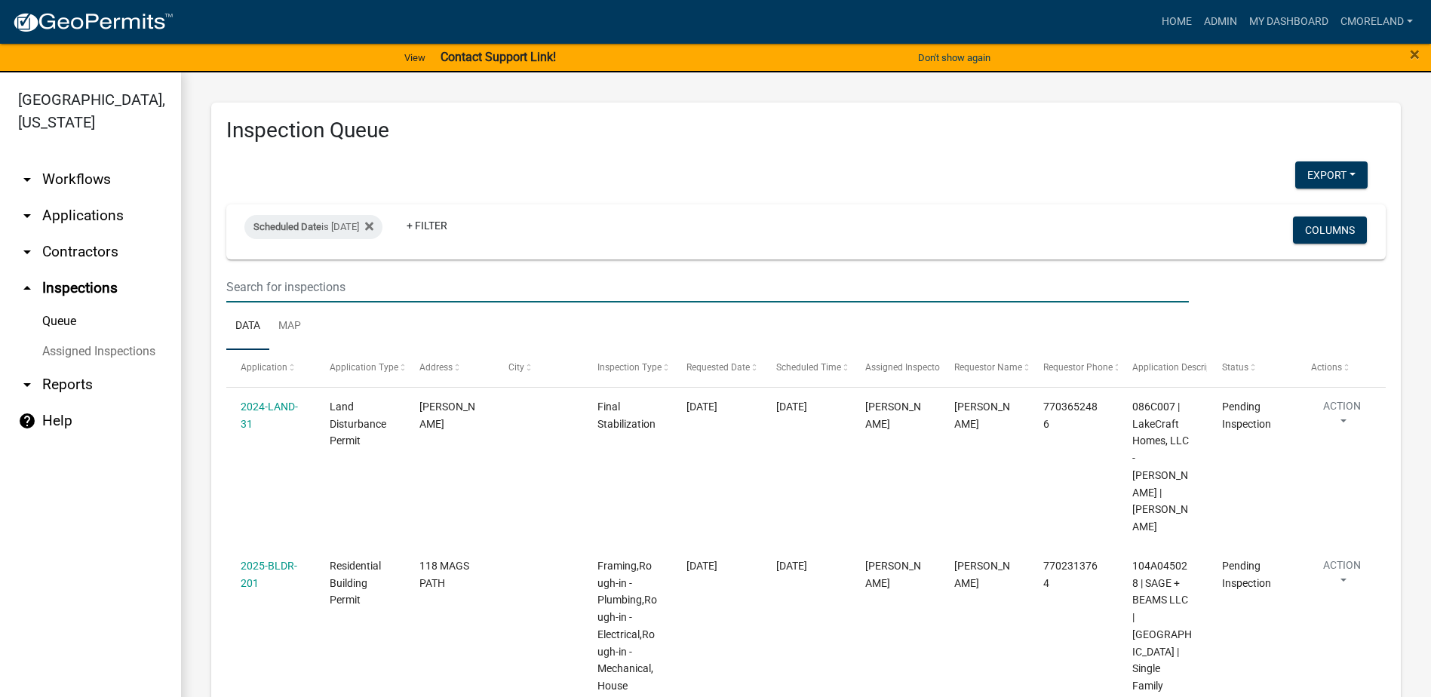
click at [284, 294] on input "text" at bounding box center [707, 287] width 963 height 31
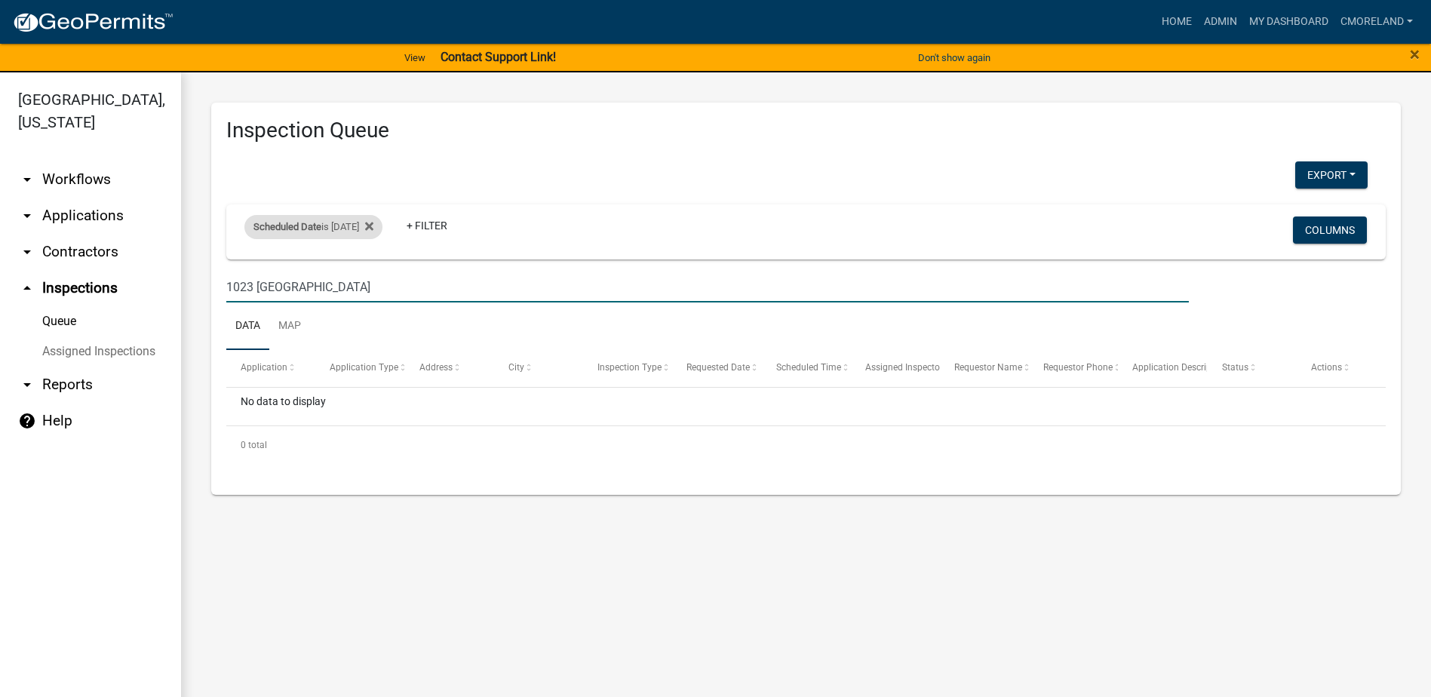
type input "1023 milledgeville"
click at [375, 224] on div "Scheduled Date is 09/19/2025" at bounding box center [313, 227] width 138 height 24
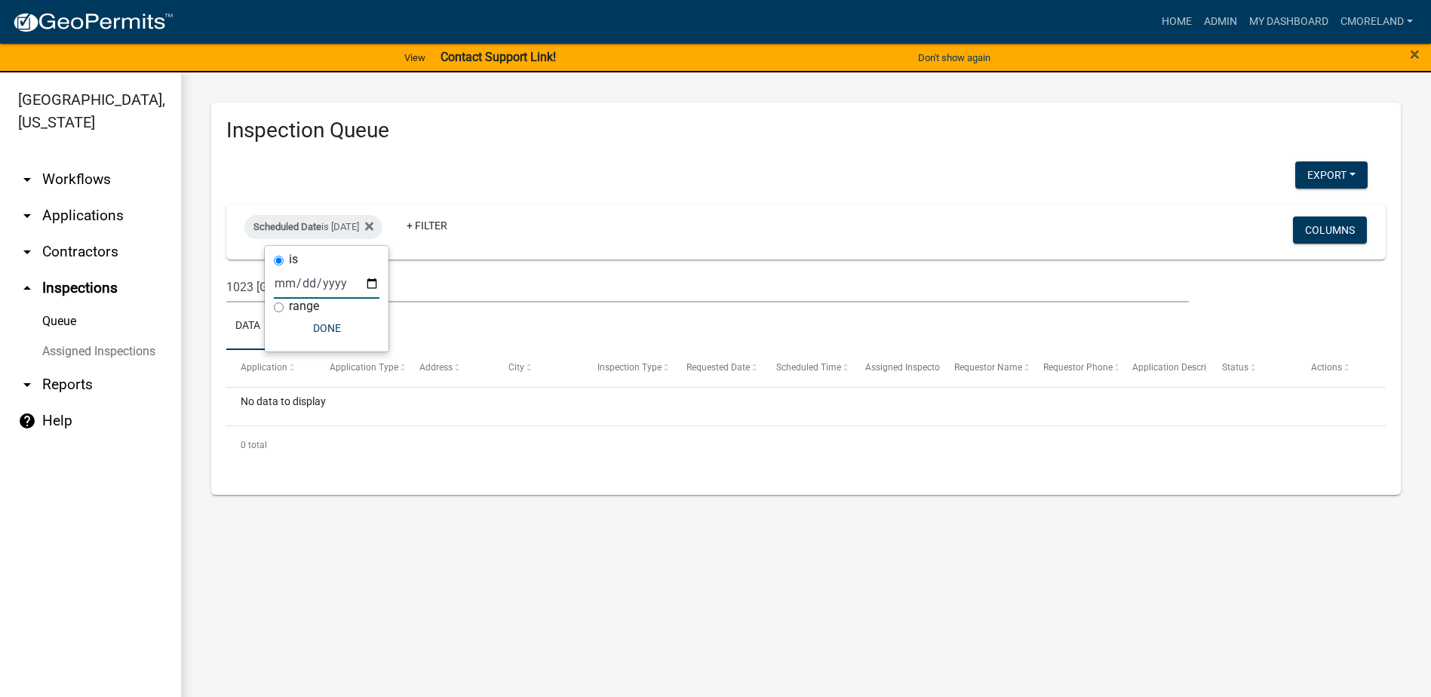
click at [374, 283] on input "[DATE]" at bounding box center [327, 283] width 106 height 31
type input "2025-09-18"
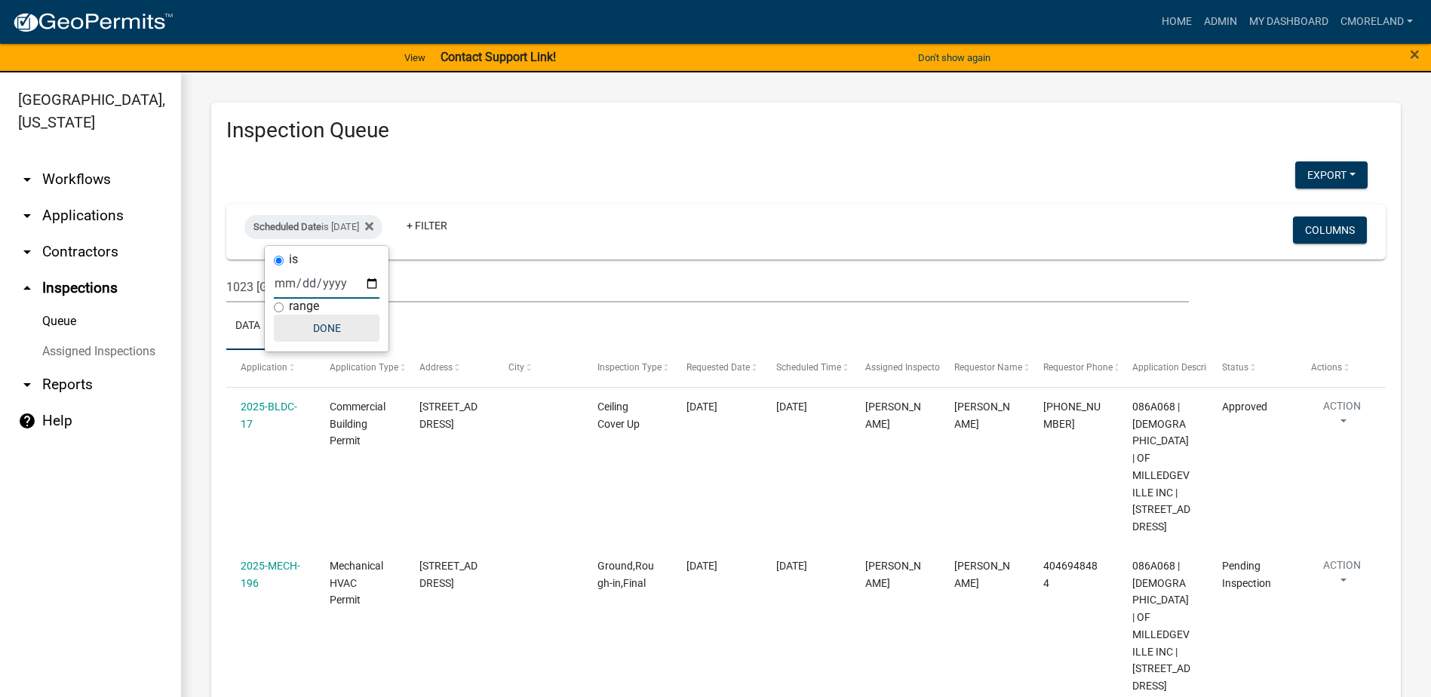
click at [342, 328] on button "Done" at bounding box center [327, 328] width 106 height 27
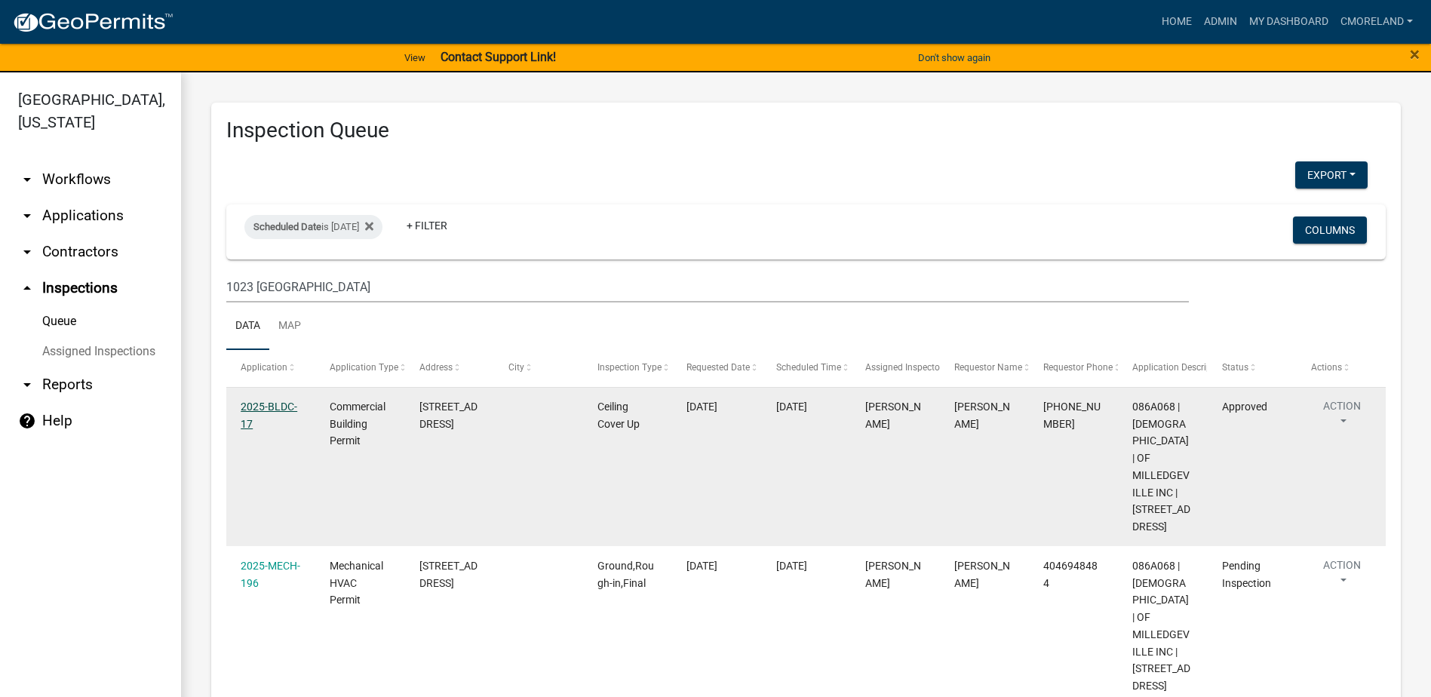
click at [269, 407] on link "2025-BLDC-17" at bounding box center [269, 415] width 57 height 29
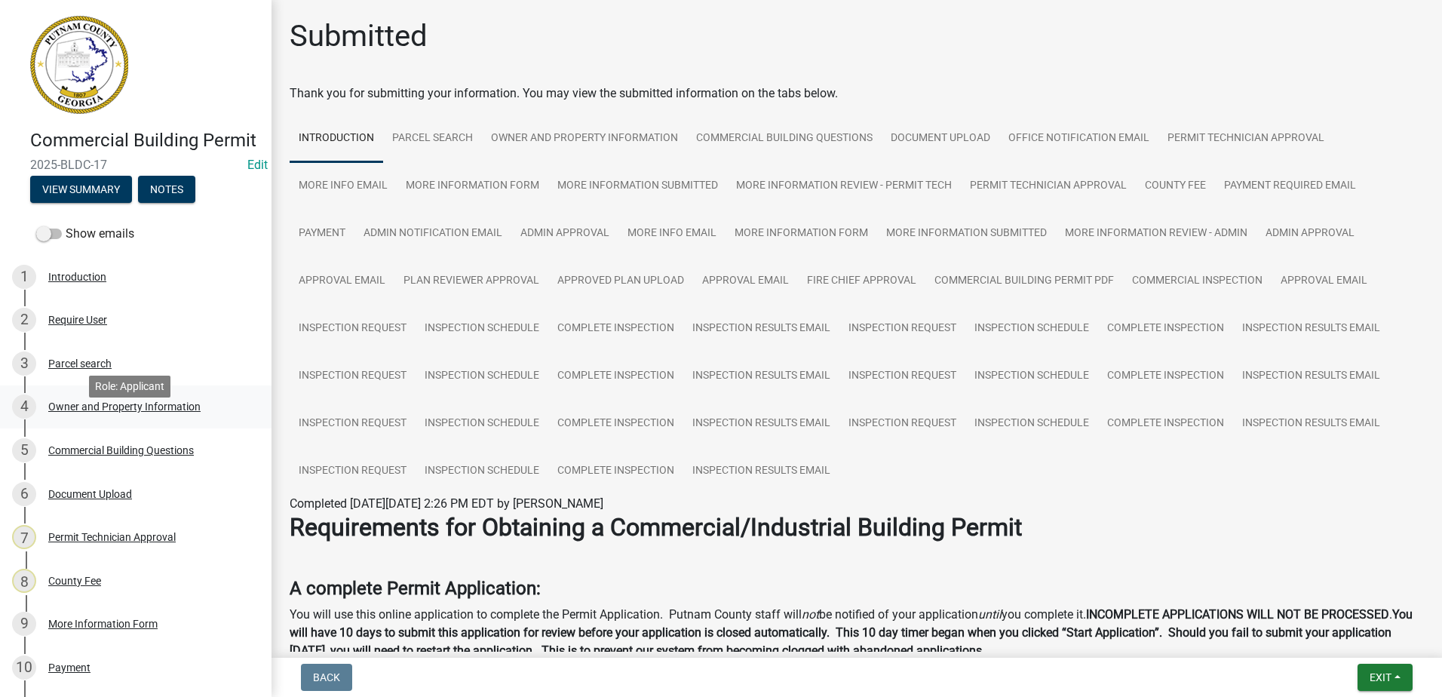
click at [137, 412] on div "Owner and Property Information" at bounding box center [124, 406] width 152 height 11
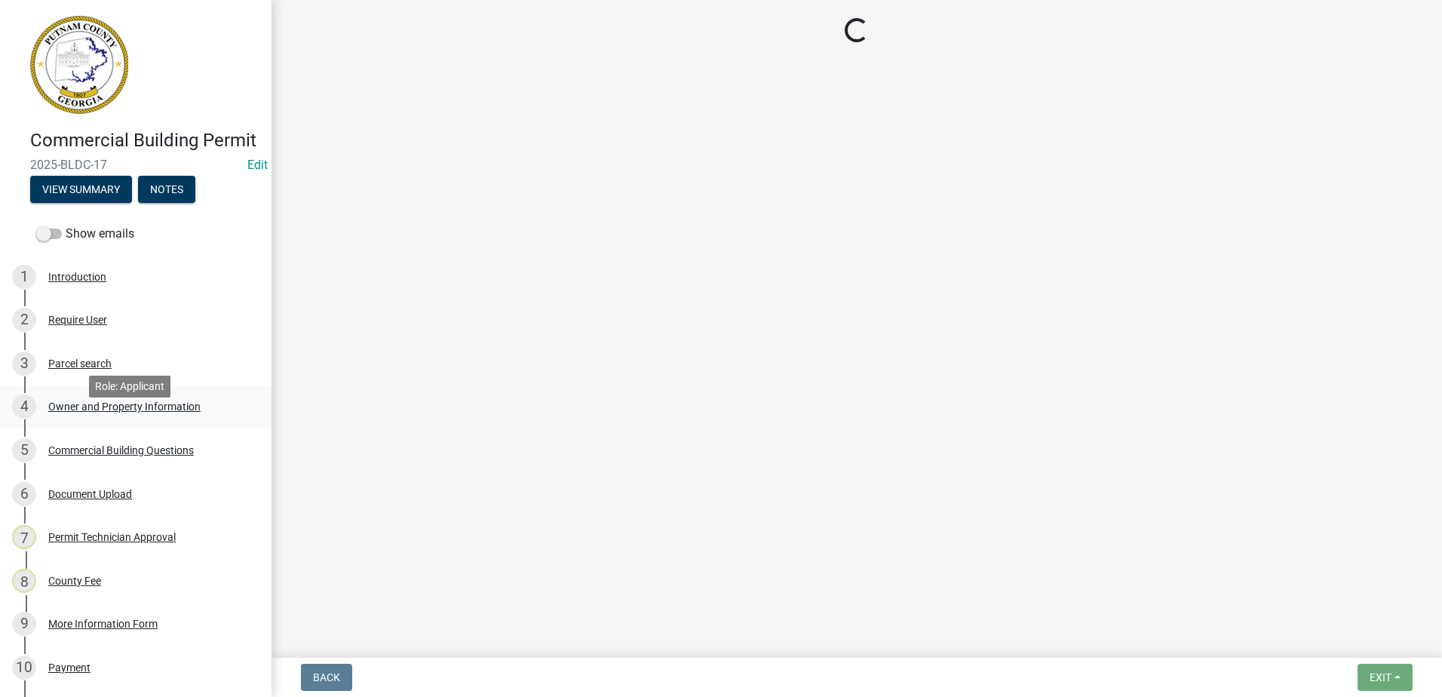
select select "78a0cf10-583c-416f-b876-f8d04396e91b"
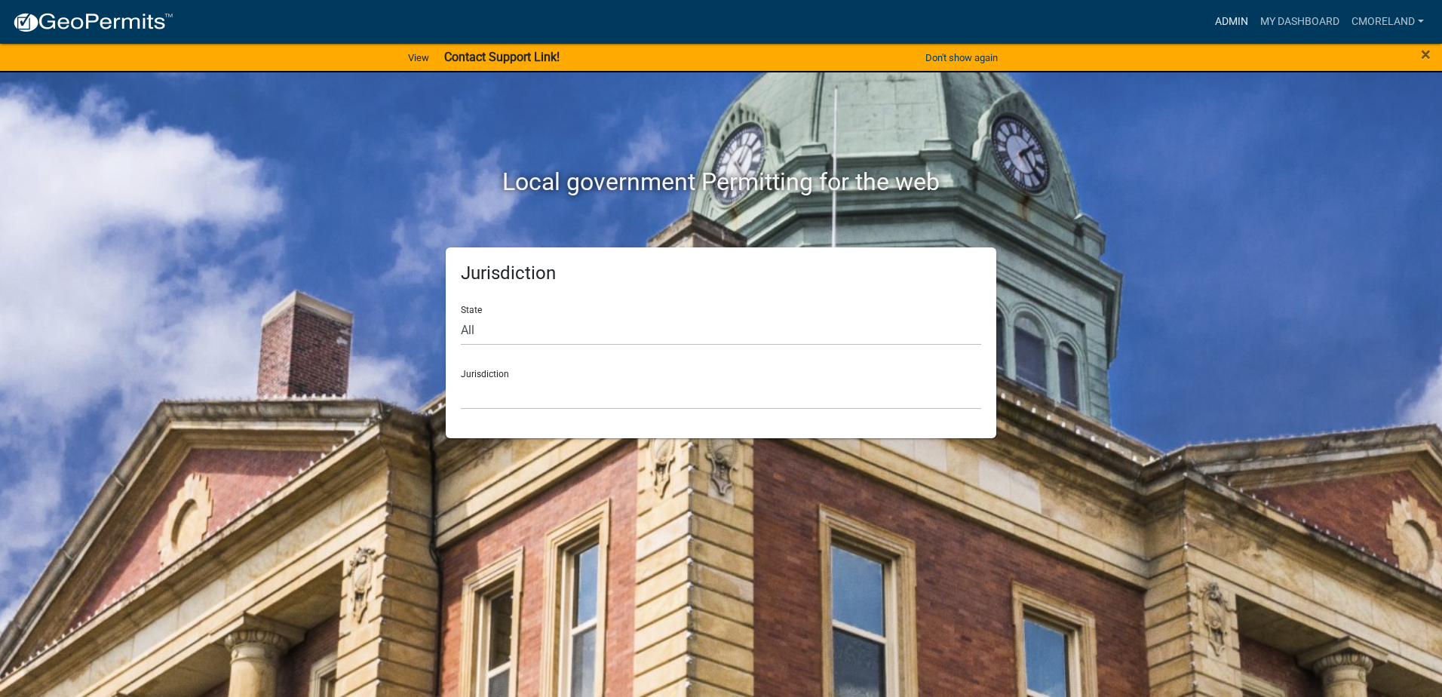
click at [1227, 17] on link "Admin" at bounding box center [1231, 22] width 45 height 29
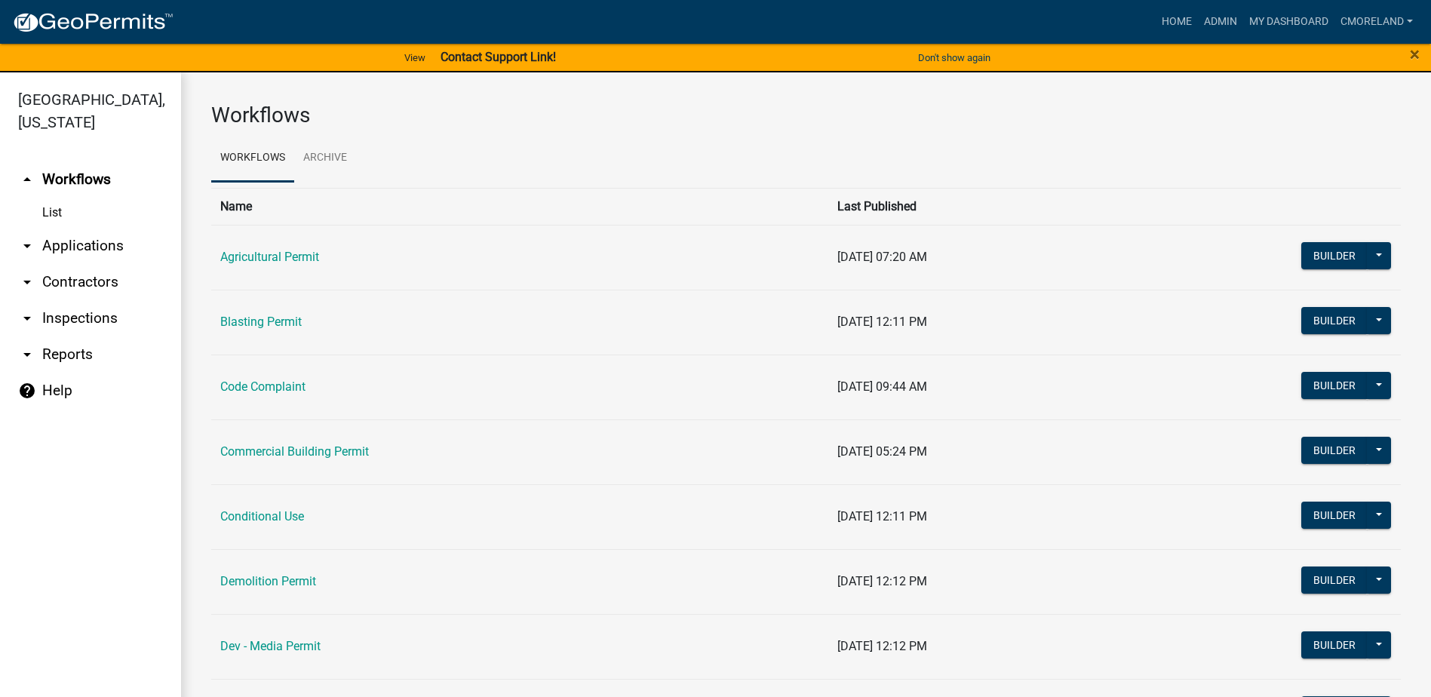
click at [81, 318] on link "arrow_drop_down Inspections" at bounding box center [90, 318] width 181 height 36
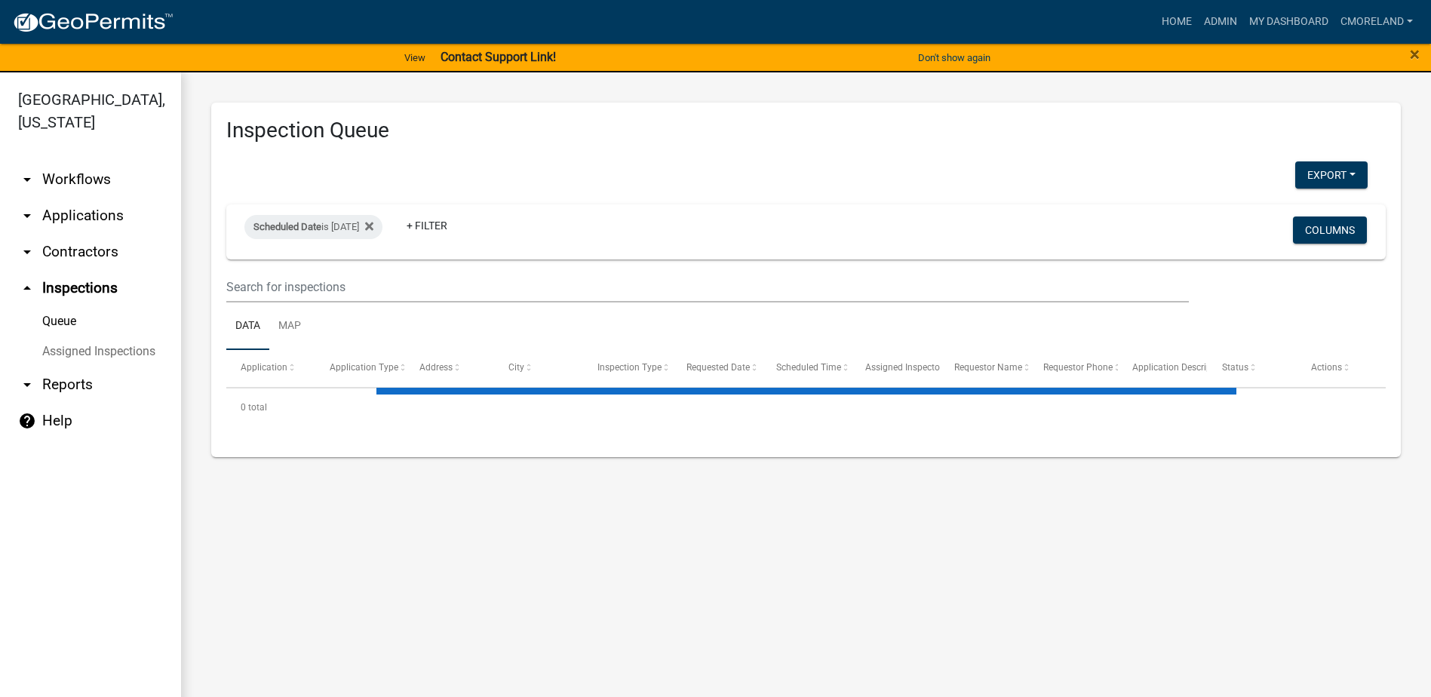
select select "2: 50"
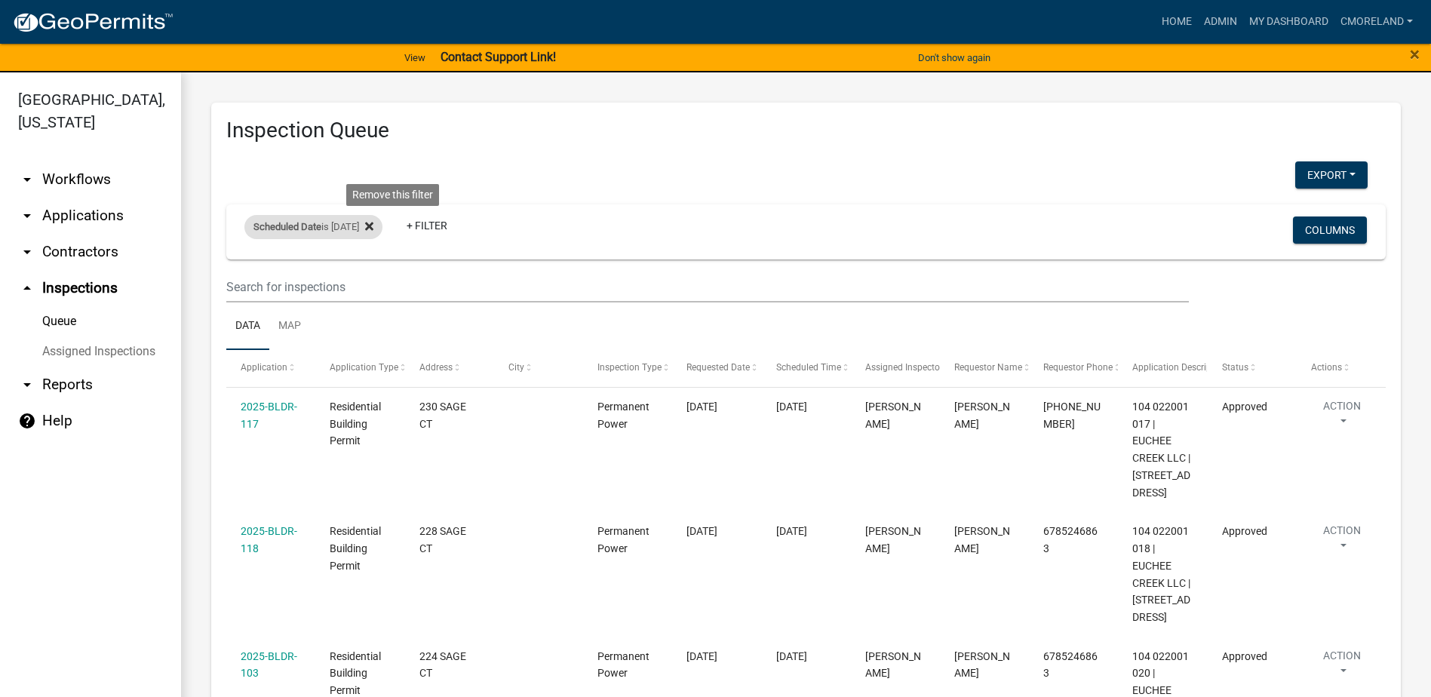
click at [373, 226] on icon at bounding box center [369, 226] width 8 height 12
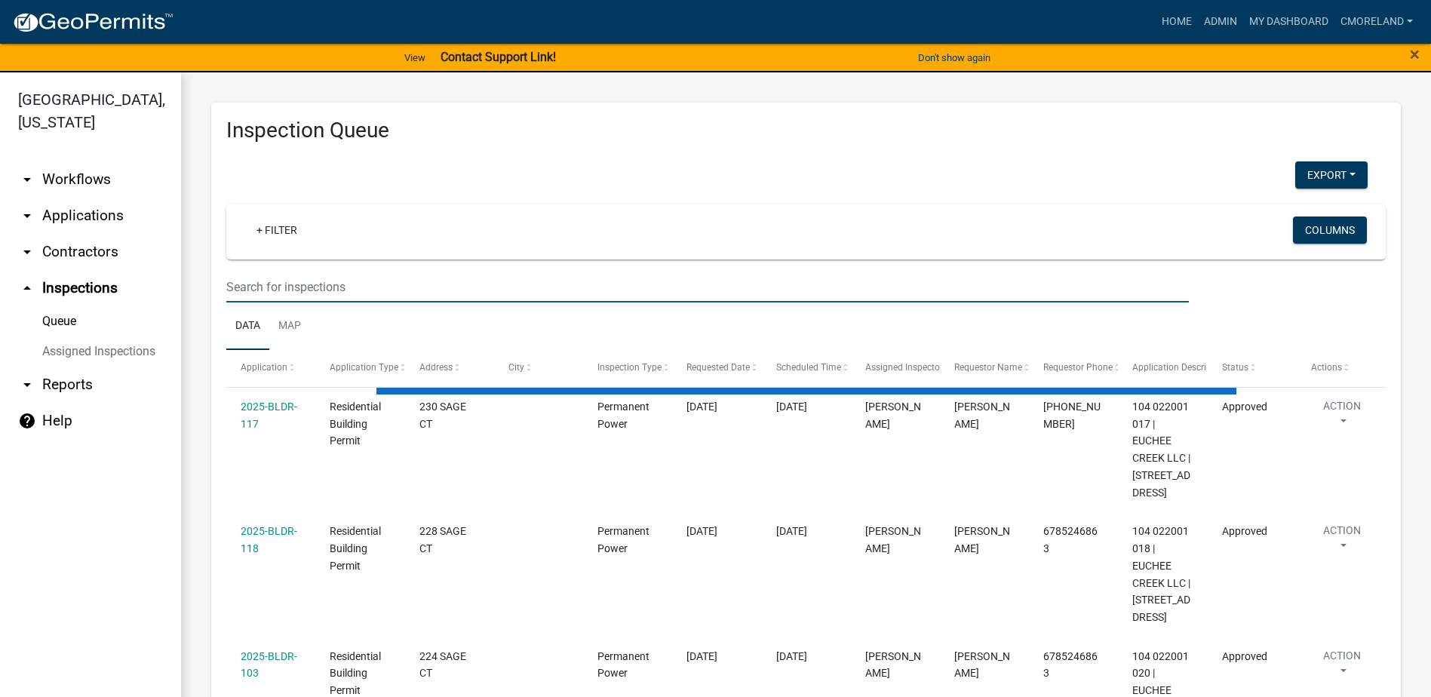
click at [285, 283] on input "text" at bounding box center [707, 287] width 963 height 31
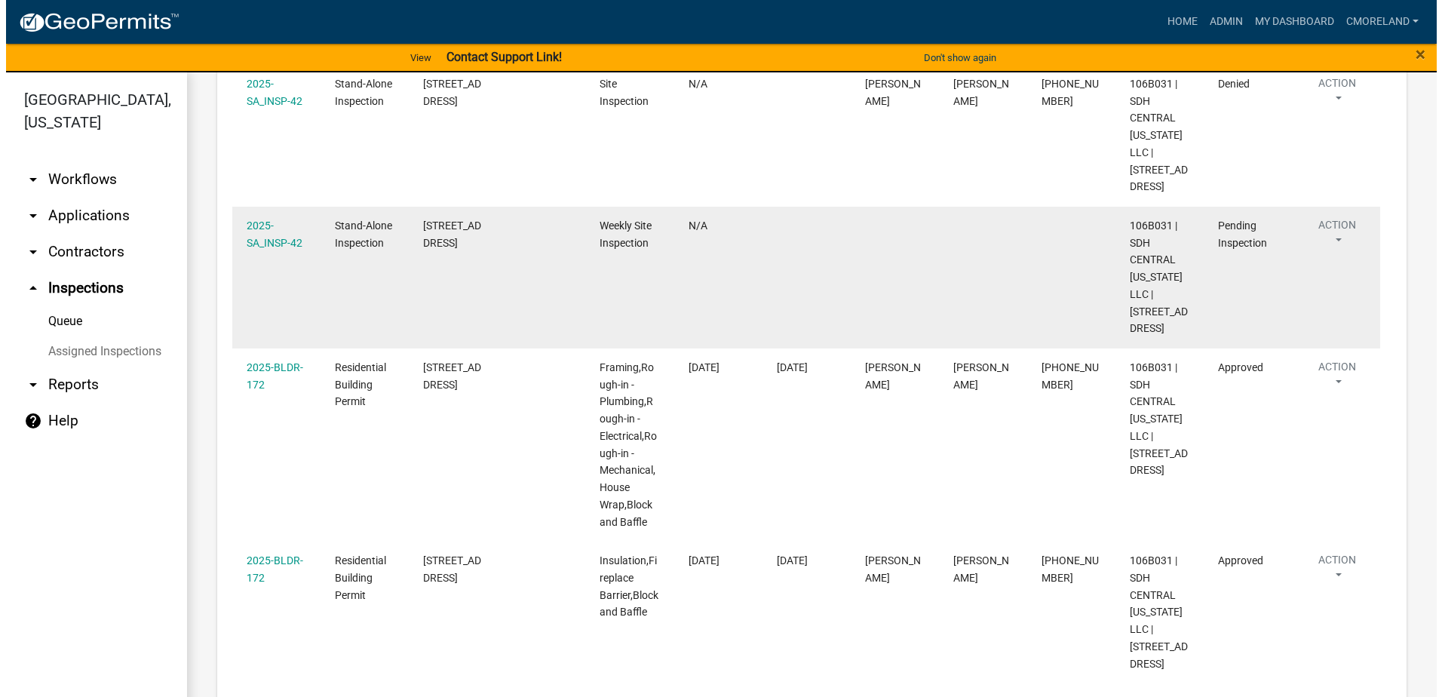
scroll to position [1452, 0]
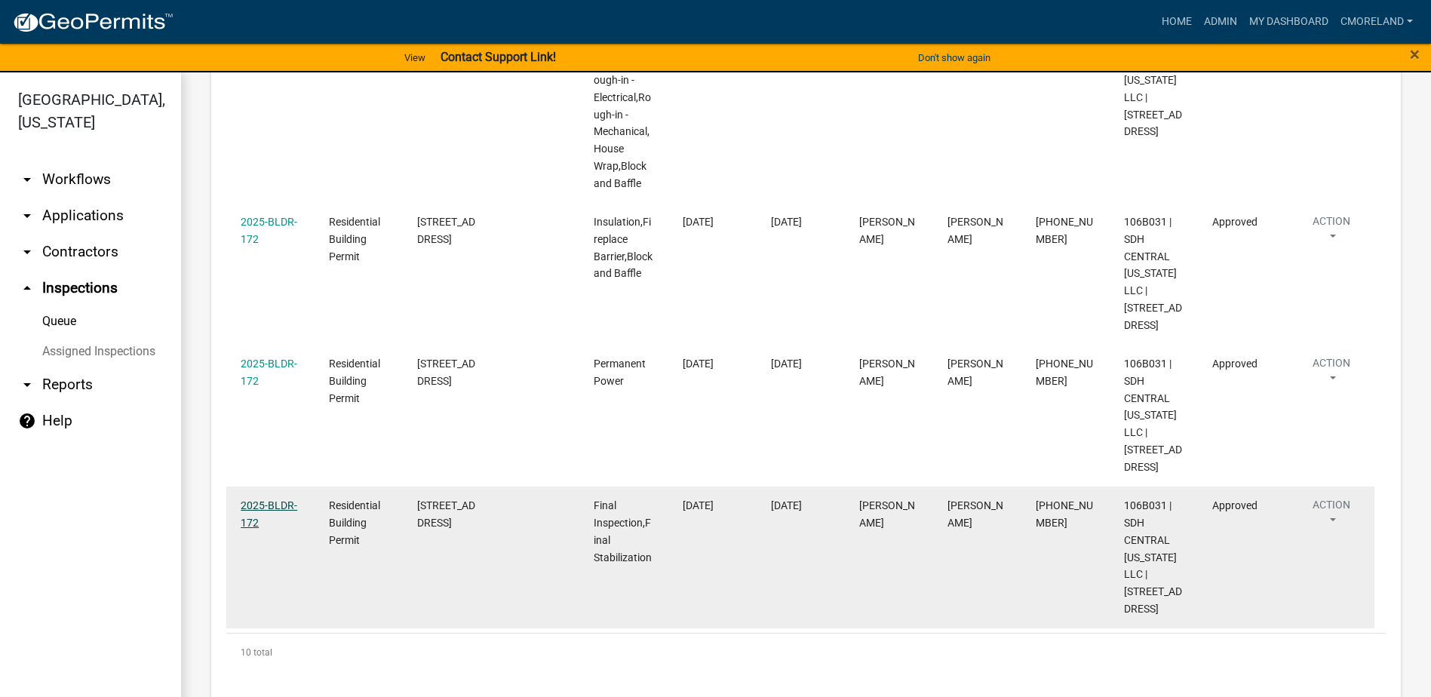
type input "155 creekside rd"
click at [287, 499] on link "2025-BLDR-172" at bounding box center [269, 513] width 57 height 29
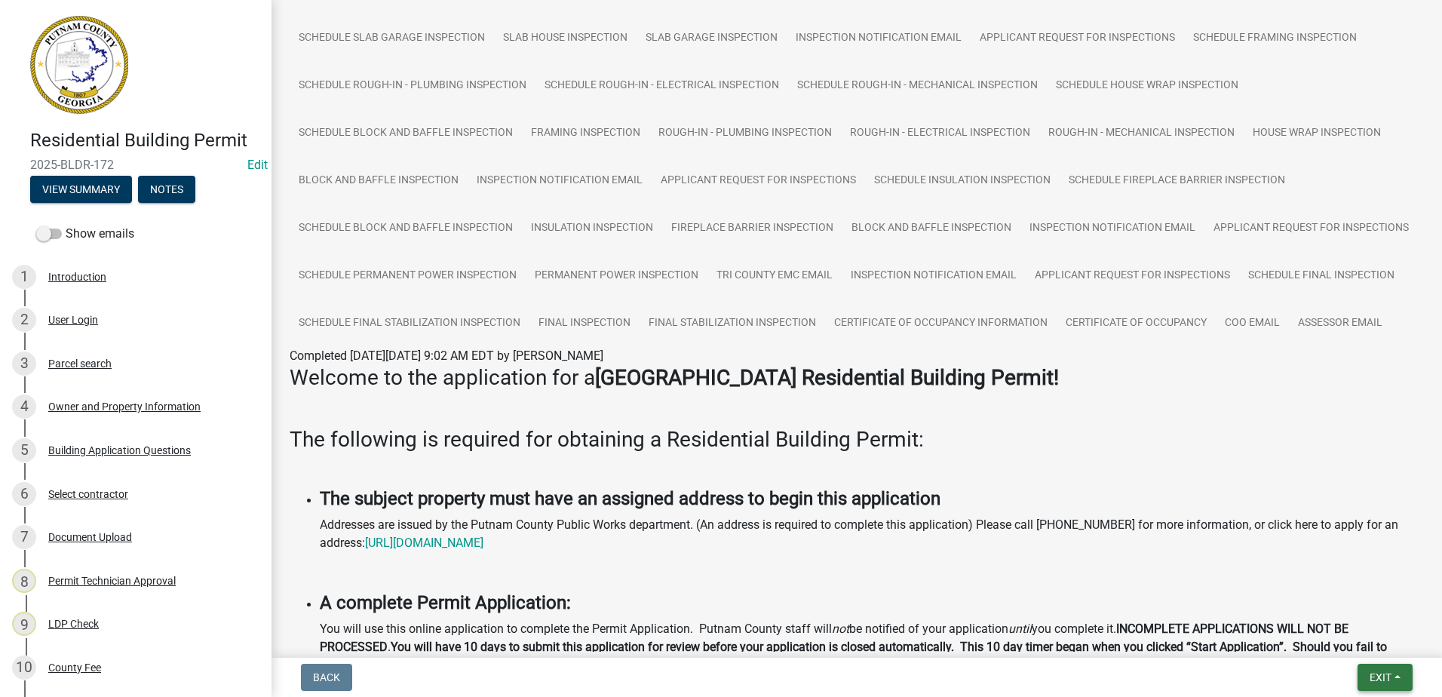
click at [1378, 674] on span "Exit" at bounding box center [1381, 677] width 22 height 12
click at [1373, 637] on button "Save & Exit" at bounding box center [1352, 638] width 121 height 36
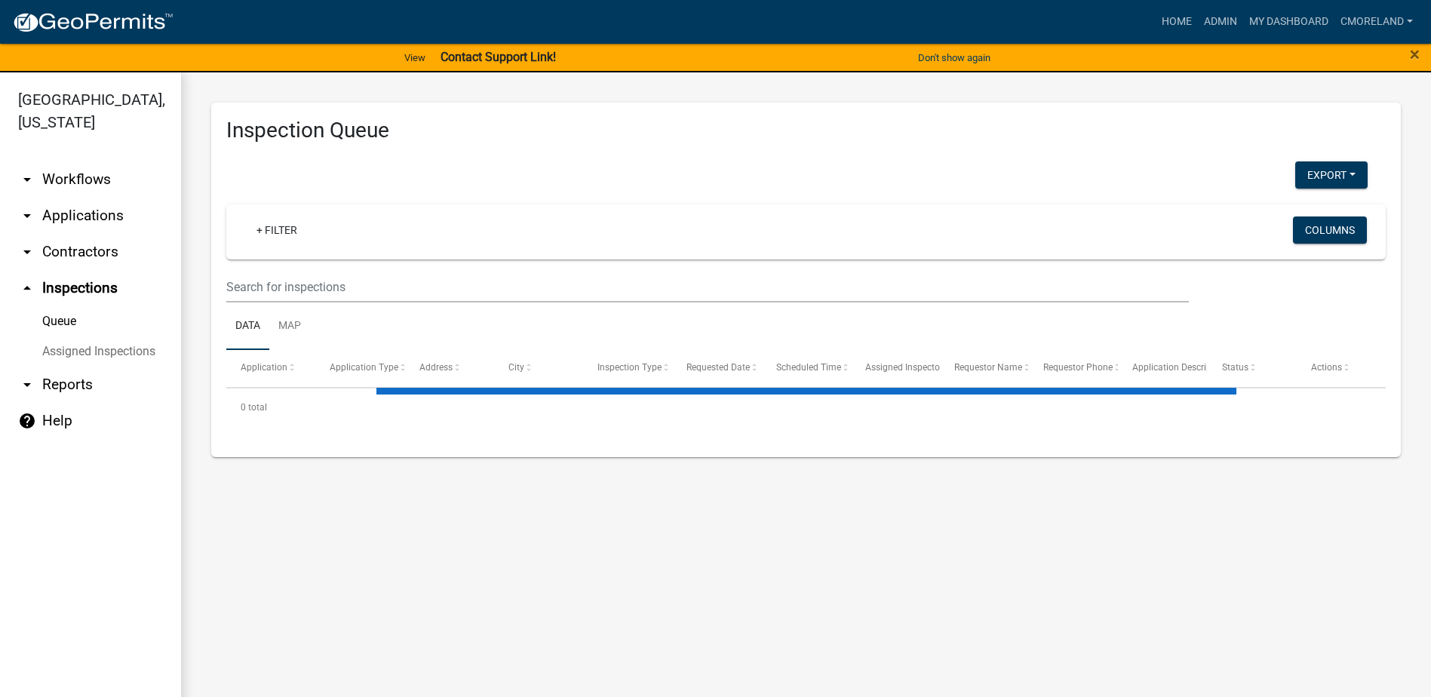
select select "2: 50"
click at [278, 229] on link "+ Filter" at bounding box center [276, 229] width 65 height 27
select select "2: 50"
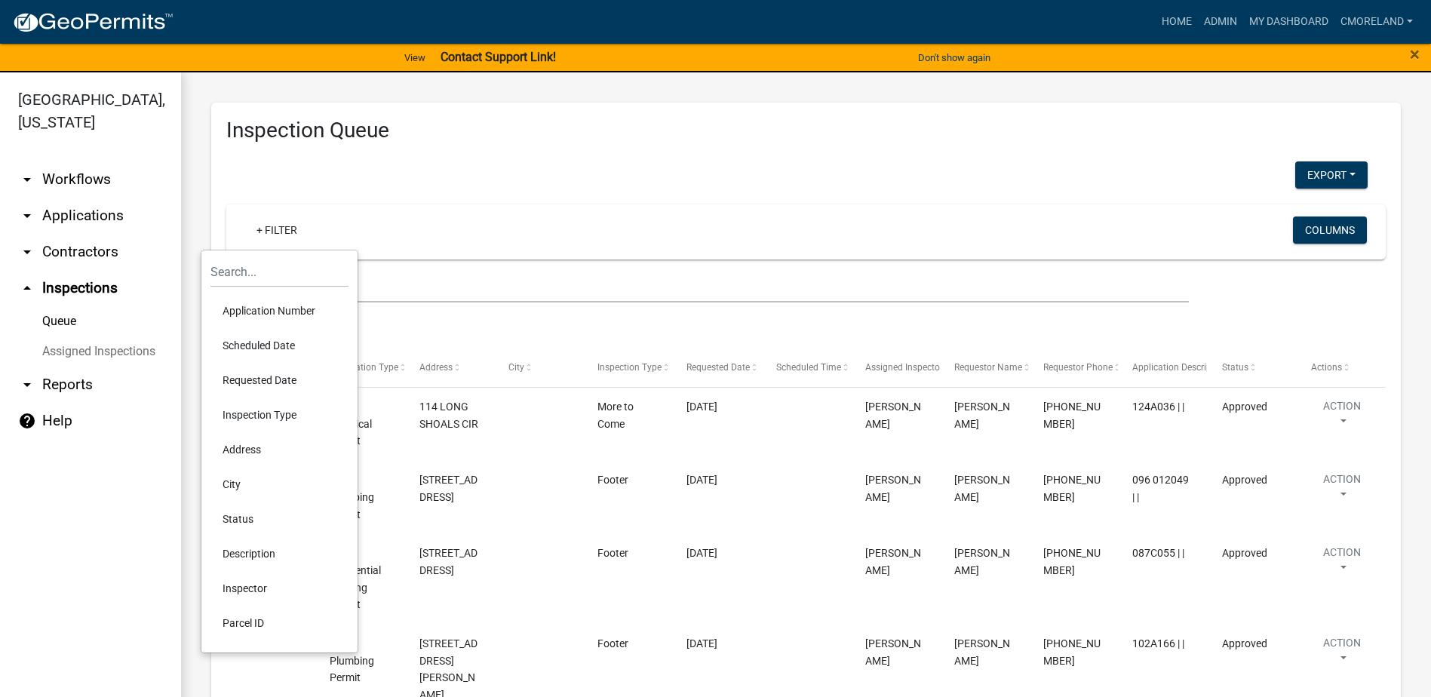
click at [256, 343] on li "Scheduled Date" at bounding box center [279, 345] width 138 height 35
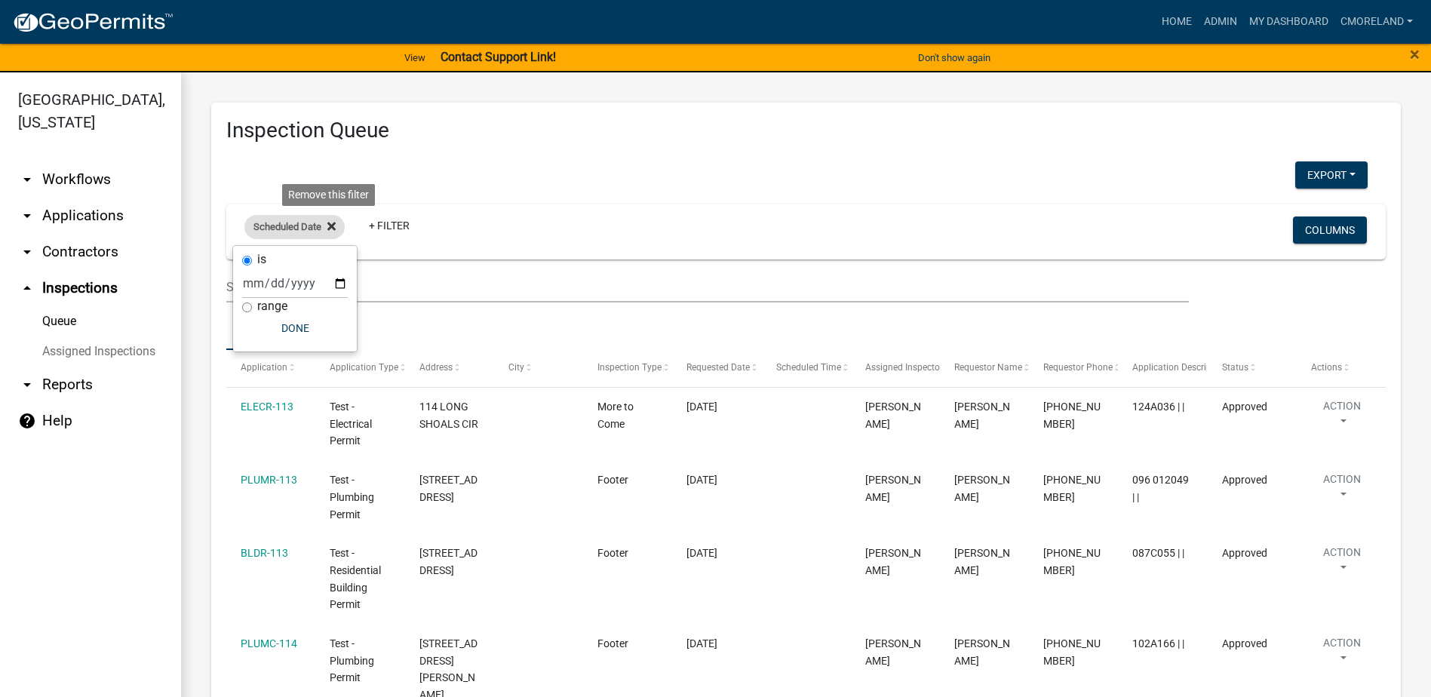
click at [334, 228] on icon at bounding box center [331, 227] width 8 height 8
click at [270, 230] on link "+ Filter" at bounding box center [276, 229] width 65 height 27
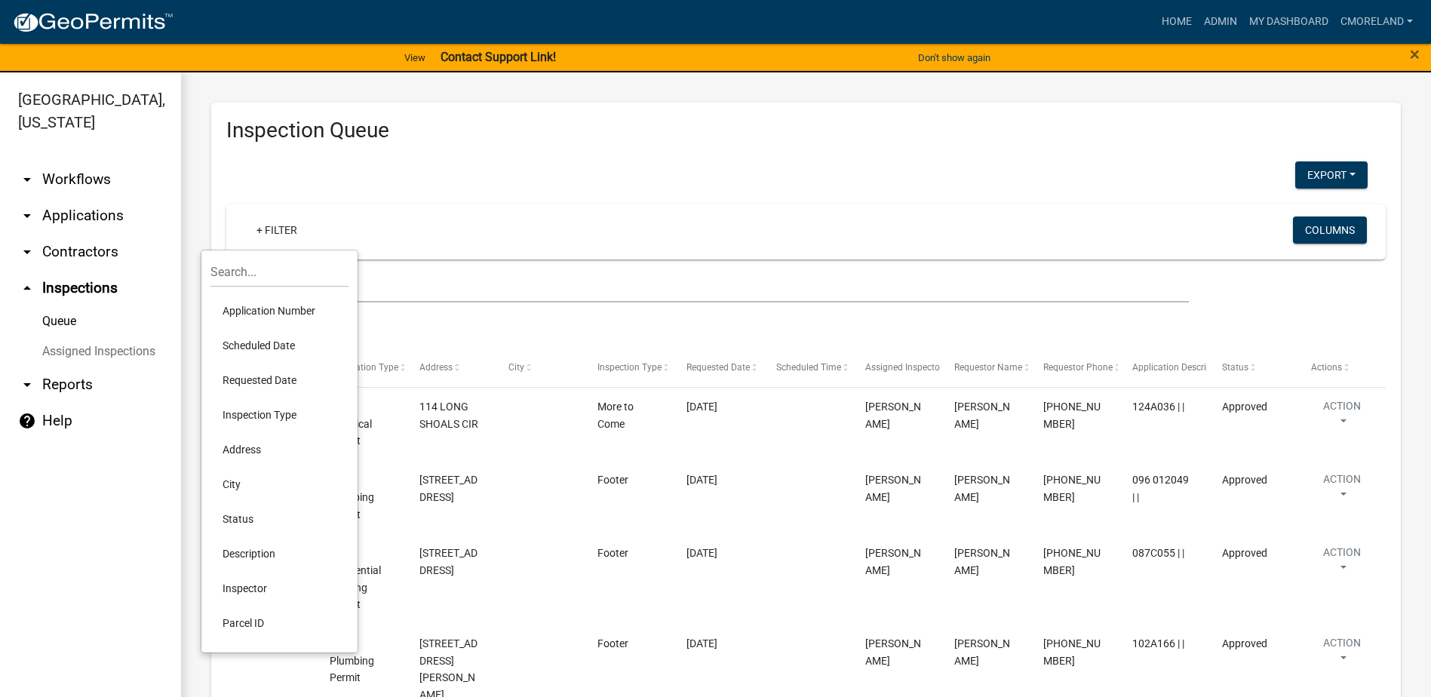
click at [264, 379] on li "Requested Date" at bounding box center [279, 380] width 138 height 35
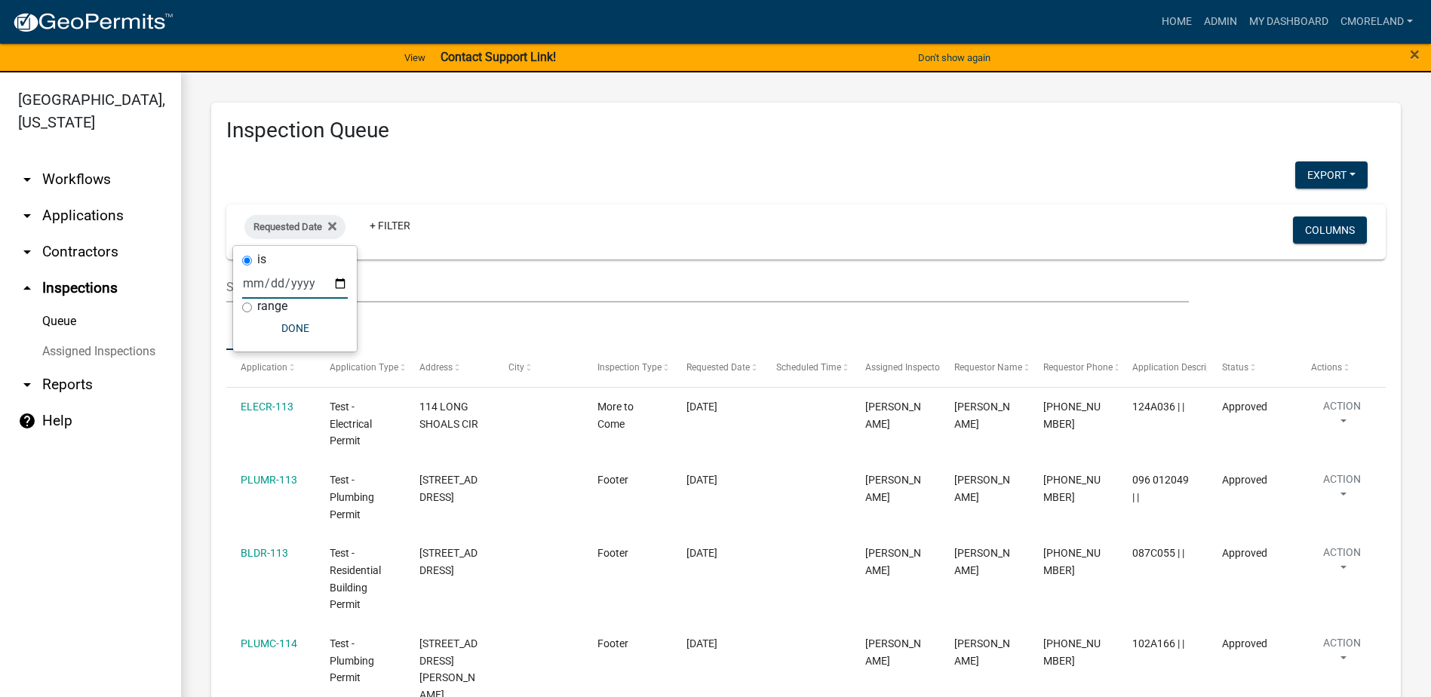
click at [340, 284] on input "date" at bounding box center [295, 283] width 106 height 31
type input "[DATE]"
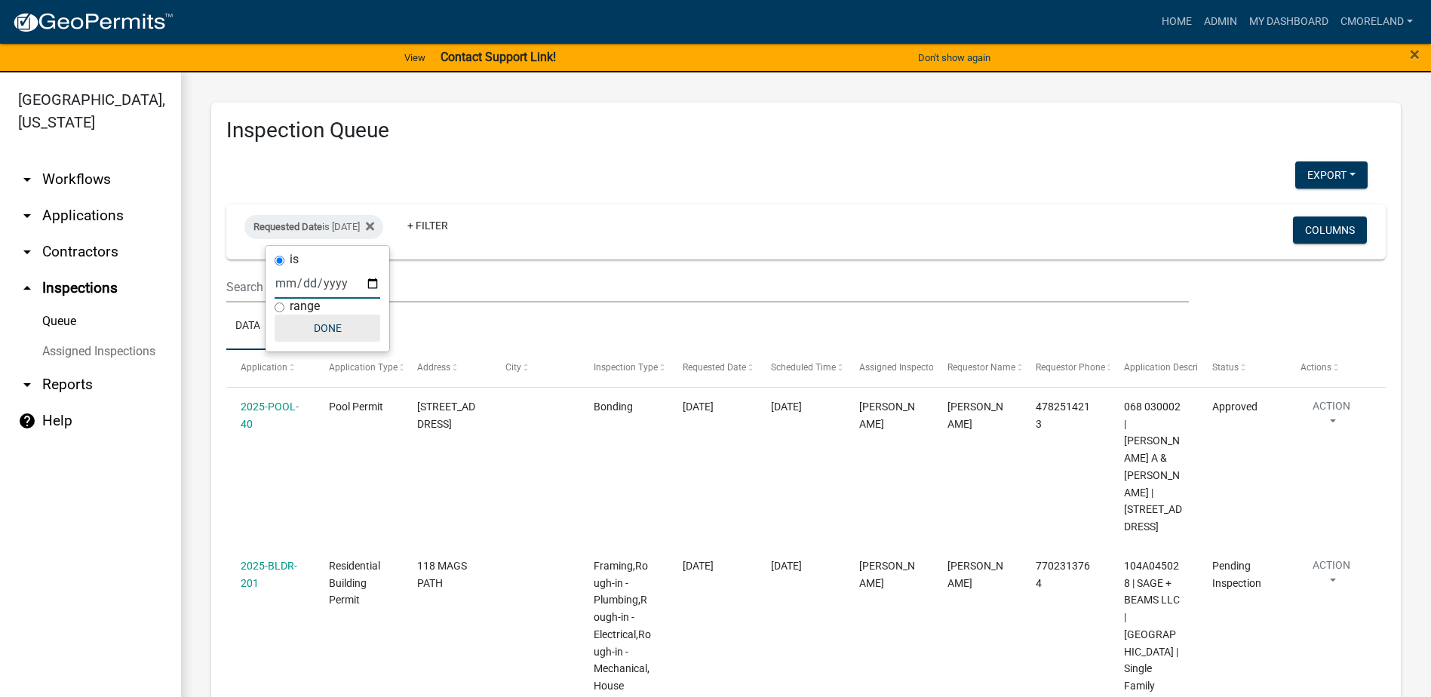
click at [336, 324] on button "Done" at bounding box center [328, 328] width 106 height 27
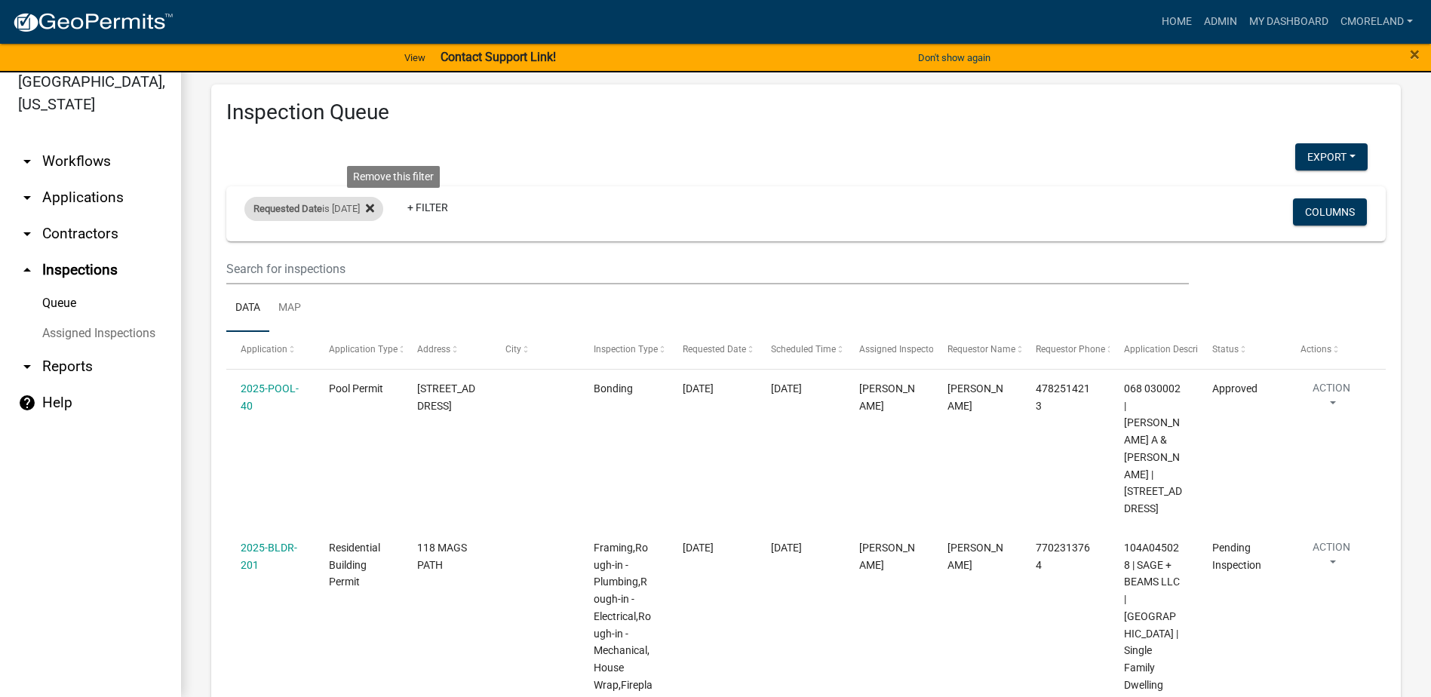
click at [374, 207] on icon at bounding box center [370, 208] width 8 height 8
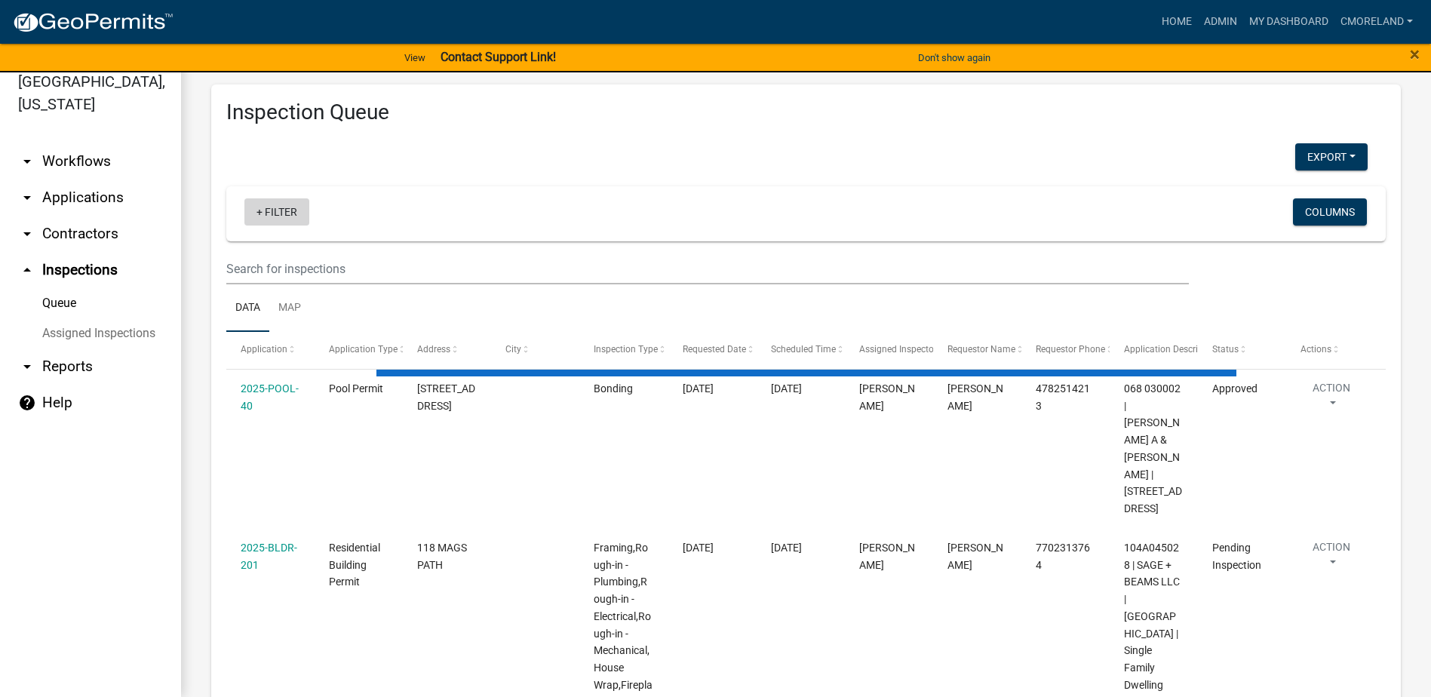
click at [276, 212] on link "+ Filter" at bounding box center [276, 211] width 65 height 27
select select "2: 50"
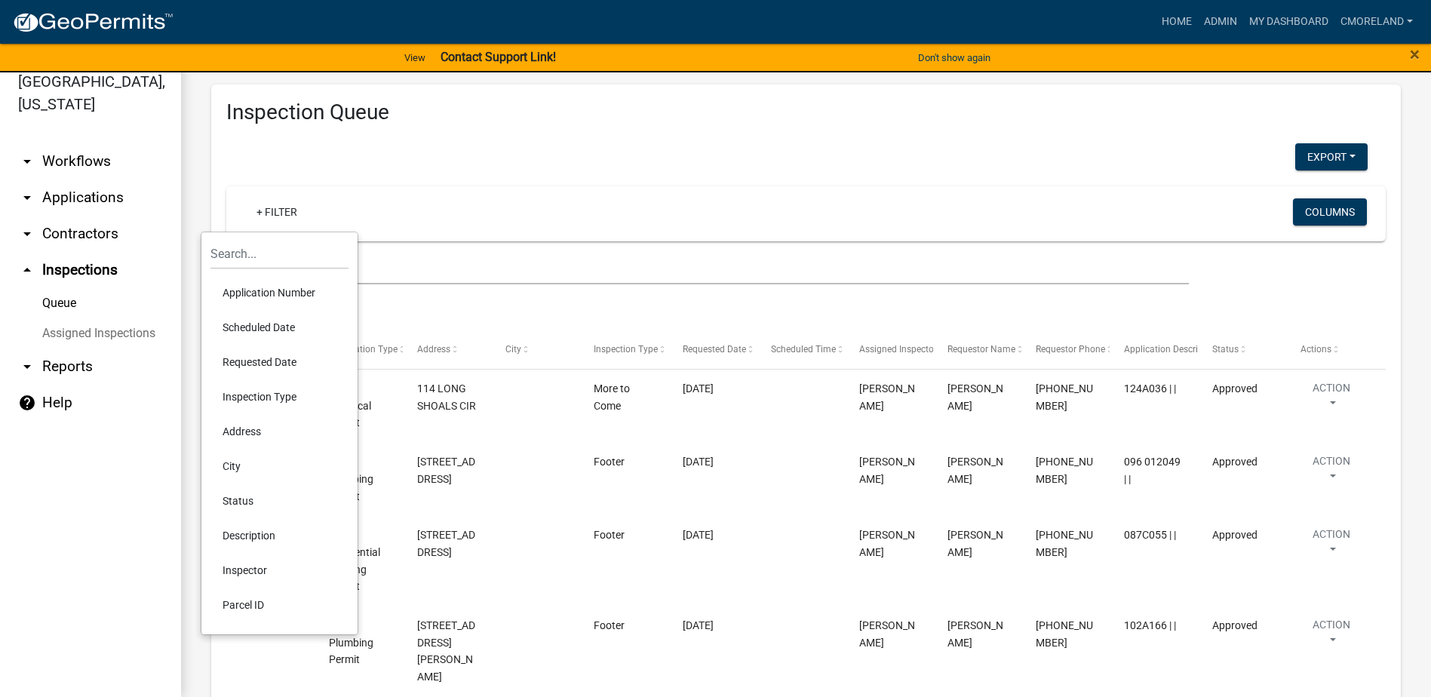
click at [268, 325] on li "Scheduled Date" at bounding box center [279, 327] width 138 height 35
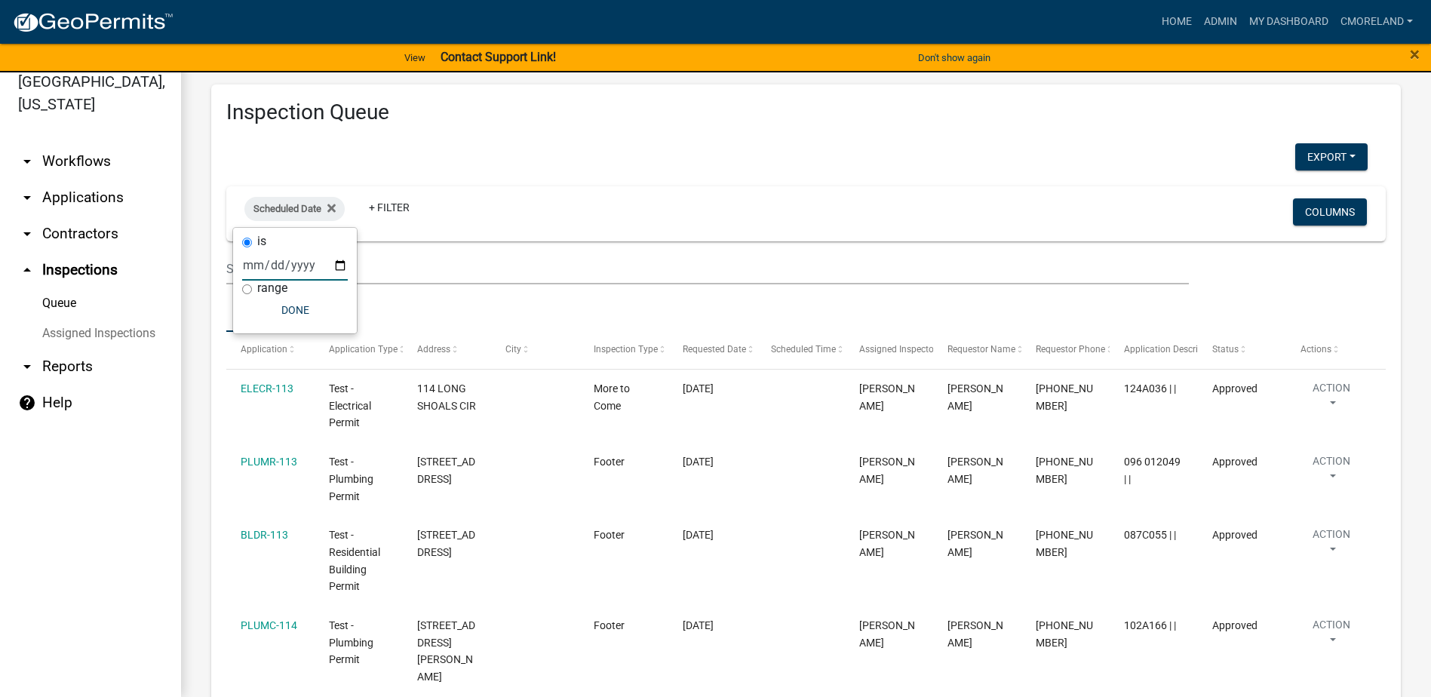
click at [340, 265] on input "date" at bounding box center [295, 265] width 106 height 31
type input "[DATE]"
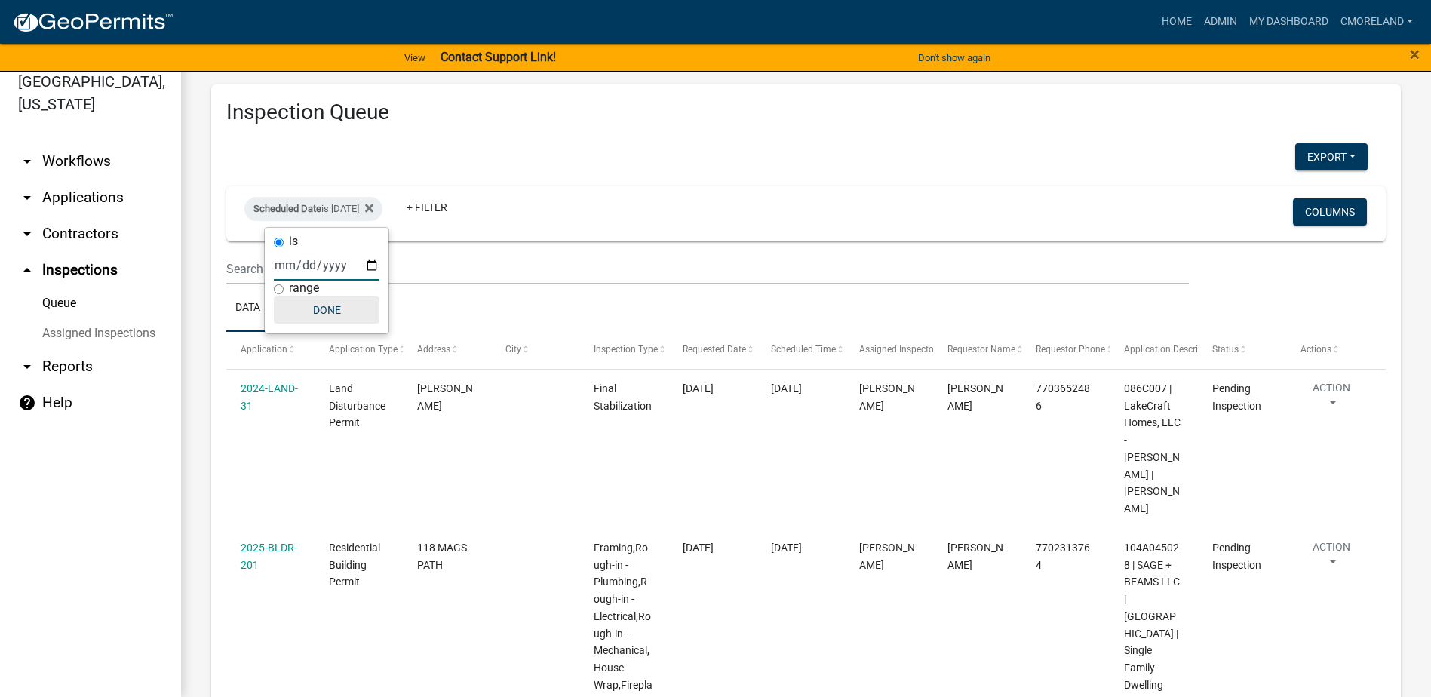
click at [336, 315] on button "Done" at bounding box center [327, 309] width 106 height 27
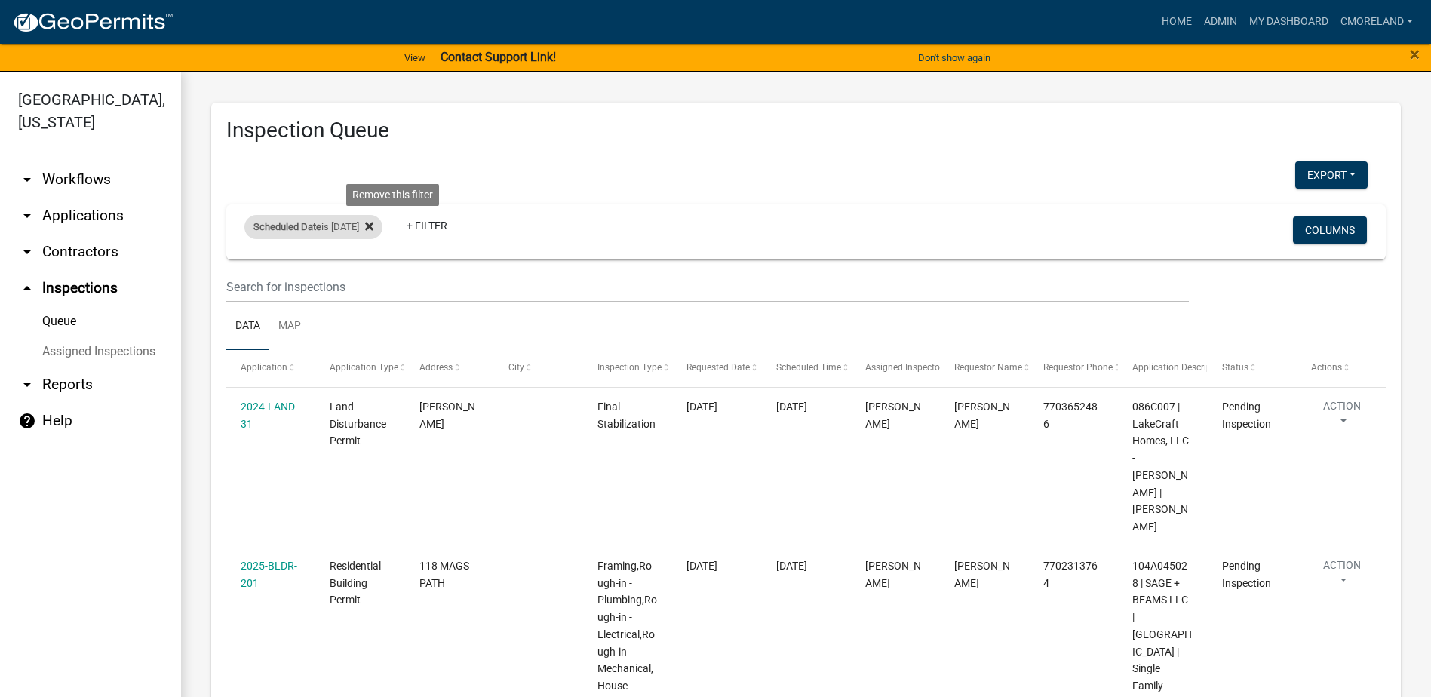
click at [373, 229] on icon at bounding box center [369, 227] width 8 height 8
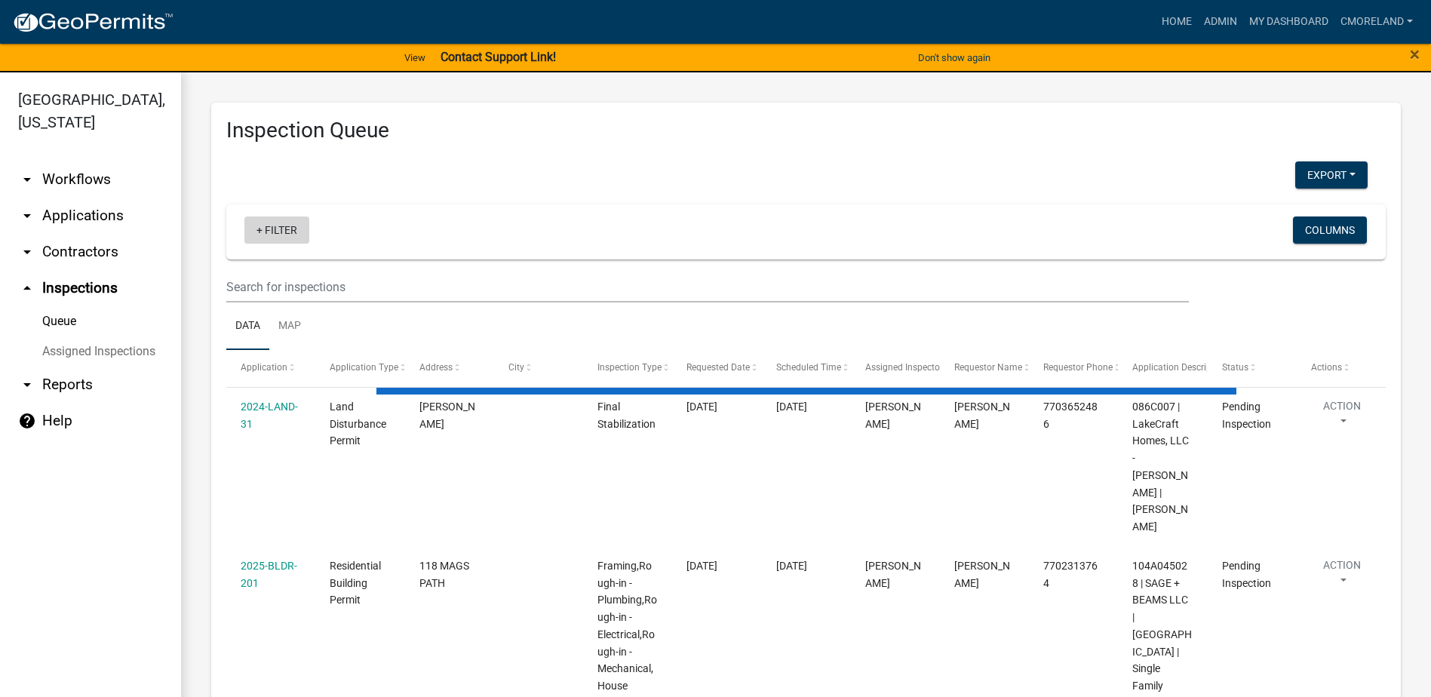
click at [287, 229] on link "+ Filter" at bounding box center [276, 229] width 65 height 27
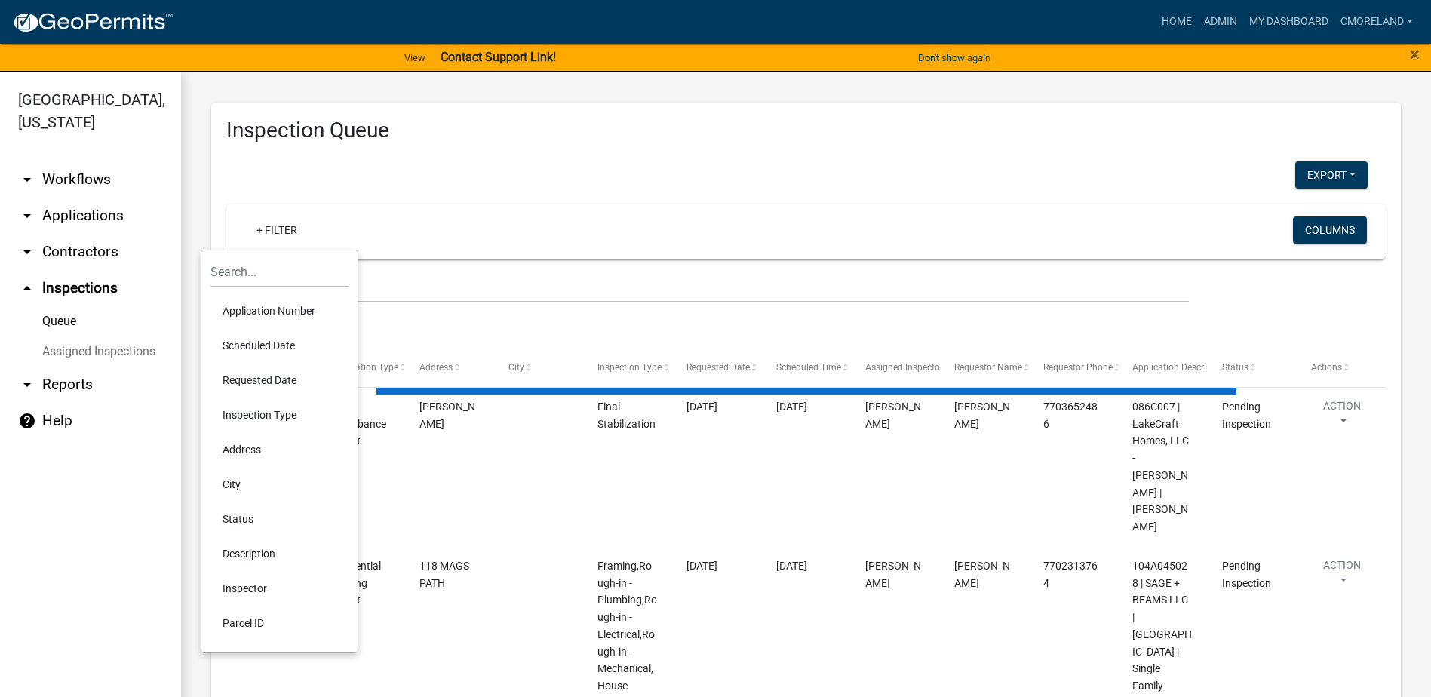
select select "2: 50"
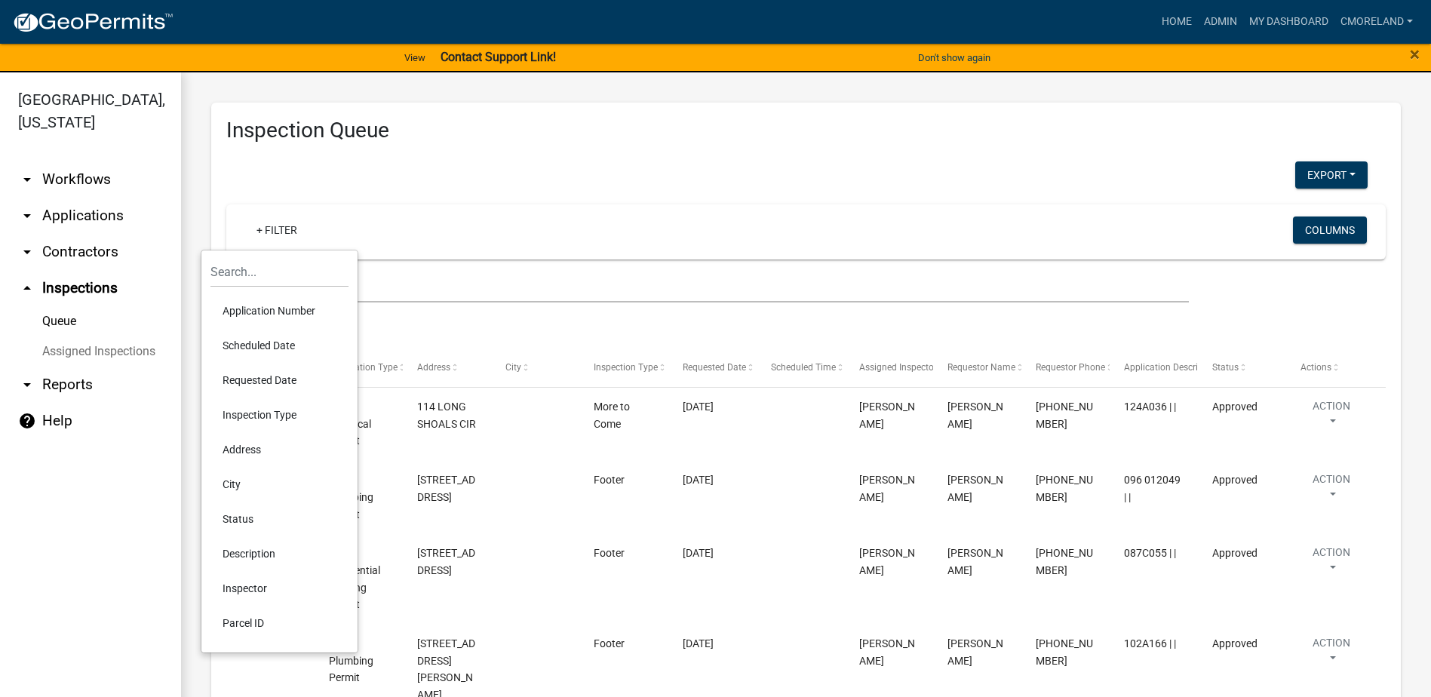
click at [267, 377] on li "Requested Date" at bounding box center [279, 380] width 138 height 35
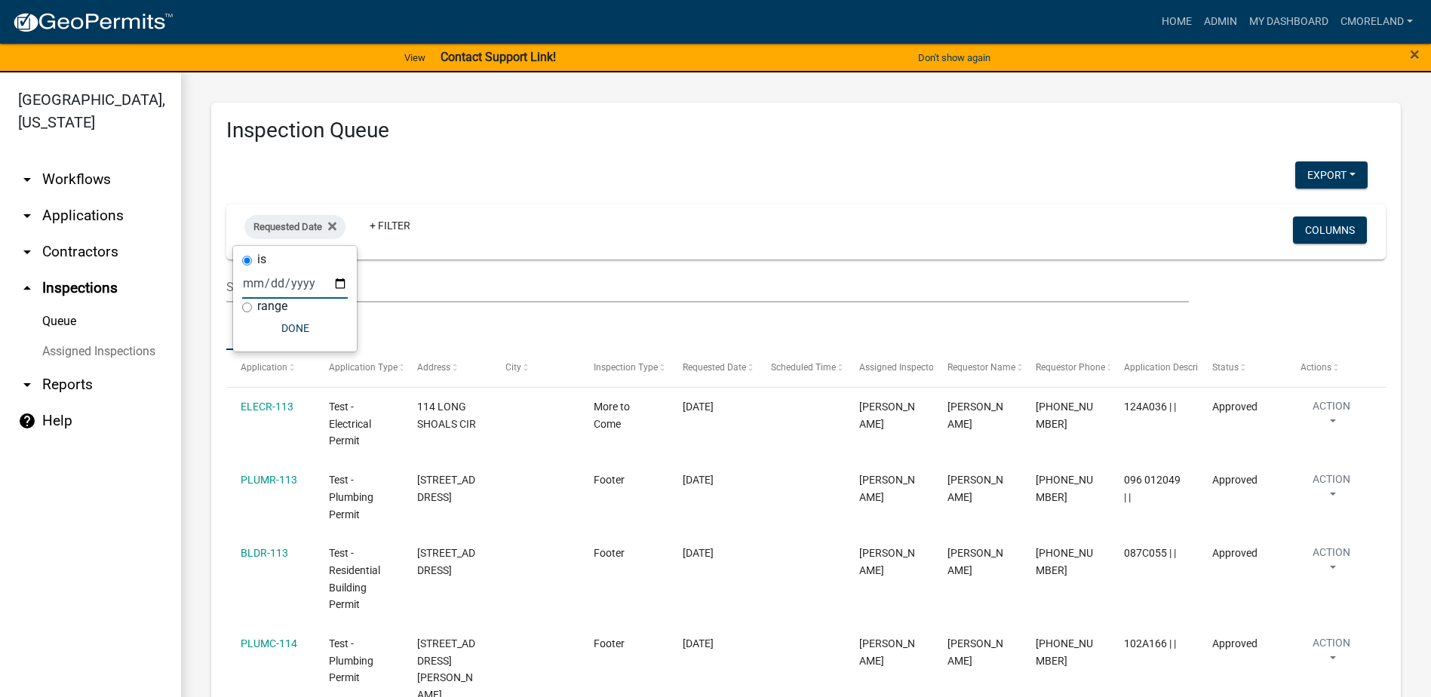
click at [340, 279] on input "date" at bounding box center [295, 283] width 106 height 31
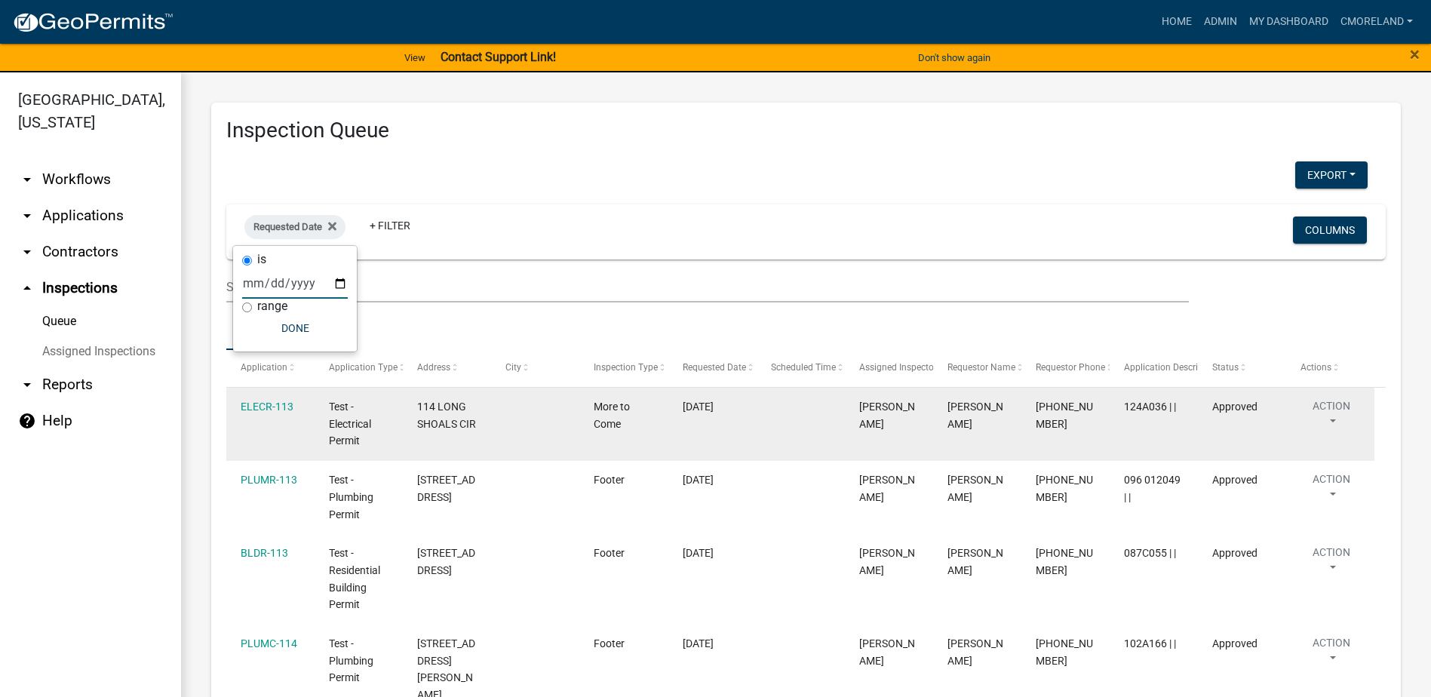
type input "[DATE]"
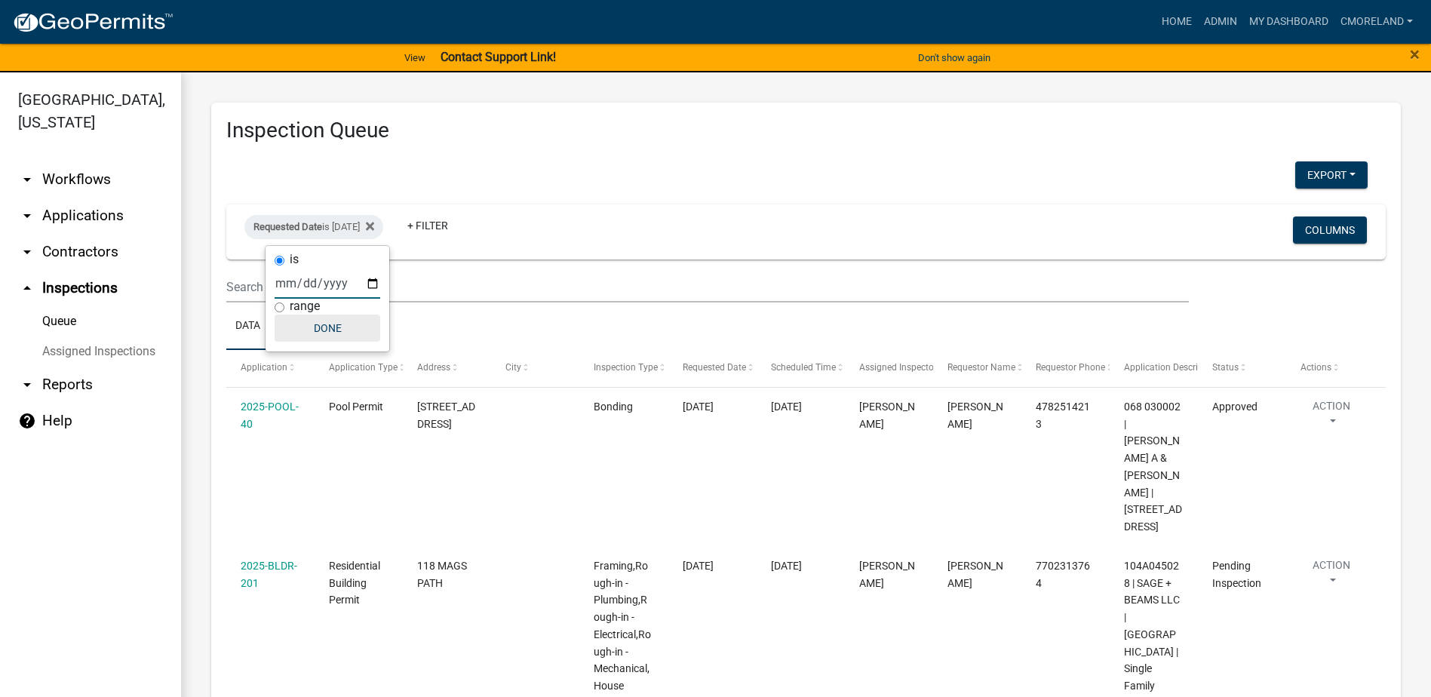
click at [329, 328] on button "Done" at bounding box center [328, 328] width 106 height 27
click at [374, 229] on icon at bounding box center [370, 226] width 8 height 12
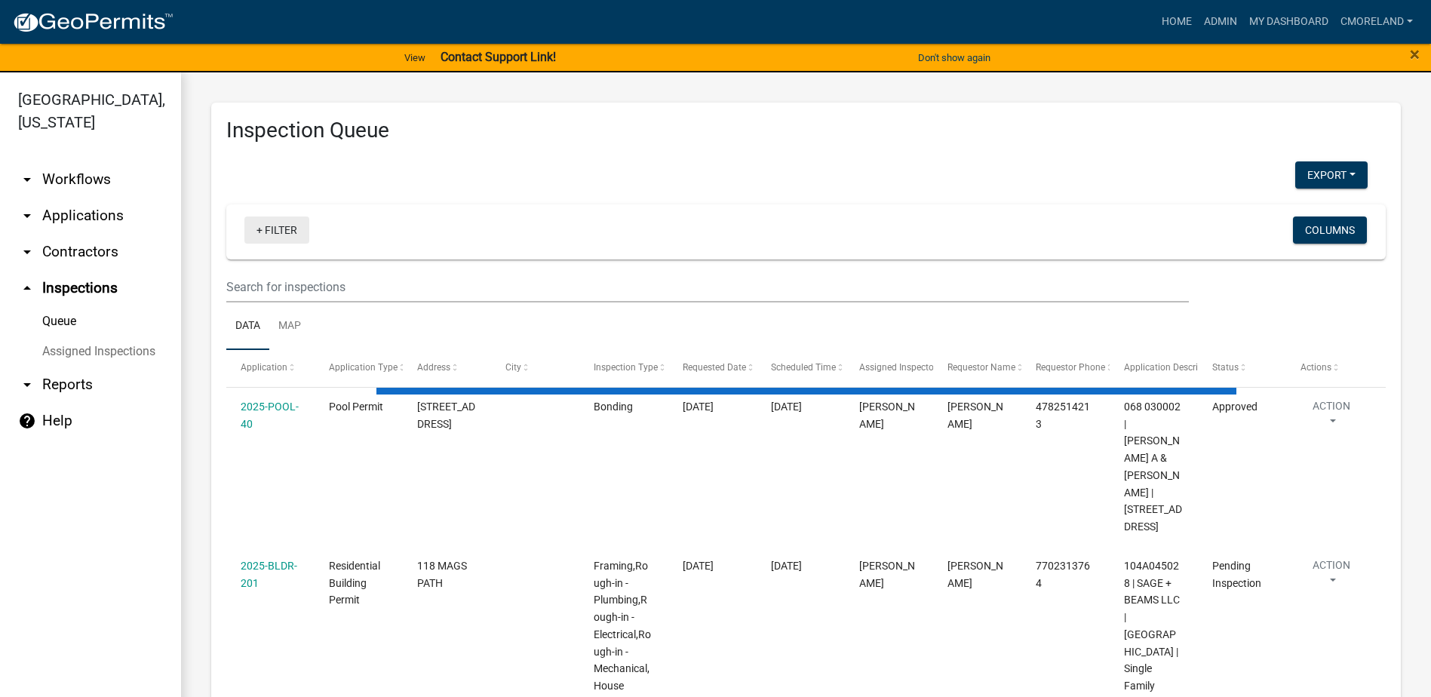
click at [280, 235] on link "+ Filter" at bounding box center [276, 229] width 65 height 27
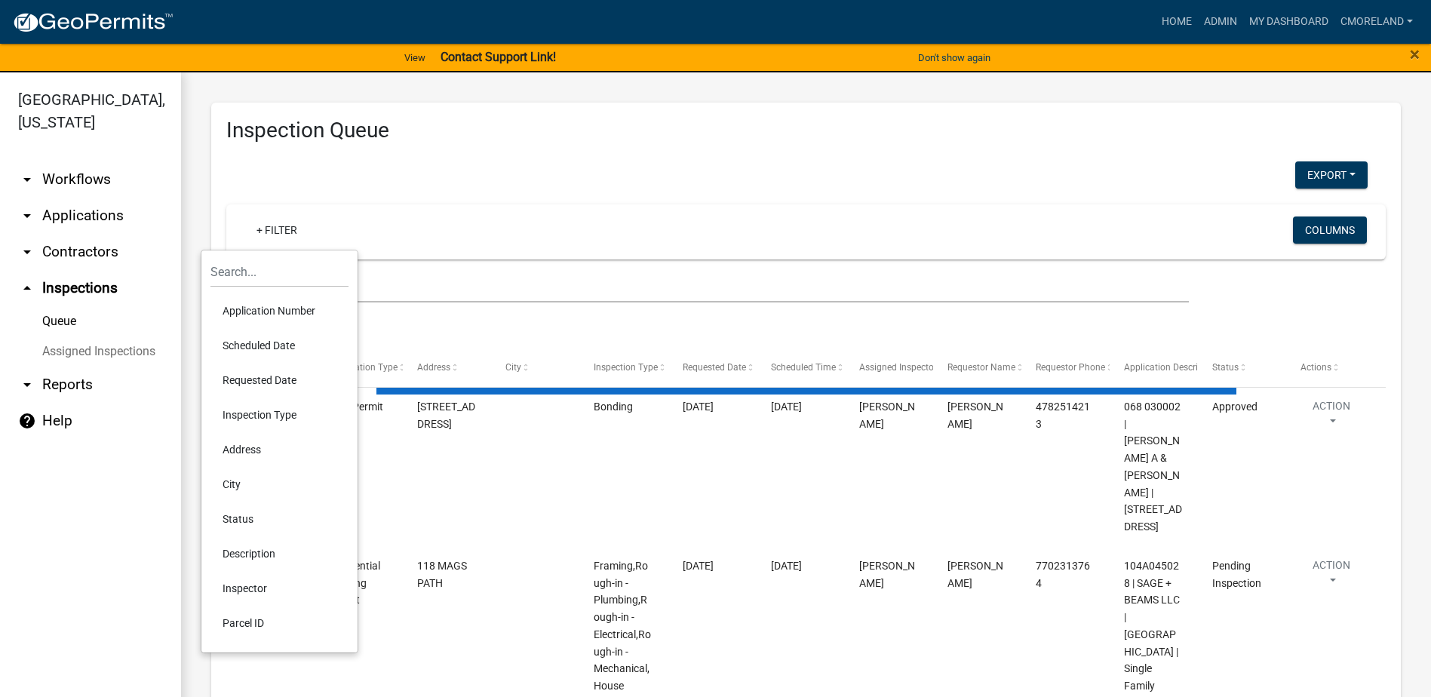
select select "2: 50"
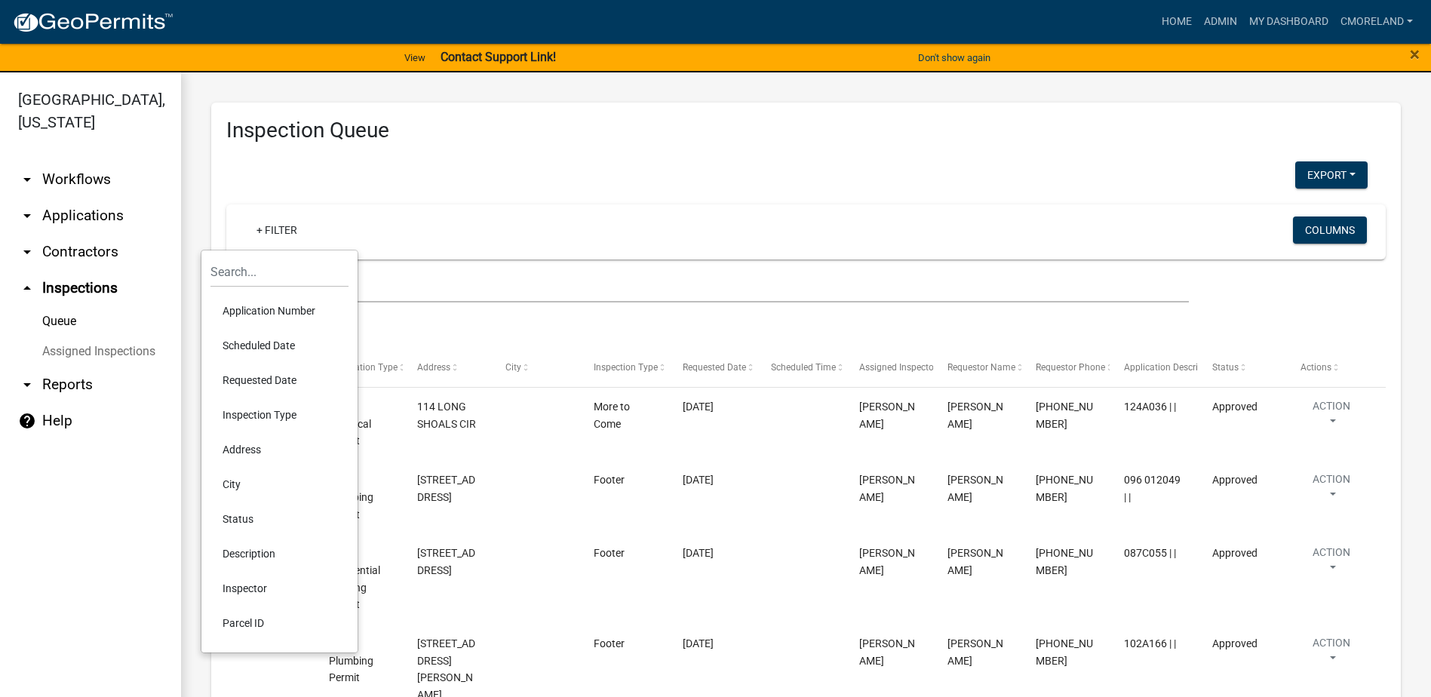
click at [253, 342] on li "Scheduled Date" at bounding box center [279, 345] width 138 height 35
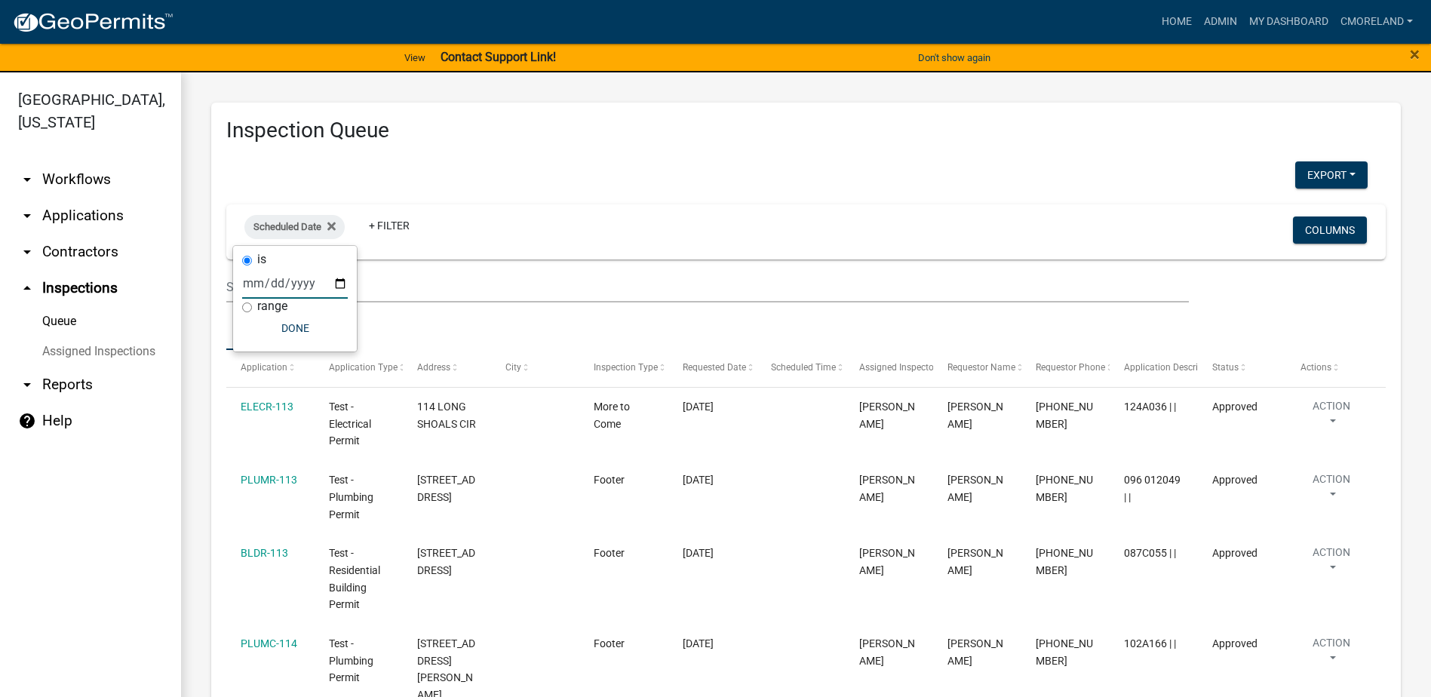
click at [339, 284] on input "date" at bounding box center [295, 283] width 106 height 31
type input "[DATE]"
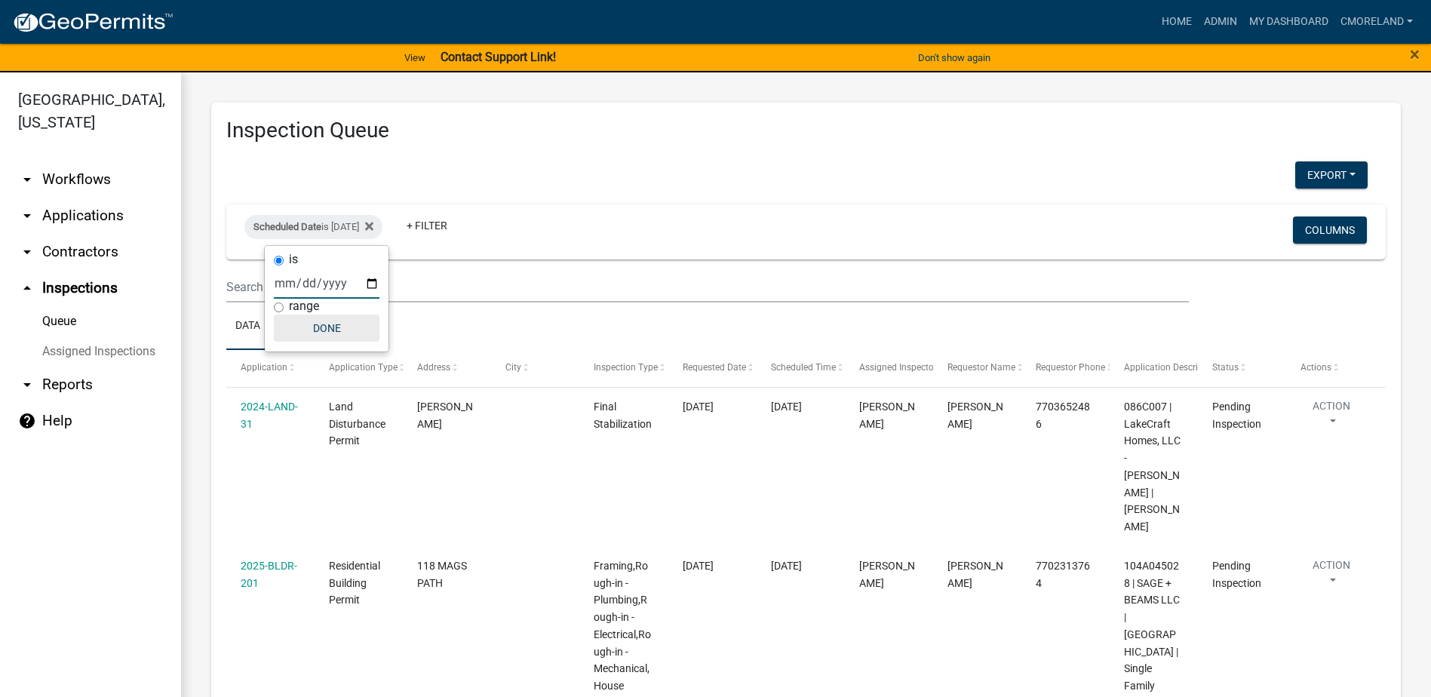
click at [331, 330] on button "Done" at bounding box center [327, 328] width 106 height 27
click at [459, 226] on link "+ Filter" at bounding box center [427, 225] width 65 height 27
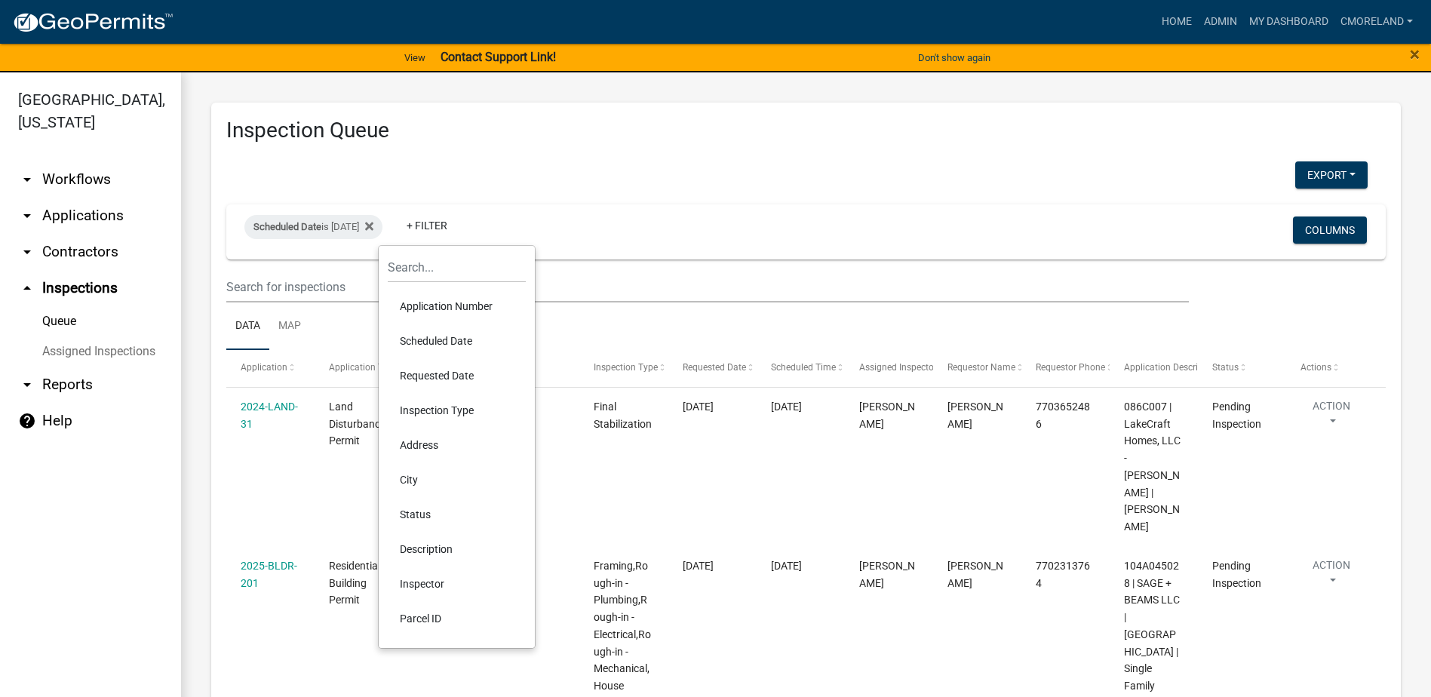
click at [417, 580] on li "Inspector" at bounding box center [457, 583] width 138 height 35
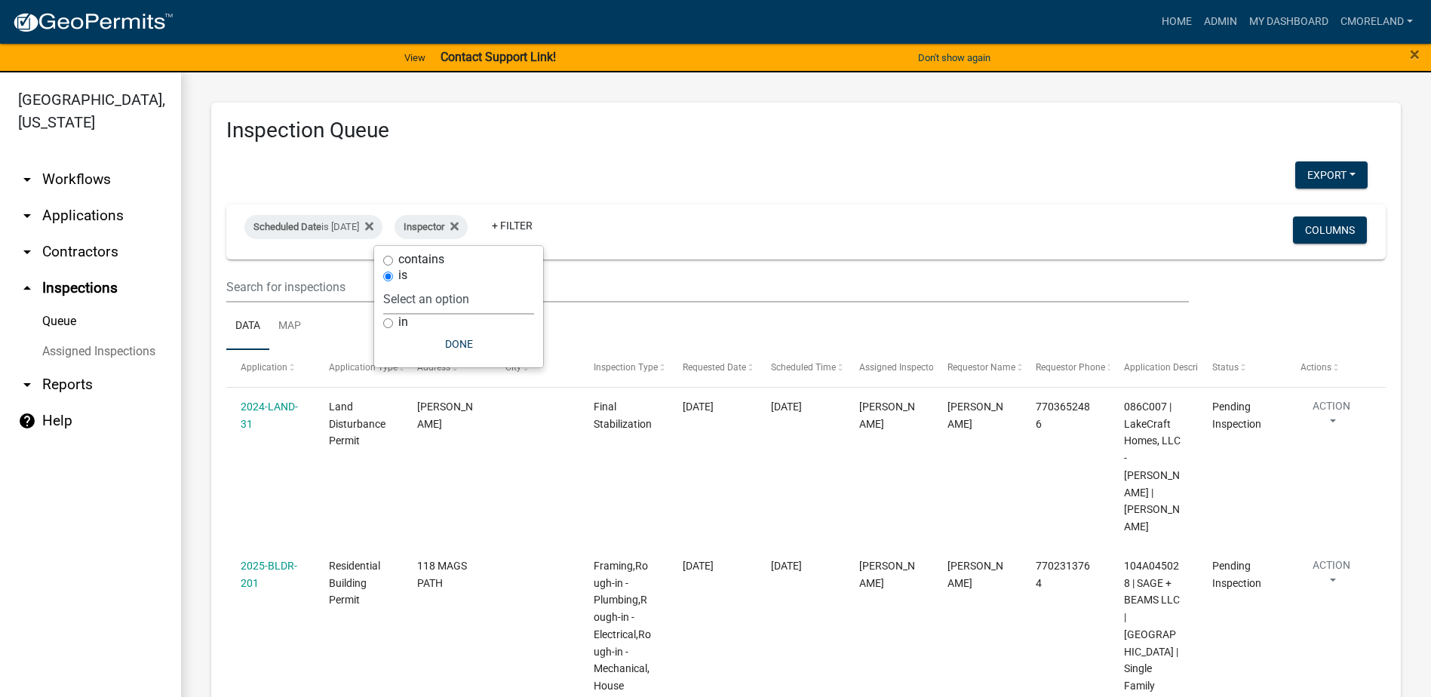
click at [505, 308] on select "Select an option None [PERSON_NAME] [PERSON_NAME] [PERSON_NAME] Quistan [PERSON…" at bounding box center [458, 299] width 151 height 31
select select "07642ab0-564c-47bb-824b-0ccf2da83593"
click at [421, 284] on select "Select an option None [PERSON_NAME] [PERSON_NAME] [PERSON_NAME] Quistan [PERSON…" at bounding box center [458, 299] width 151 height 31
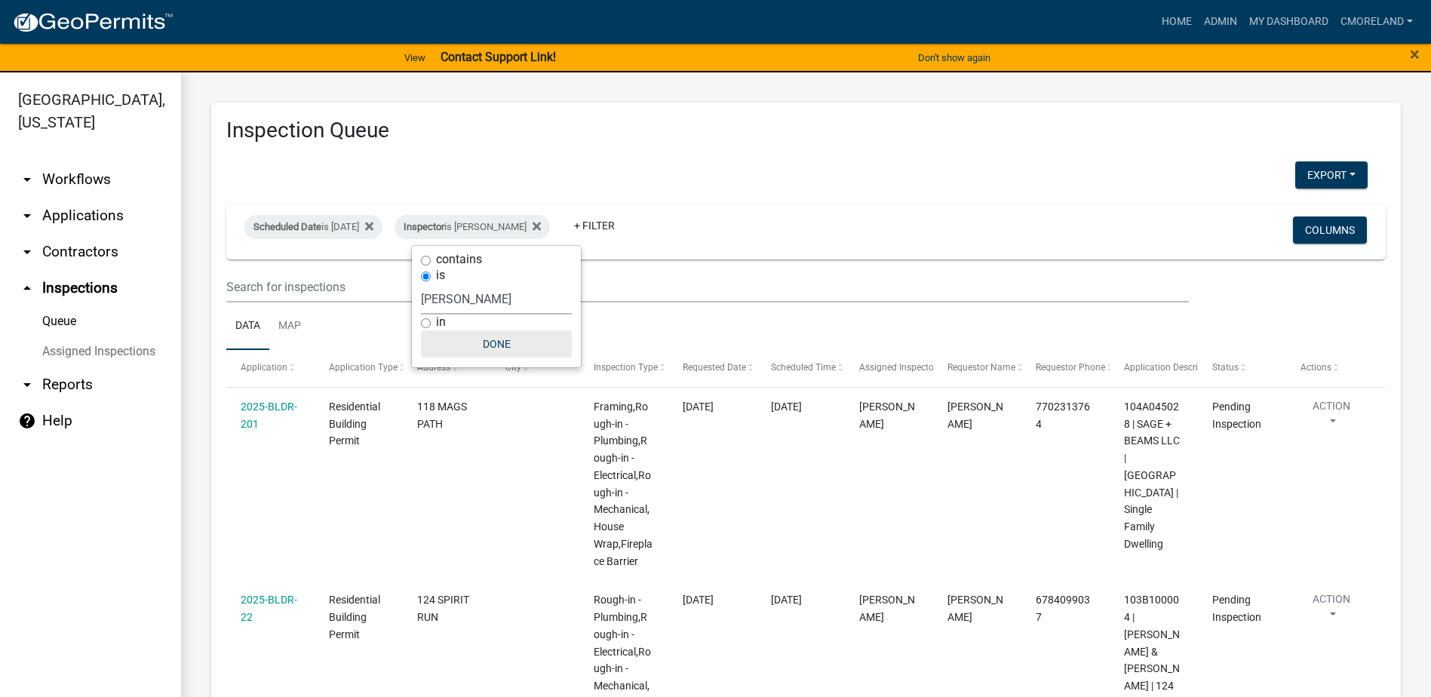
click at [477, 339] on button "Done" at bounding box center [496, 343] width 151 height 27
click at [1303, 167] on button "Export" at bounding box center [1331, 174] width 72 height 27
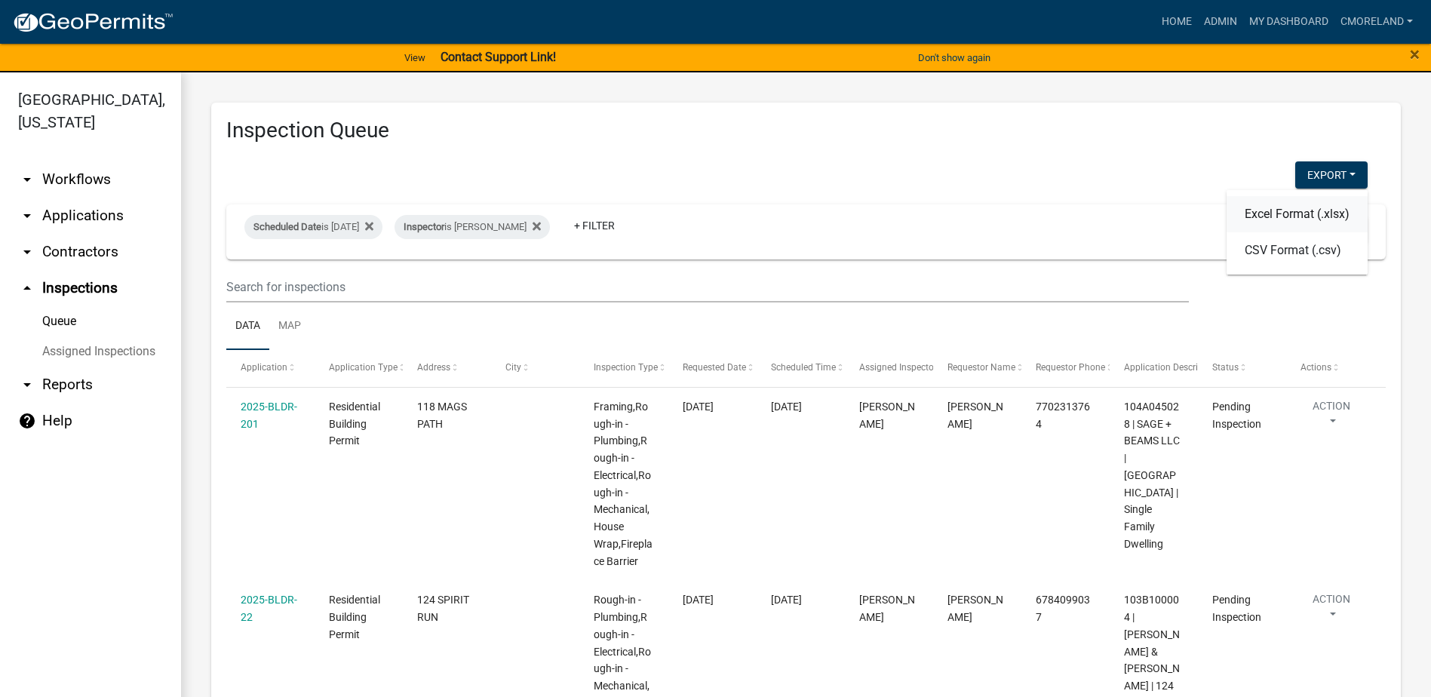
click at [1269, 215] on button "Excel Format (.xlsx)" at bounding box center [1297, 214] width 141 height 36
click at [1150, 158] on div "Inspection Queue Export Excel Format (.xlsx) CSV Format (.csv) Scheduled Date i…" at bounding box center [806, 512] width 1190 height 818
